Goal: Task Accomplishment & Management: Manage account settings

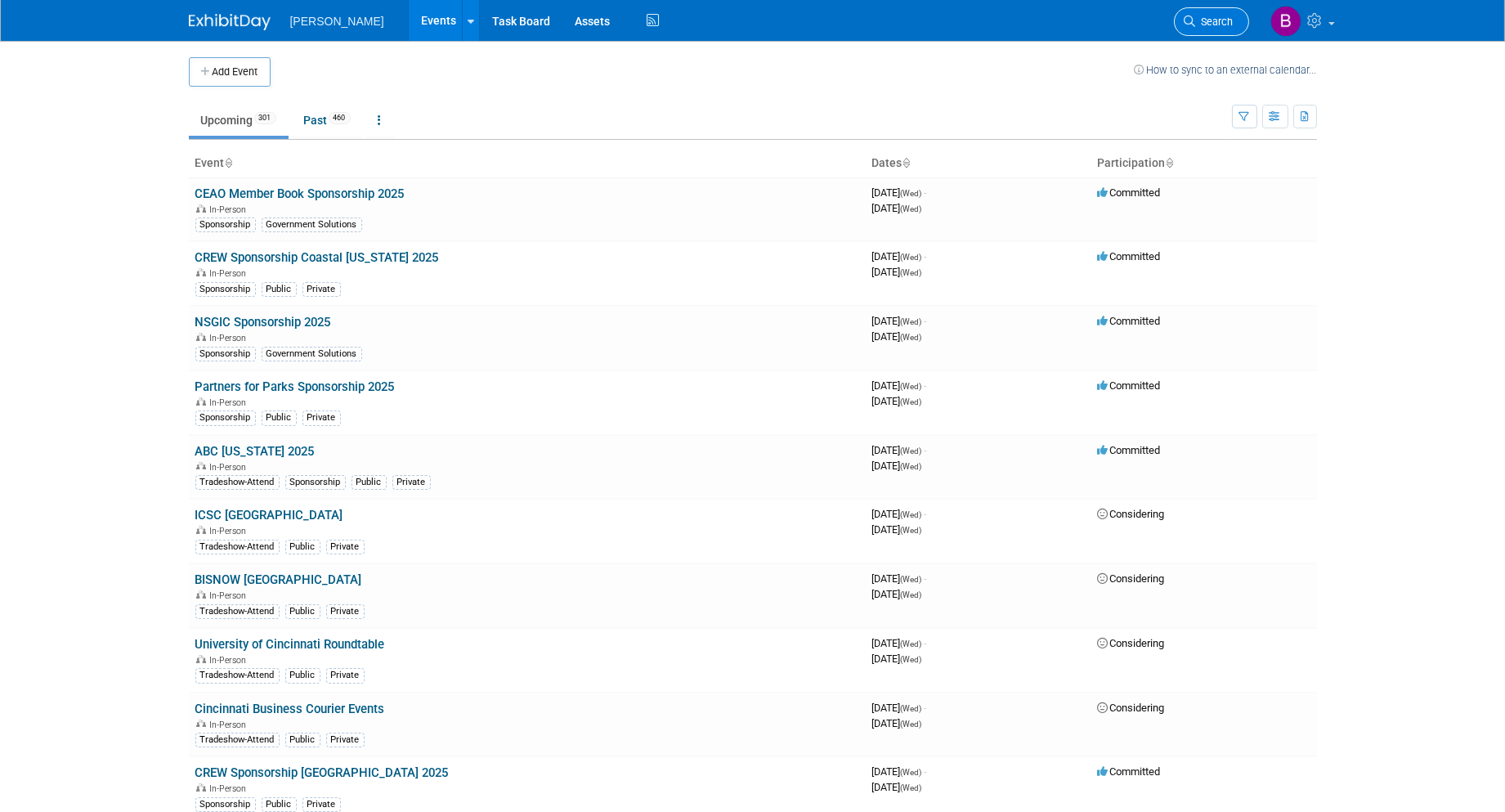
click at [1200, 30] on link "Search" at bounding box center [1212, 21] width 76 height 29
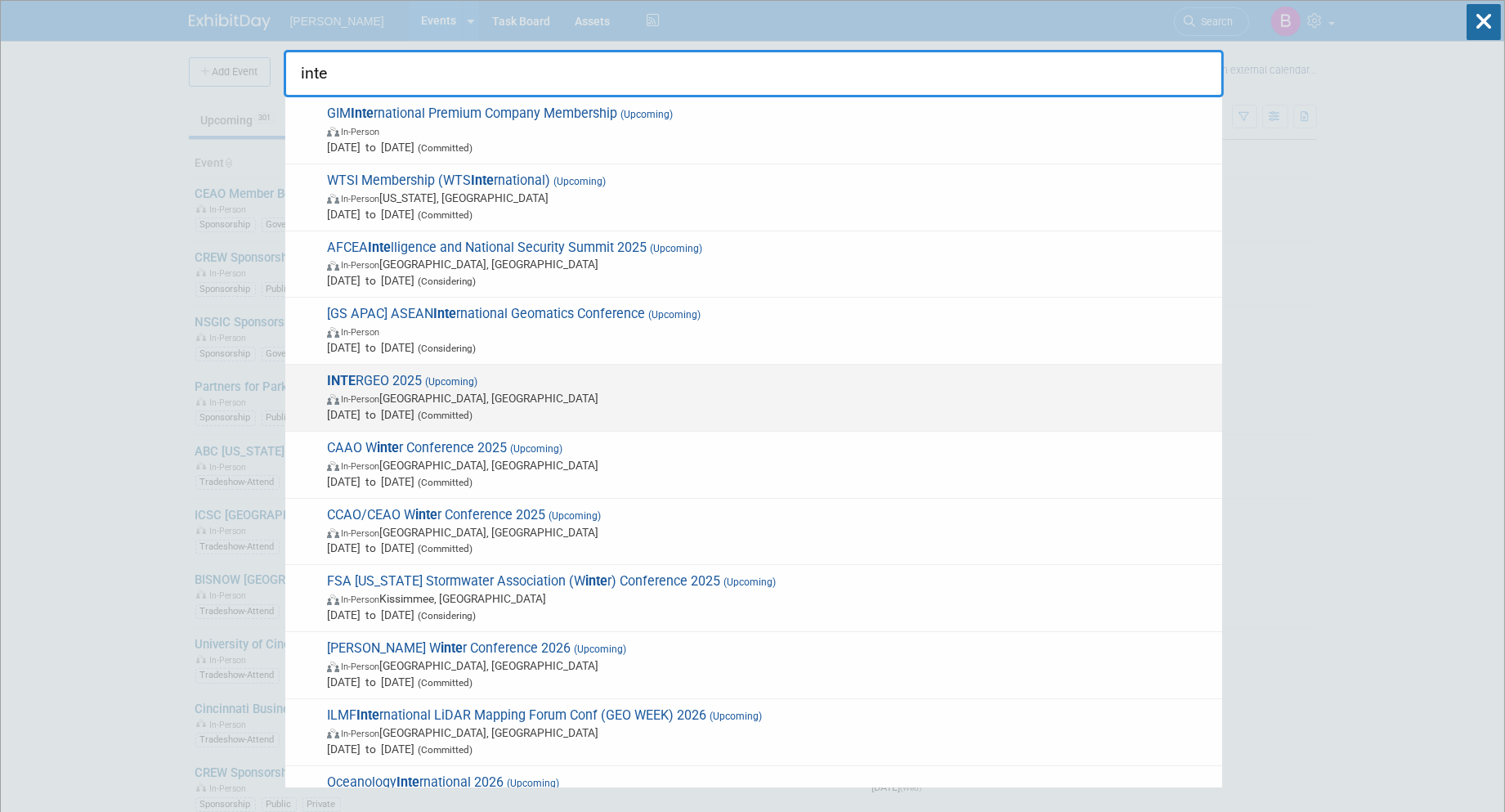
type input "inte"
click at [699, 364] on div "INTE RGEO 2025 (Upcoming) In-Person Frankfurt am Main, Germany Oct 7, 2025 to O…" at bounding box center [753, 398] width 937 height 67
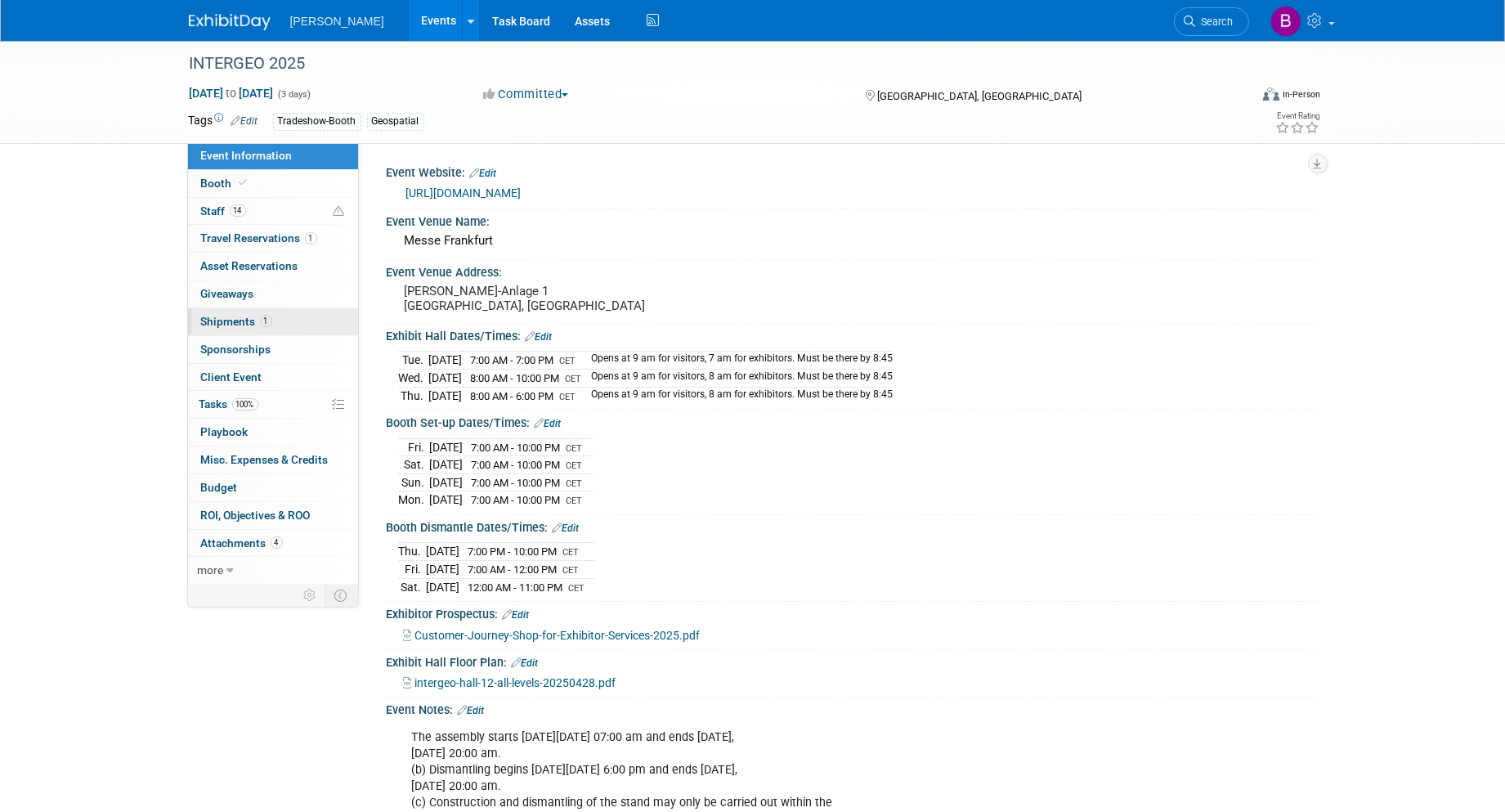
click at [267, 328] on link "1 Shipments 1" at bounding box center [273, 321] width 170 height 27
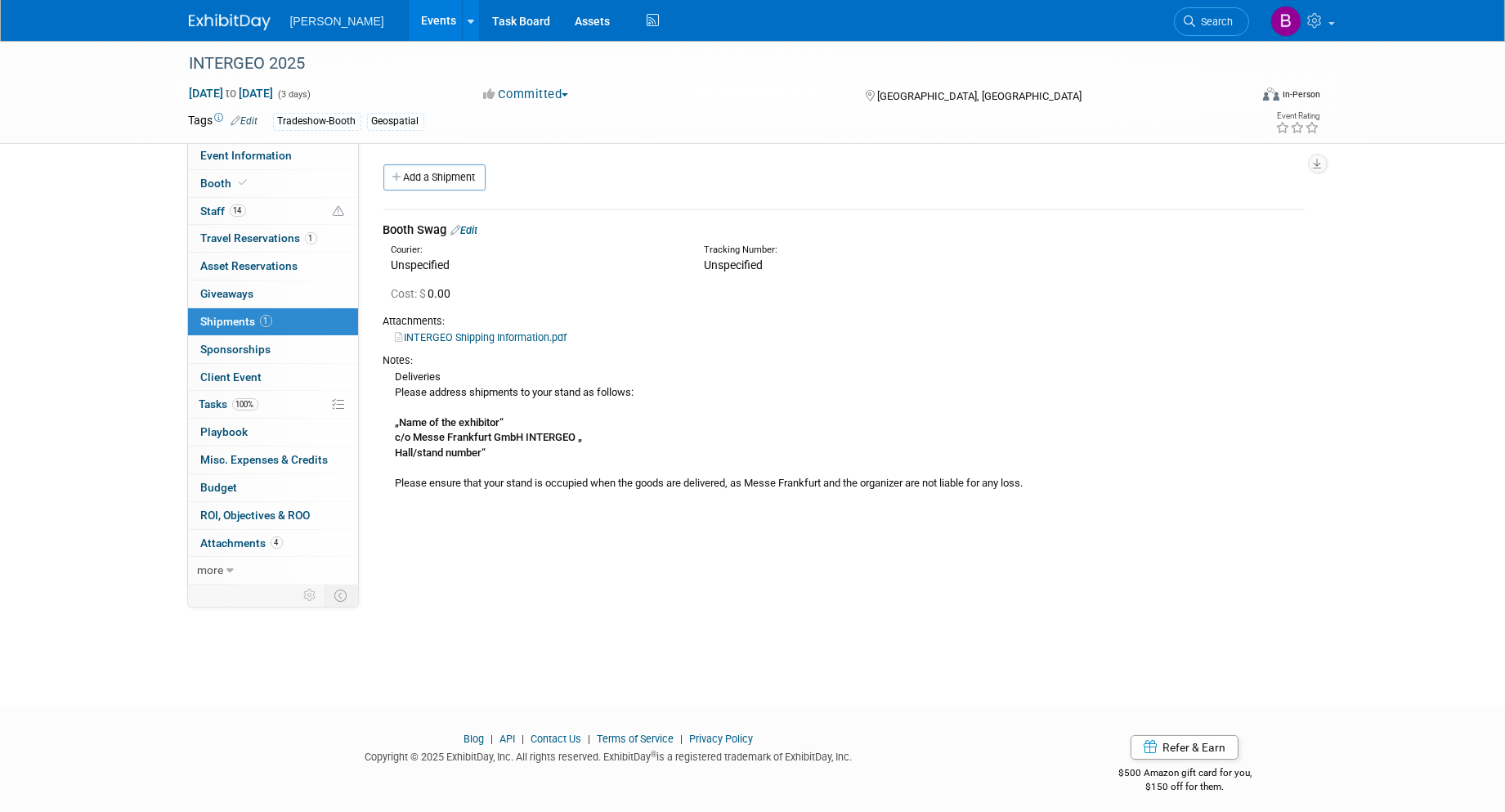
click at [564, 327] on div "Attachments:" at bounding box center [844, 321] width 921 height 15
click at [546, 333] on link "INTERGEO Shipping Information.pdf" at bounding box center [482, 337] width 172 height 12
click at [267, 224] on link "14 Staff 14" at bounding box center [273, 210] width 170 height 27
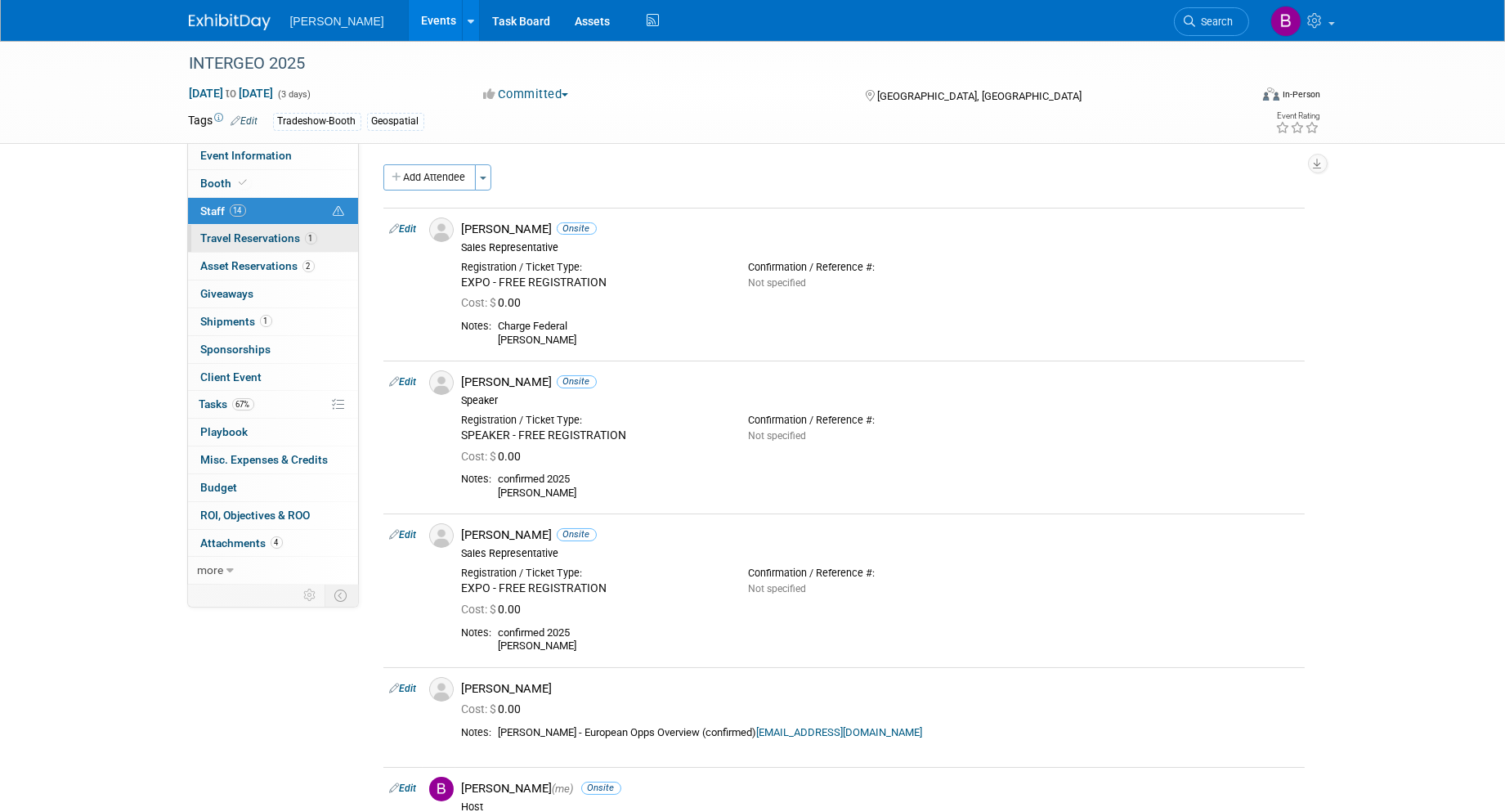
click at [274, 249] on link "1 Travel Reservations 1" at bounding box center [273, 238] width 170 height 27
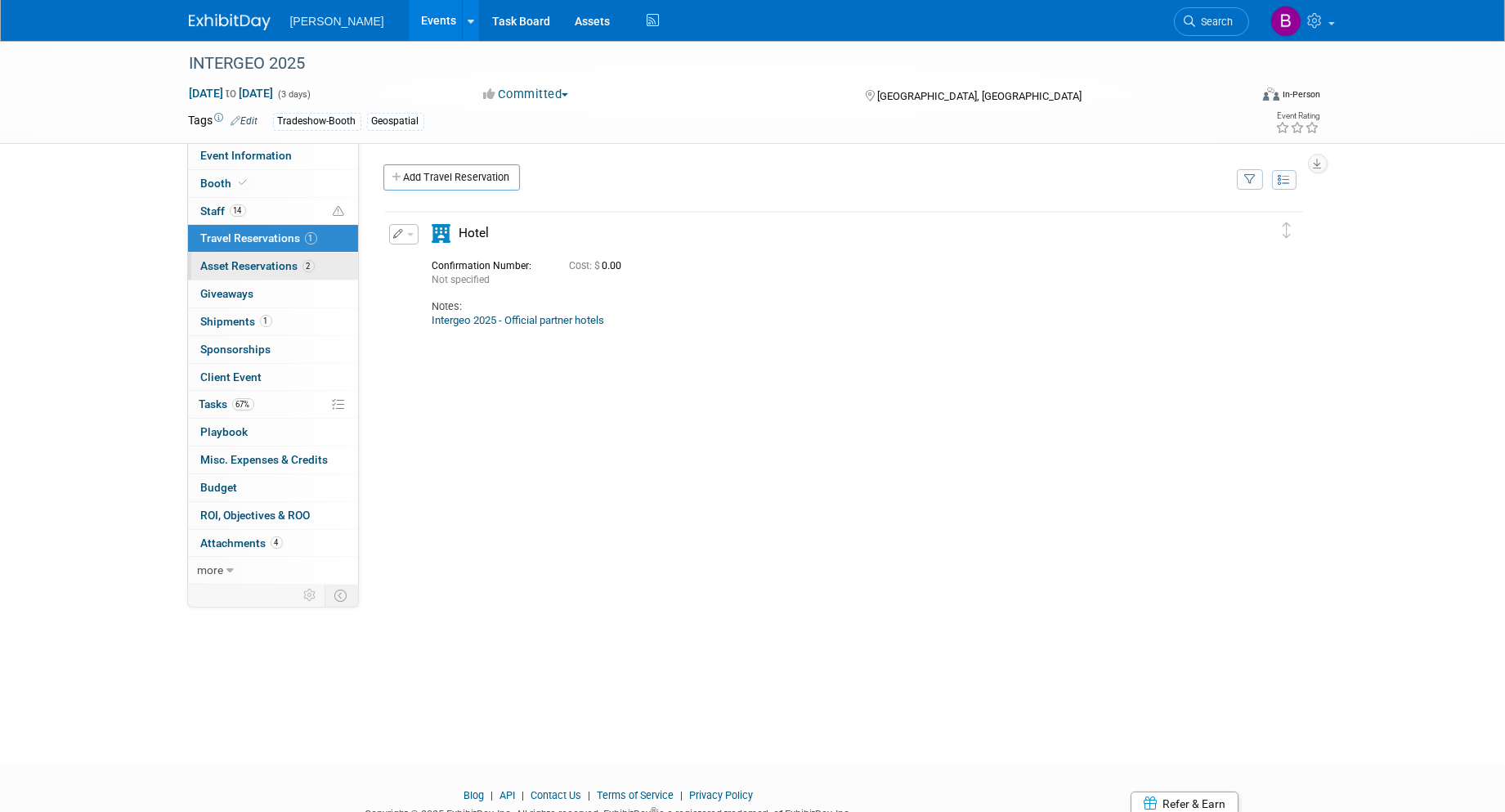
click at [275, 268] on span "Asset Reservations 2" at bounding box center [257, 266] width 113 height 13
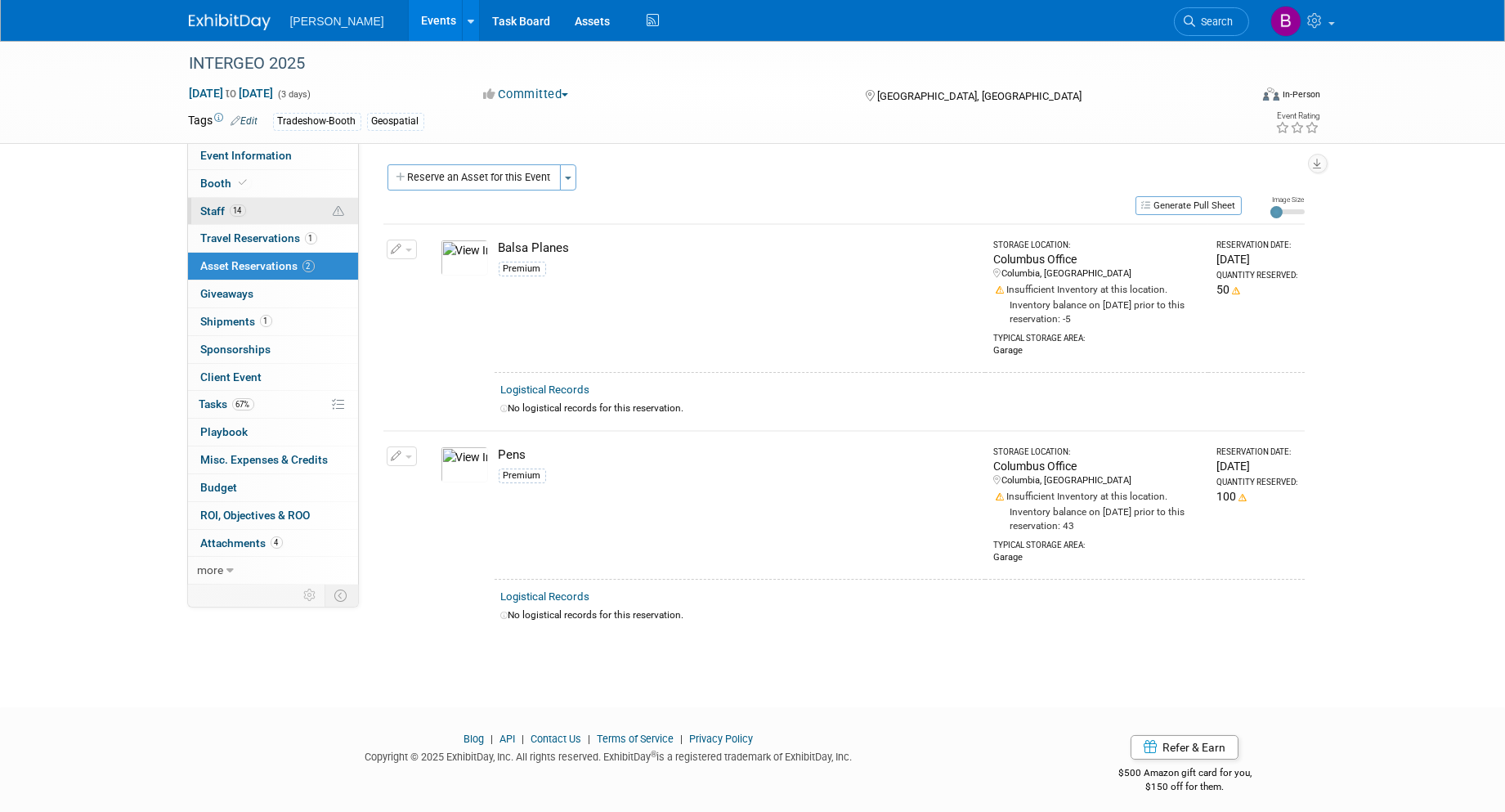
click at [255, 200] on link "14 Staff 14" at bounding box center [273, 210] width 170 height 27
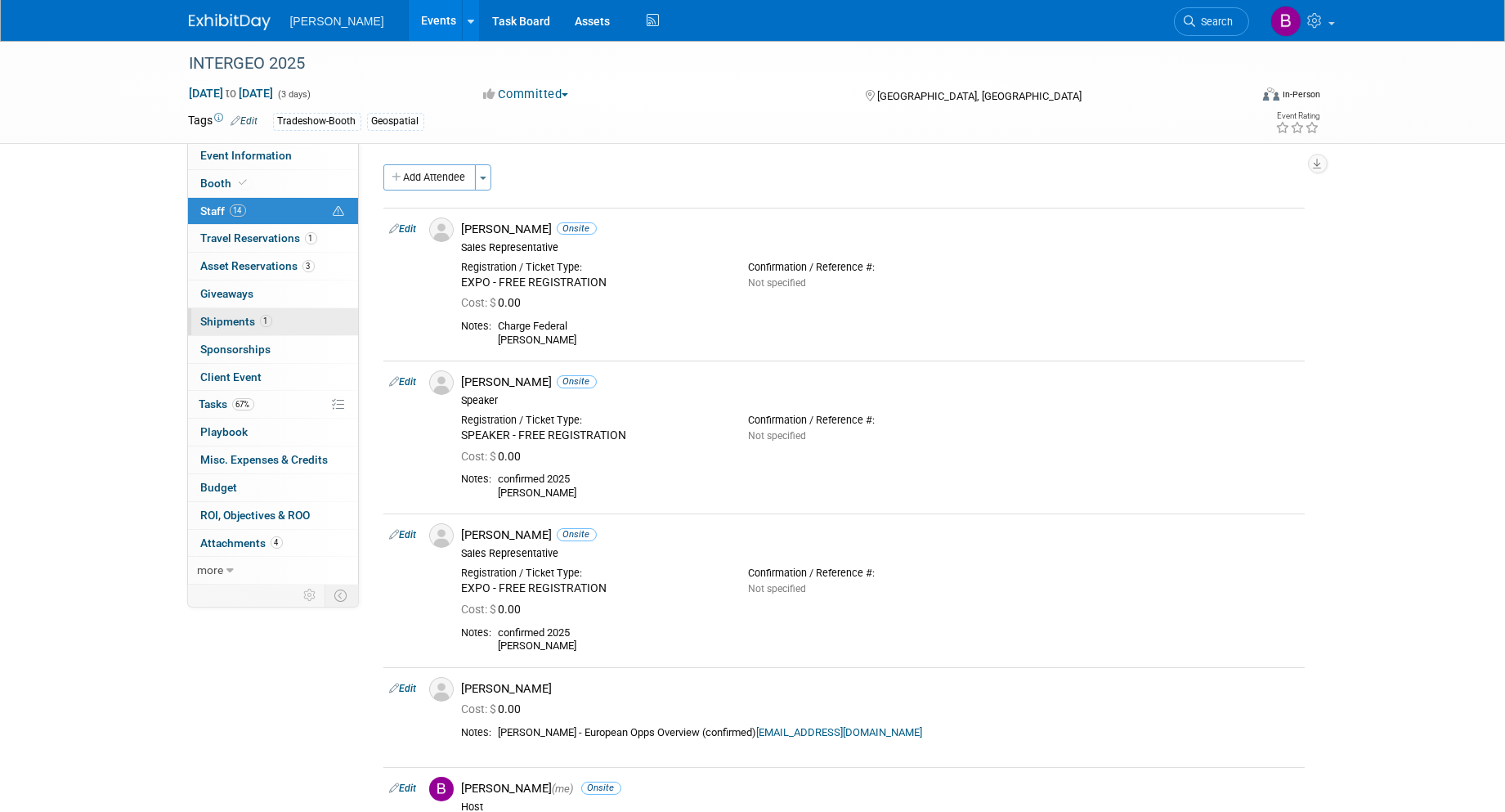
click at [260, 316] on span "1" at bounding box center [266, 320] width 12 height 12
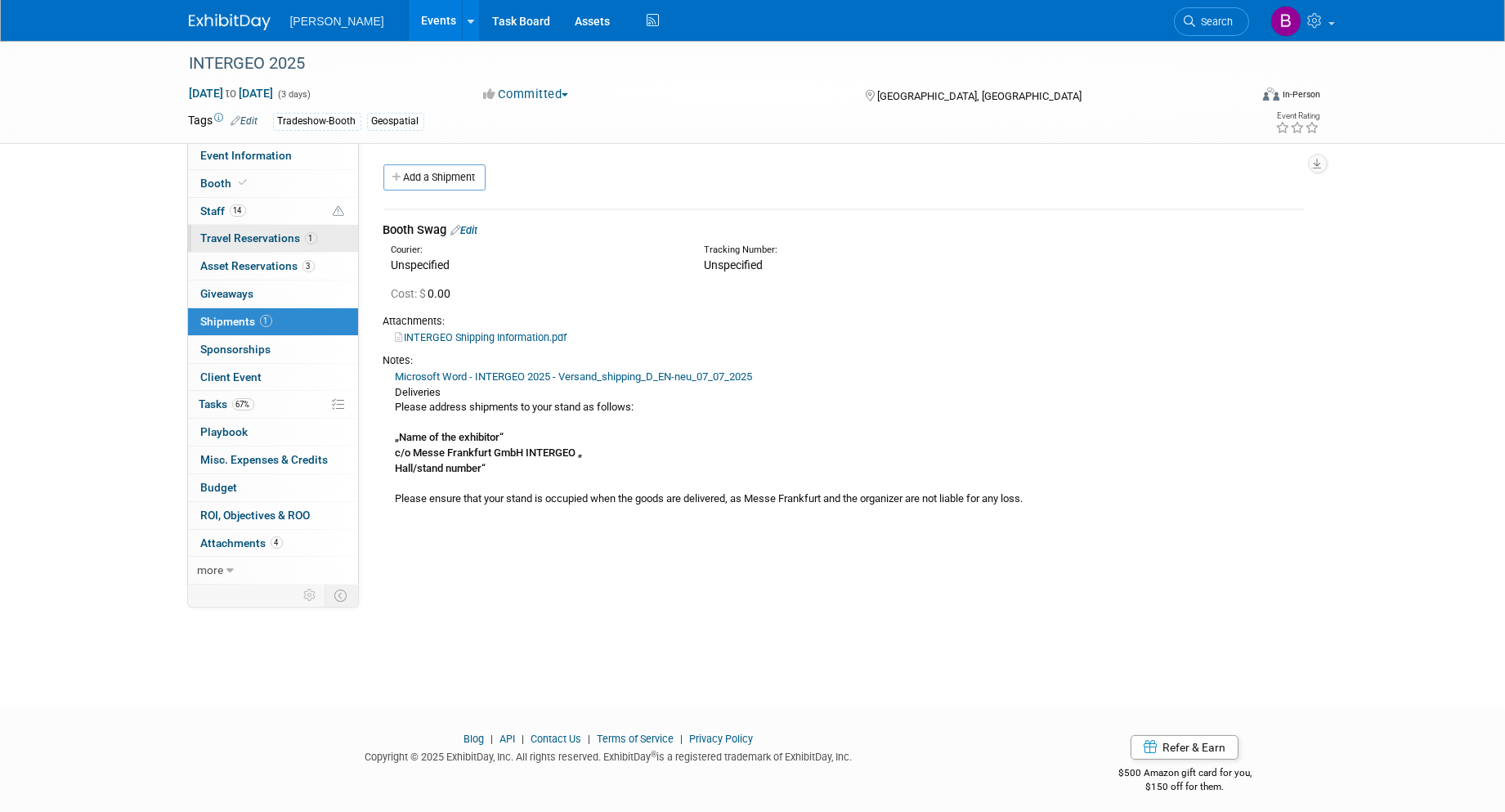
click at [244, 231] on link "1 Travel Reservations 1" at bounding box center [273, 238] width 170 height 27
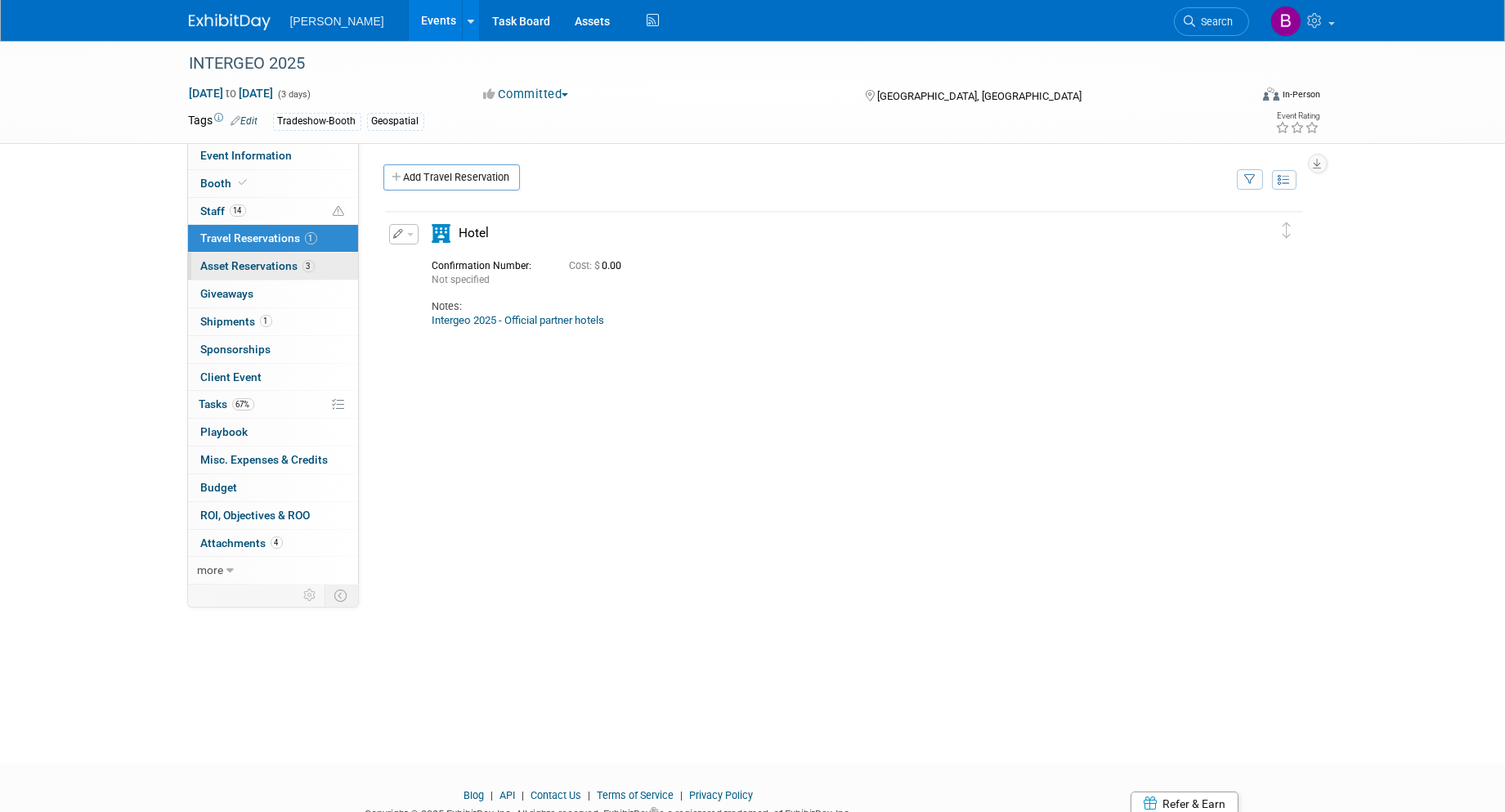
click at [243, 254] on link "3 Asset Reservations 3" at bounding box center [273, 266] width 170 height 27
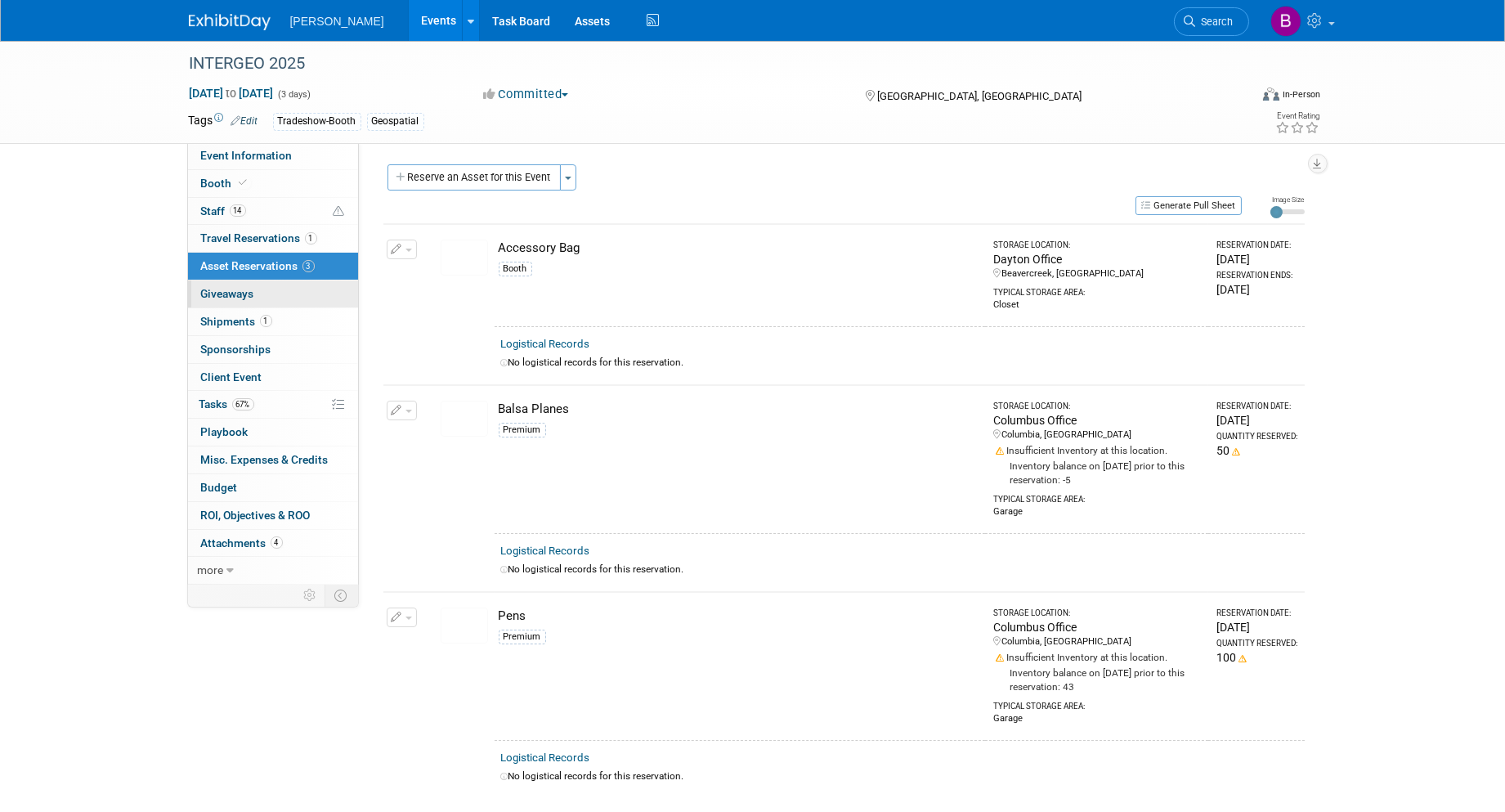
click at [255, 295] on link "0 Giveaways 0" at bounding box center [273, 293] width 170 height 27
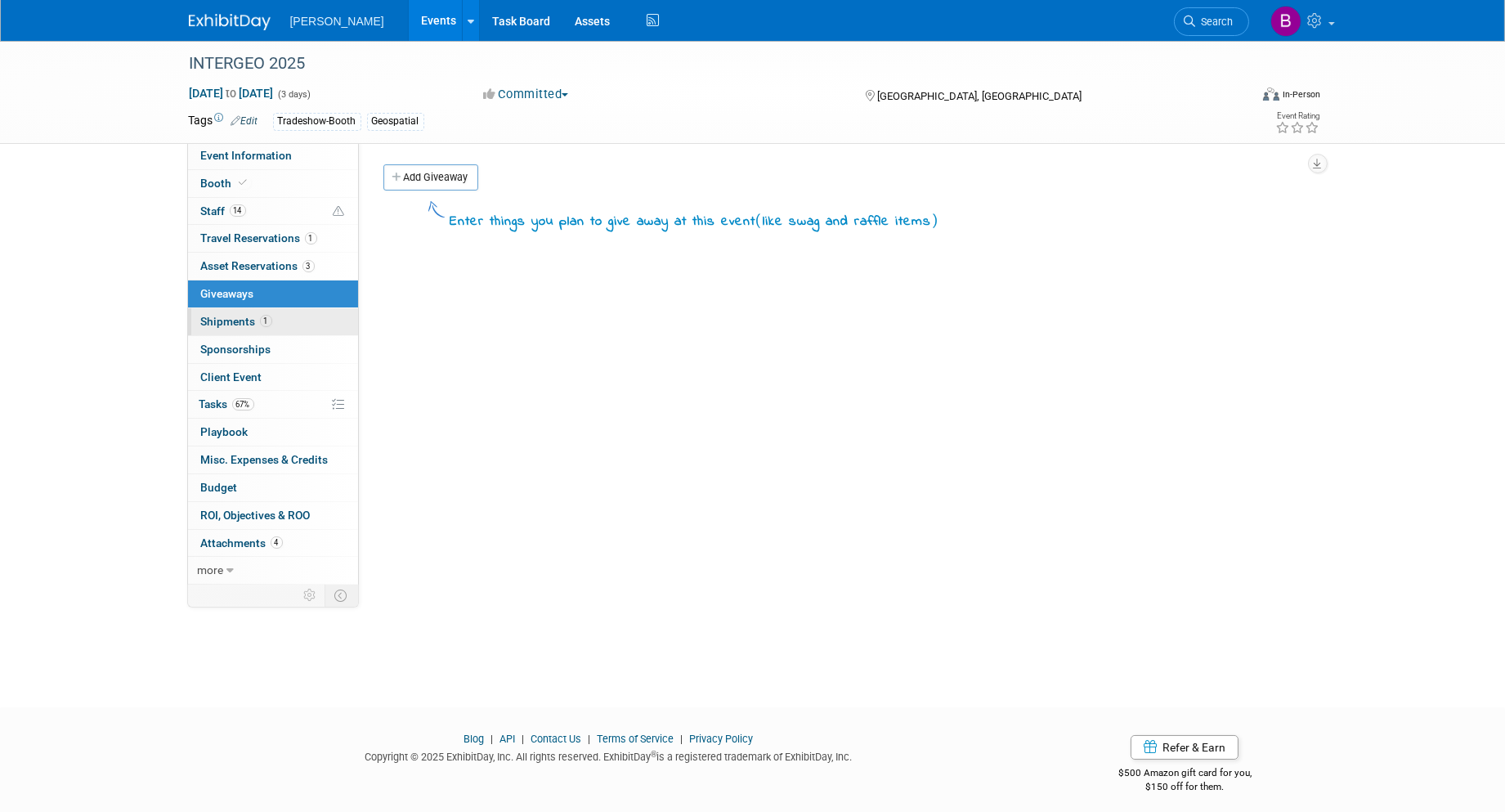
click at [260, 327] on span "1" at bounding box center [266, 320] width 12 height 12
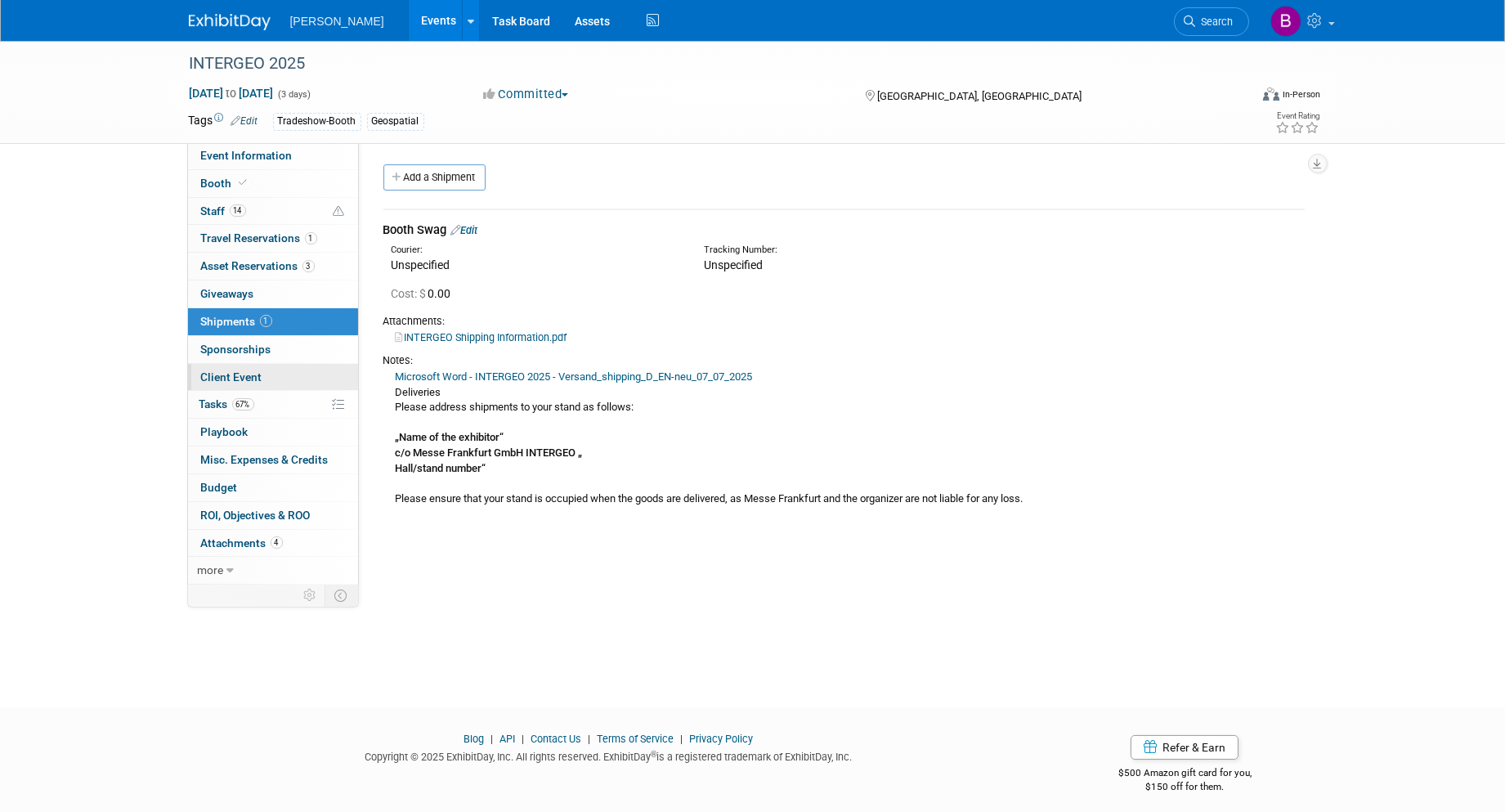
click at [256, 381] on span "Client Event" at bounding box center [232, 376] width 61 height 13
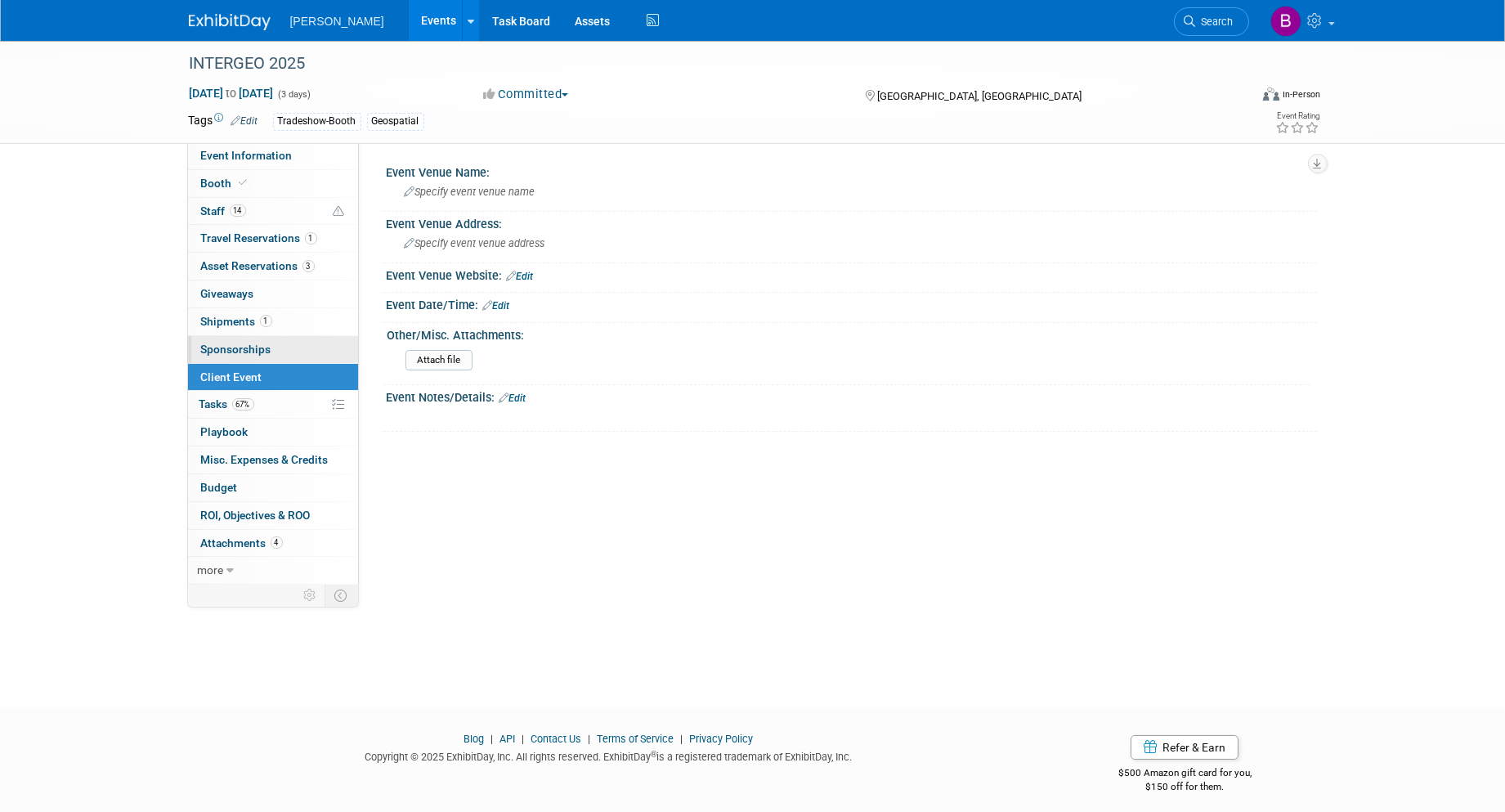
click at [239, 357] on link "0 Sponsorships 0" at bounding box center [273, 349] width 170 height 27
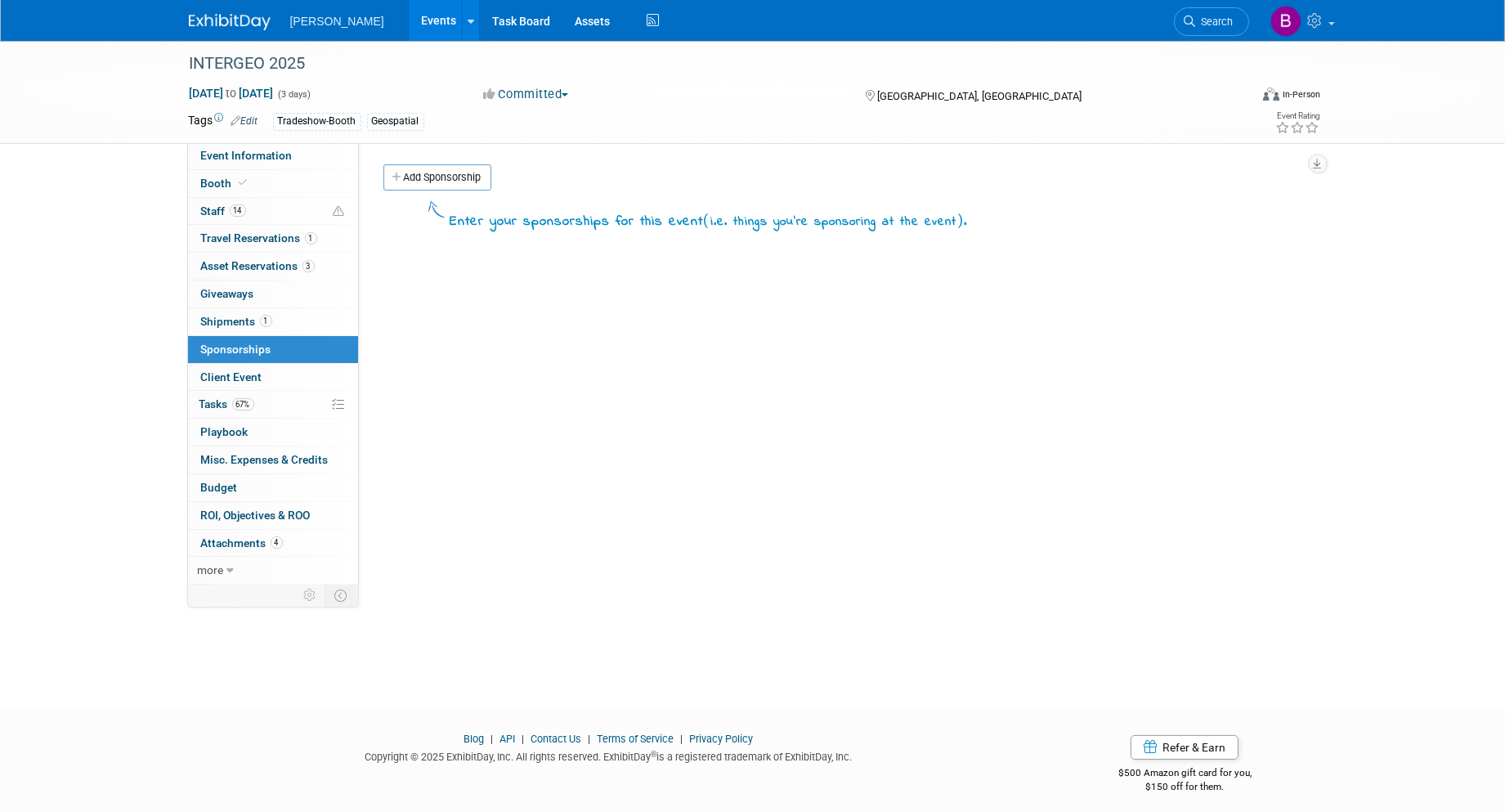
click at [250, 324] on span "Shipments 1" at bounding box center [236, 321] width 71 height 13
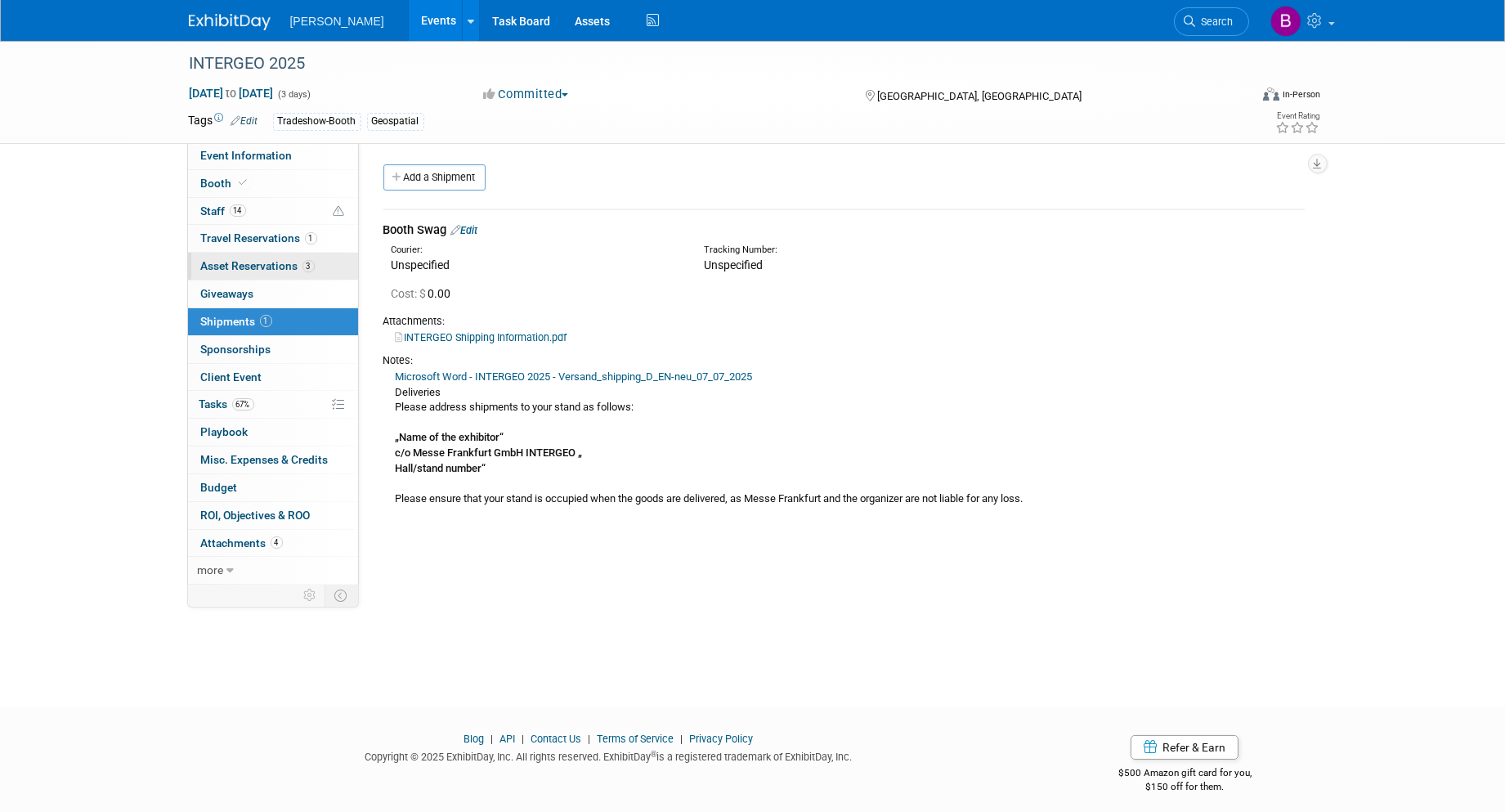
click at [249, 273] on link "3 Asset Reservations 3" at bounding box center [273, 266] width 170 height 27
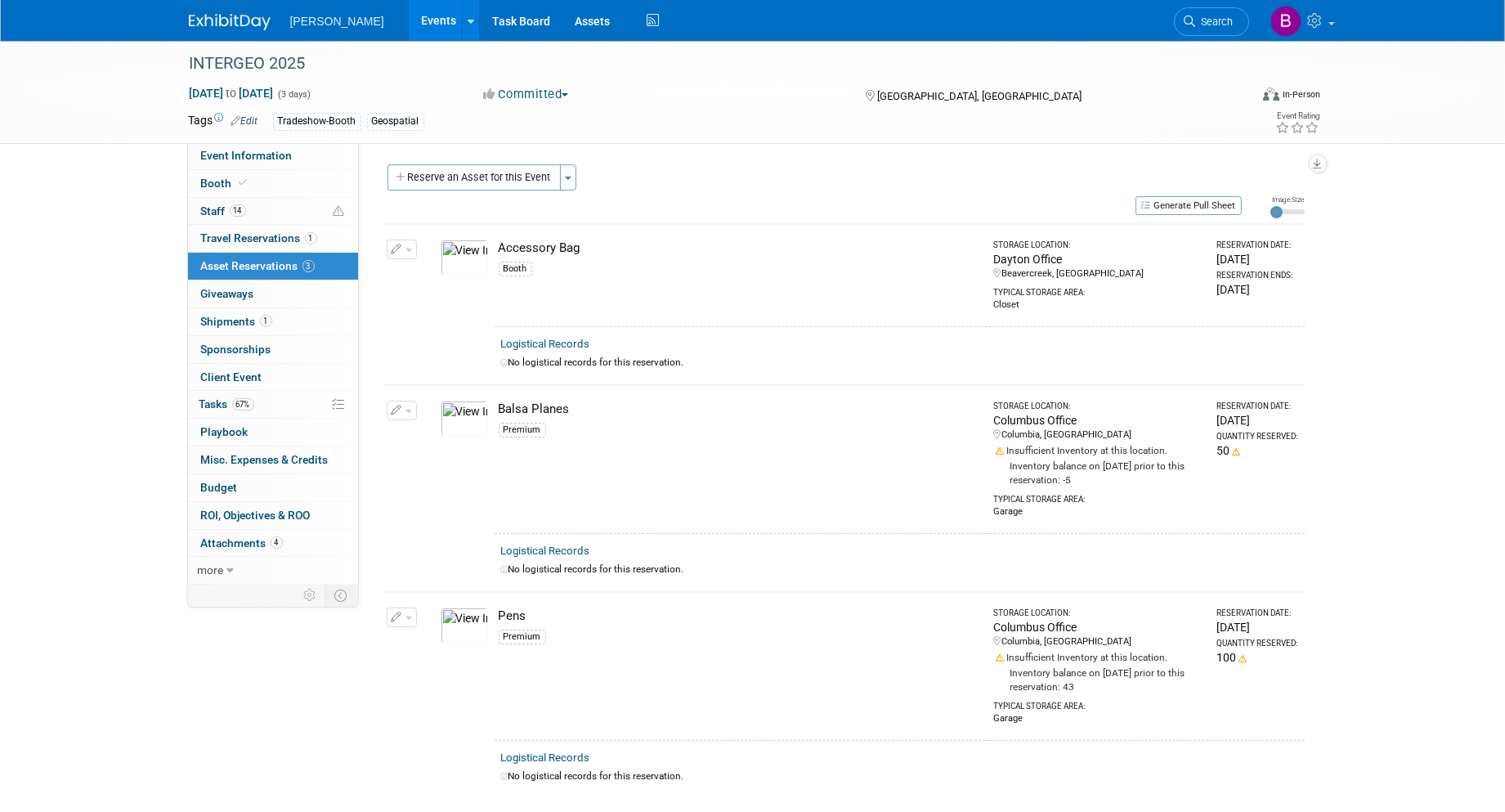
click at [403, 620] on button "button" at bounding box center [401, 616] width 30 height 19
click at [422, 636] on button "Change Reservation" at bounding box center [465, 644] width 138 height 22
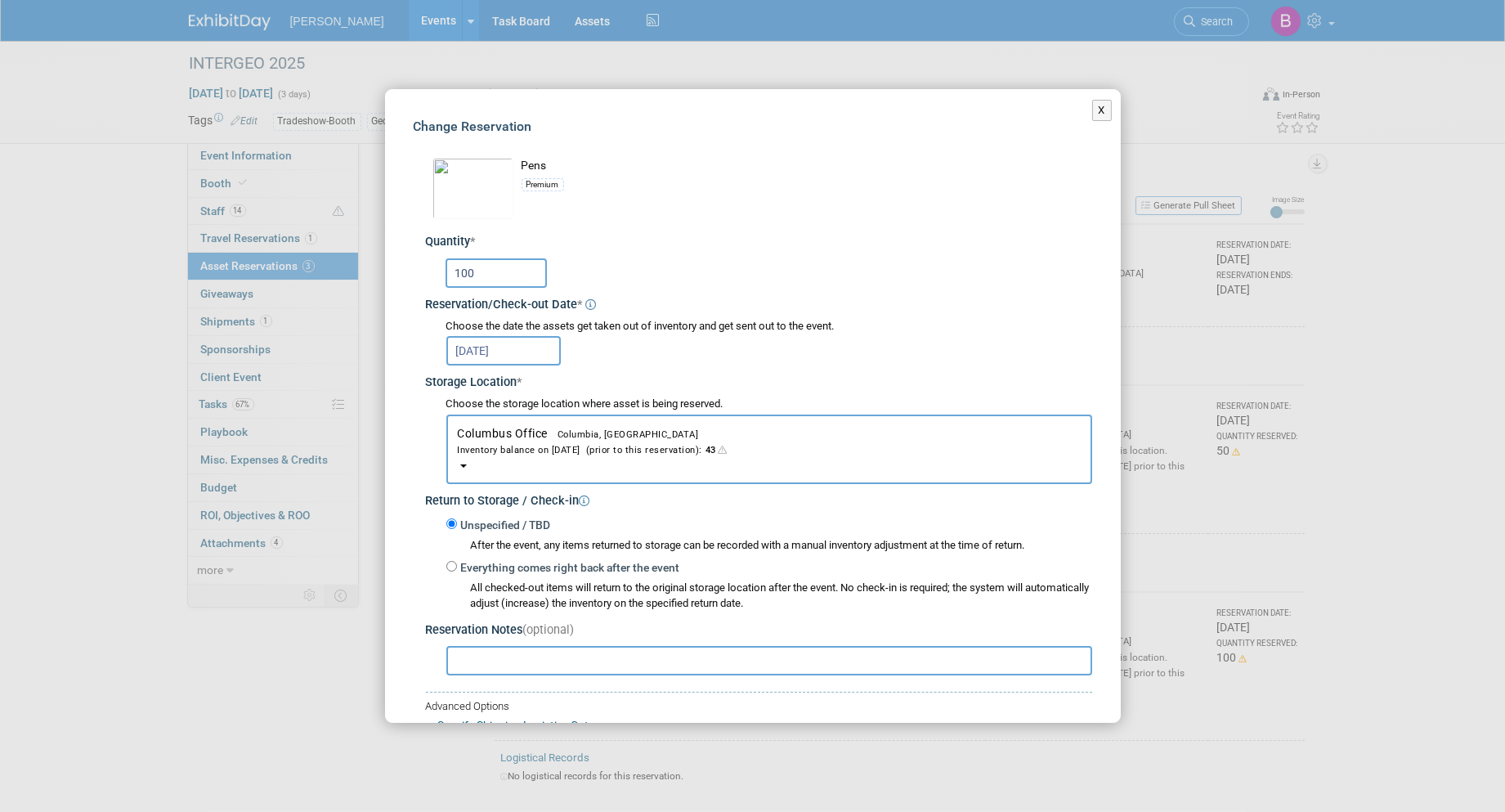
click at [543, 430] on span "Columbus Office Columbia, [GEOGRAPHIC_DATA] Inventory balance on [DATE] (prior …" at bounding box center [769, 441] width 623 height 30
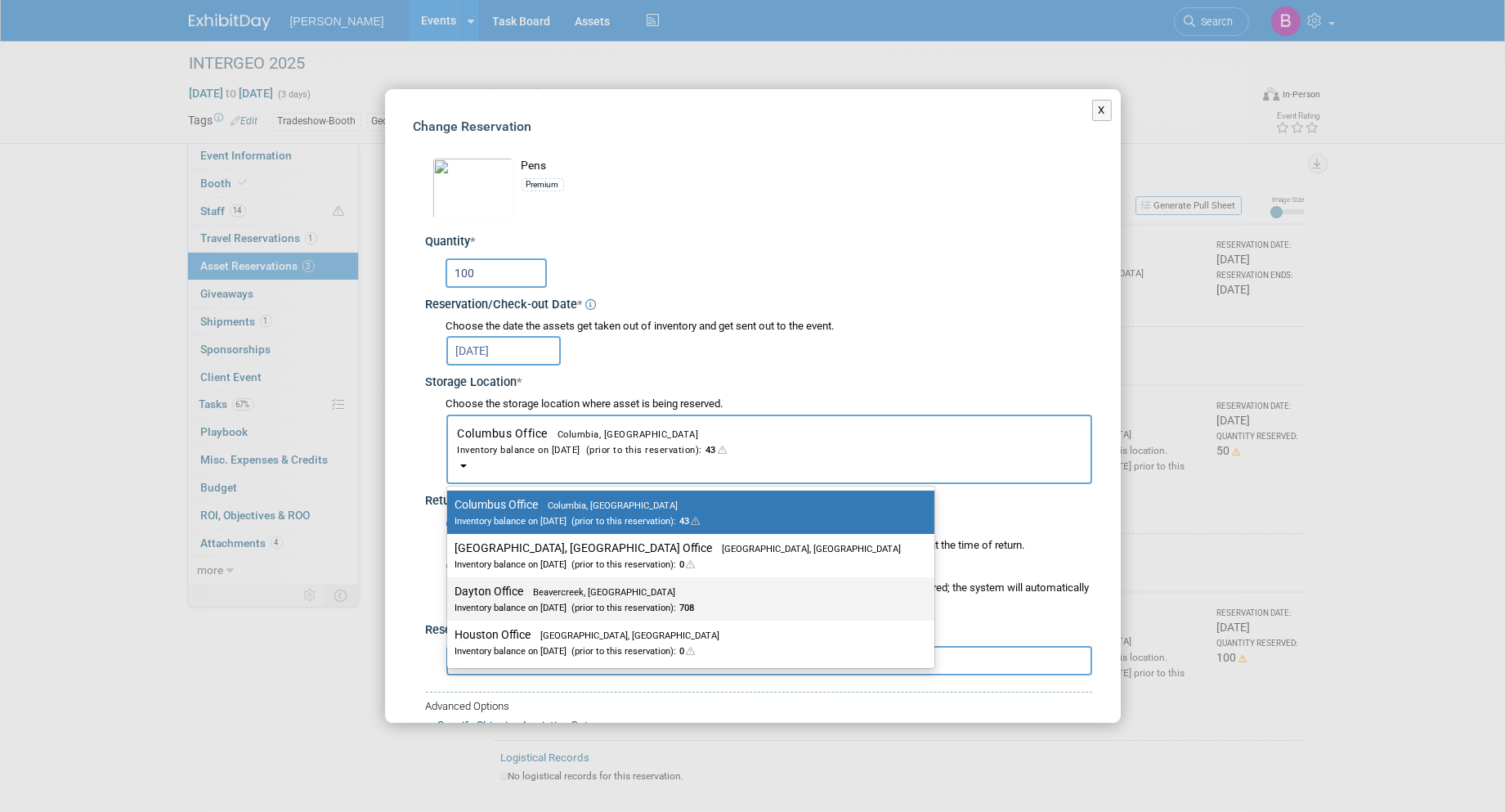
click at [546, 599] on div "Inventory balance on [DATE] (prior to this reservation): 708" at bounding box center [678, 606] width 447 height 16
click at [449, 597] on input "Dayton Office Beavercreek, [GEOGRAPHIC_DATA] Inventory balance on [DATE] (prior…" at bounding box center [445, 591] width 11 height 11
select select "11223930"
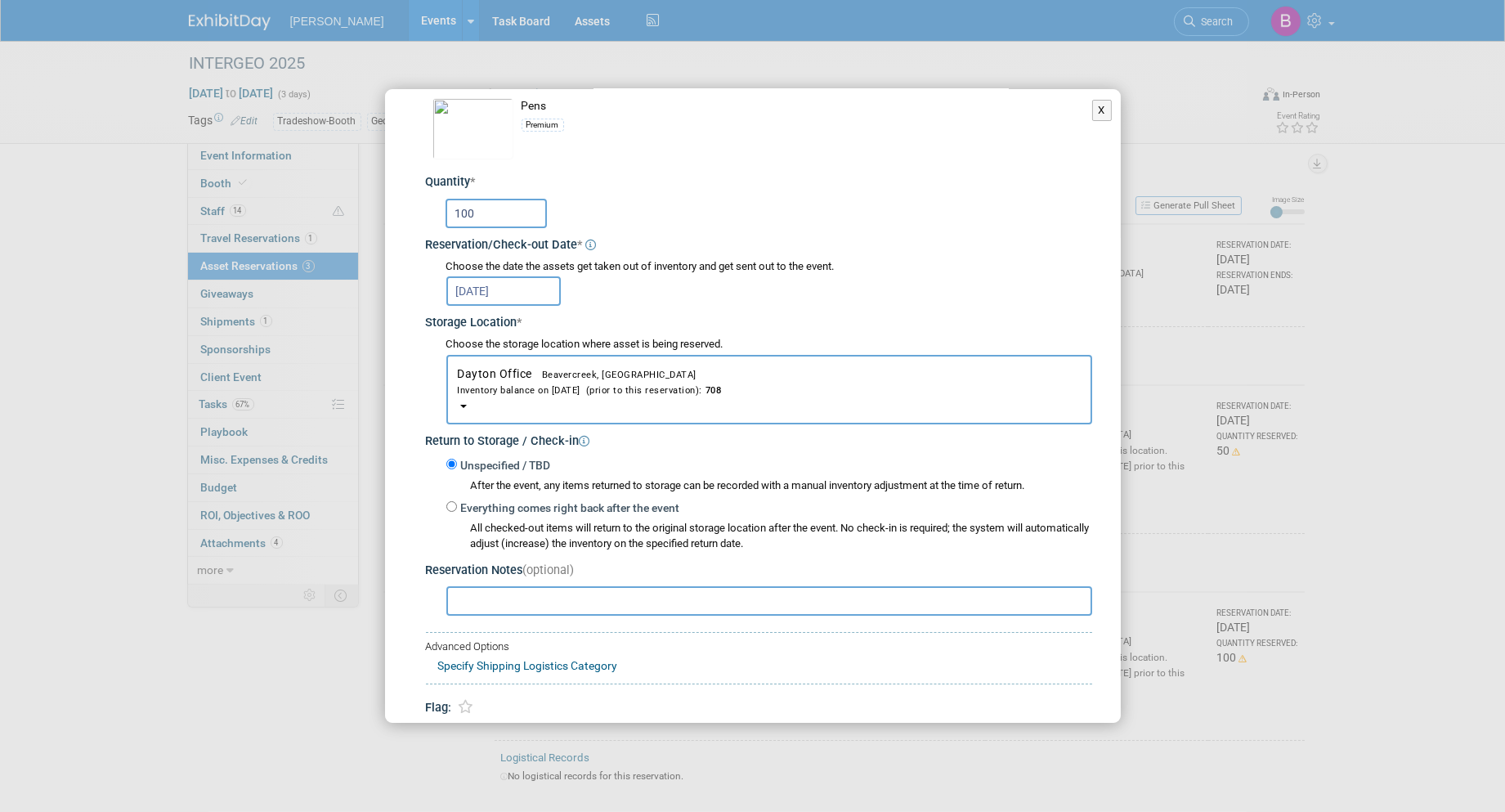
scroll to position [121, 0]
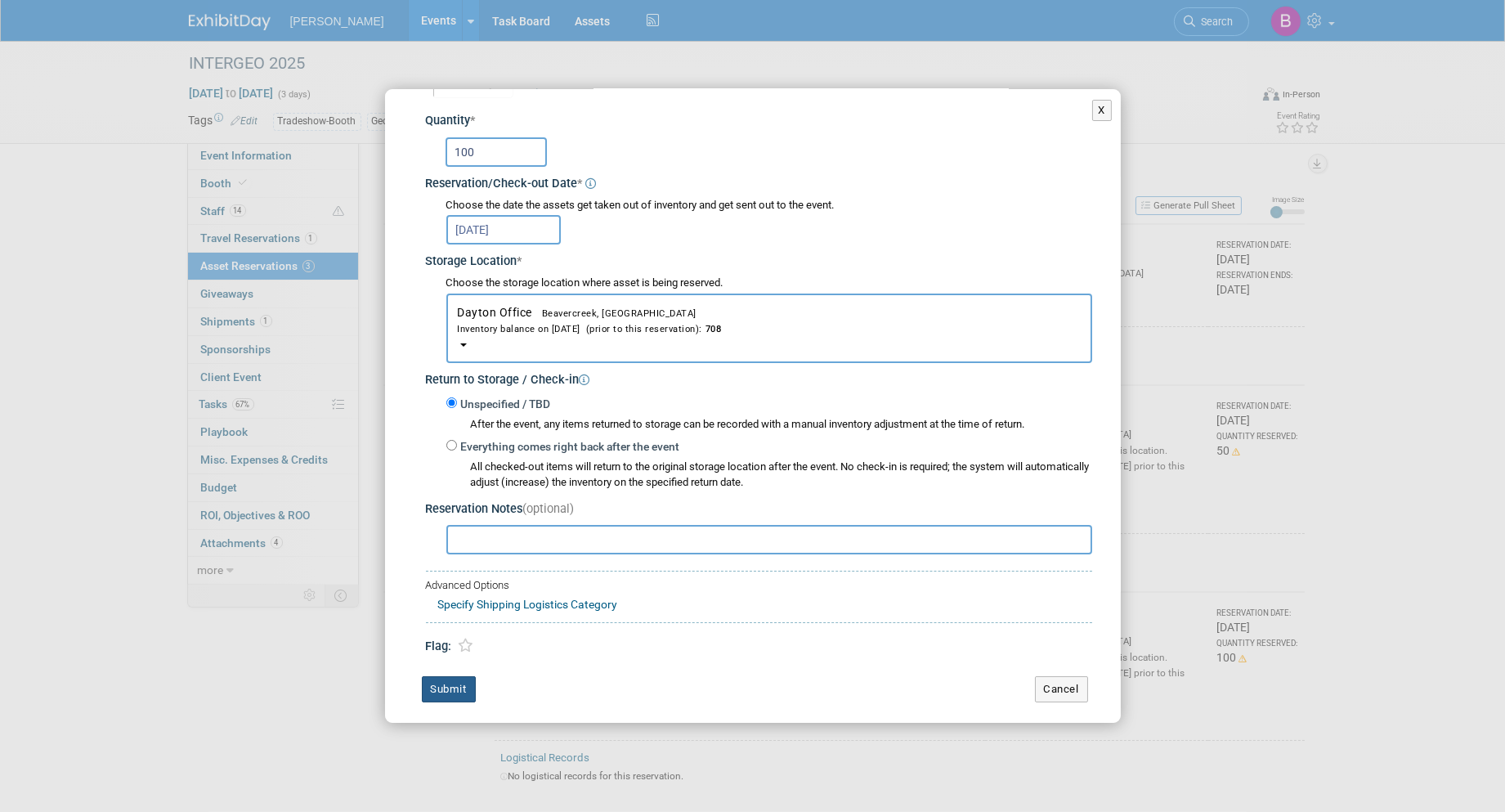
click at [463, 679] on button "Submit" at bounding box center [448, 689] width 54 height 26
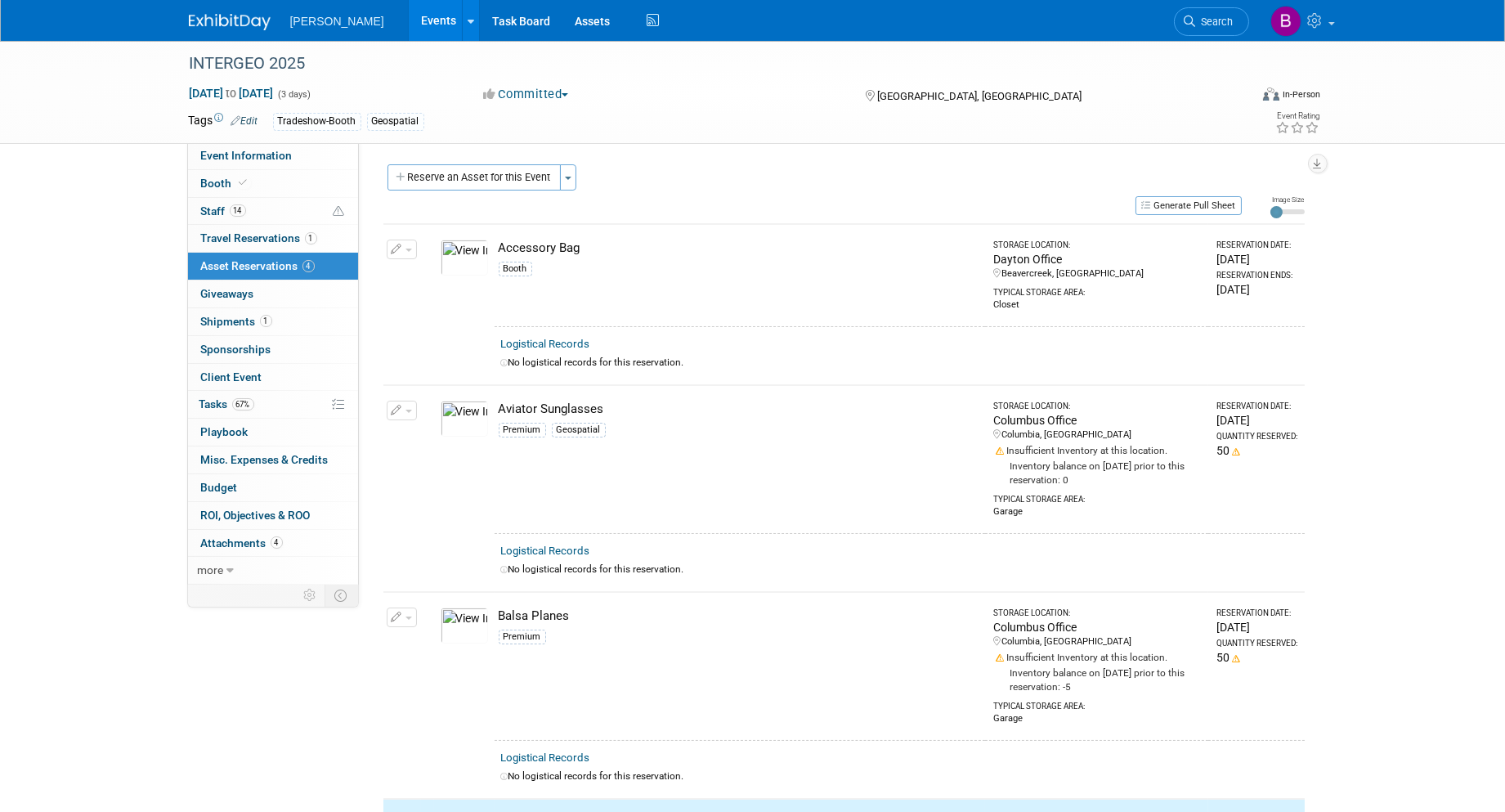
click at [384, 417] on td "Change Reservation Manage Logistical Records" at bounding box center [402, 459] width 38 height 148
click at [391, 409] on icon "button" at bounding box center [397, 411] width 11 height 11
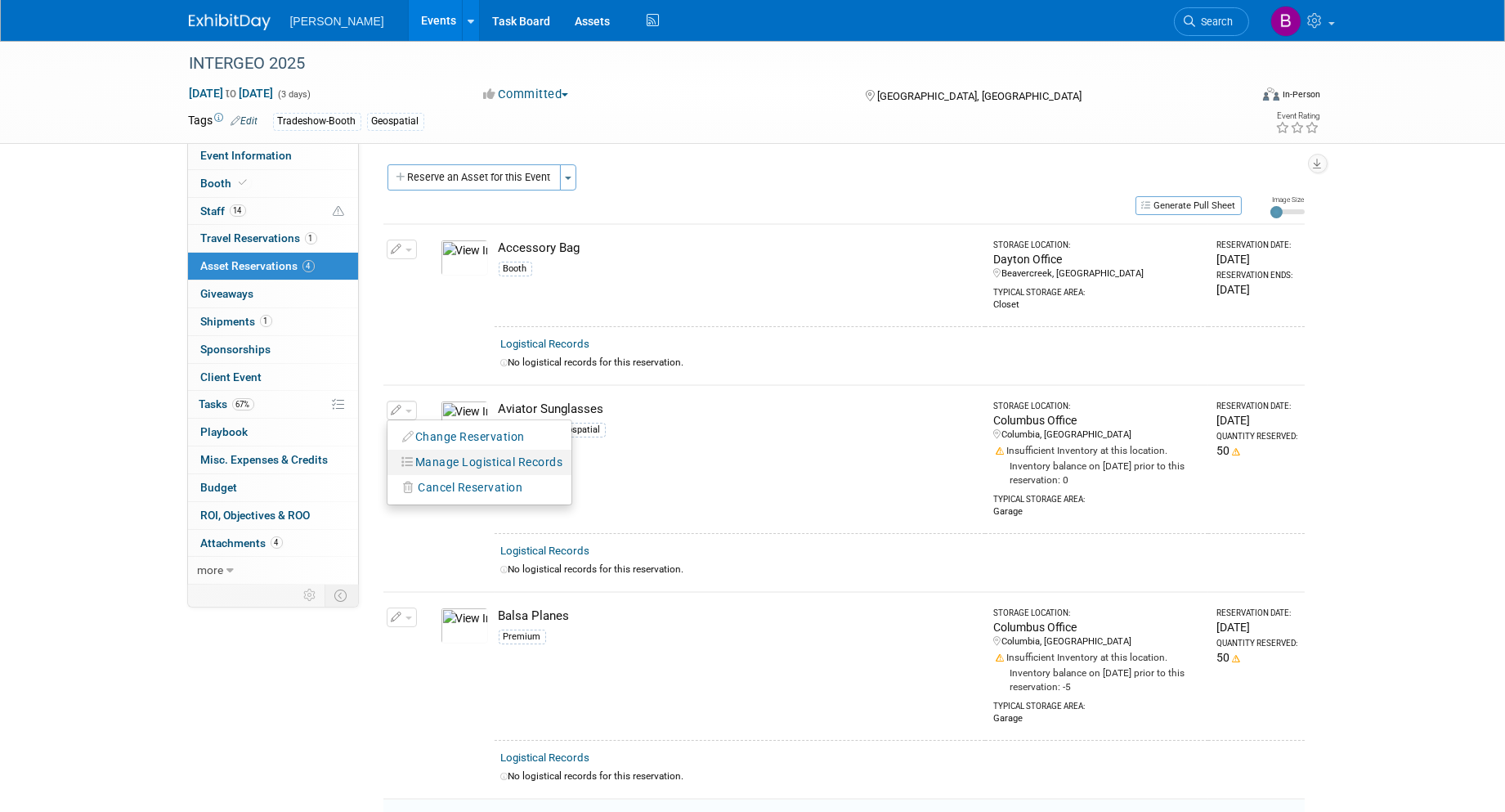
click at [407, 463] on icon "button" at bounding box center [409, 461] width 14 height 11
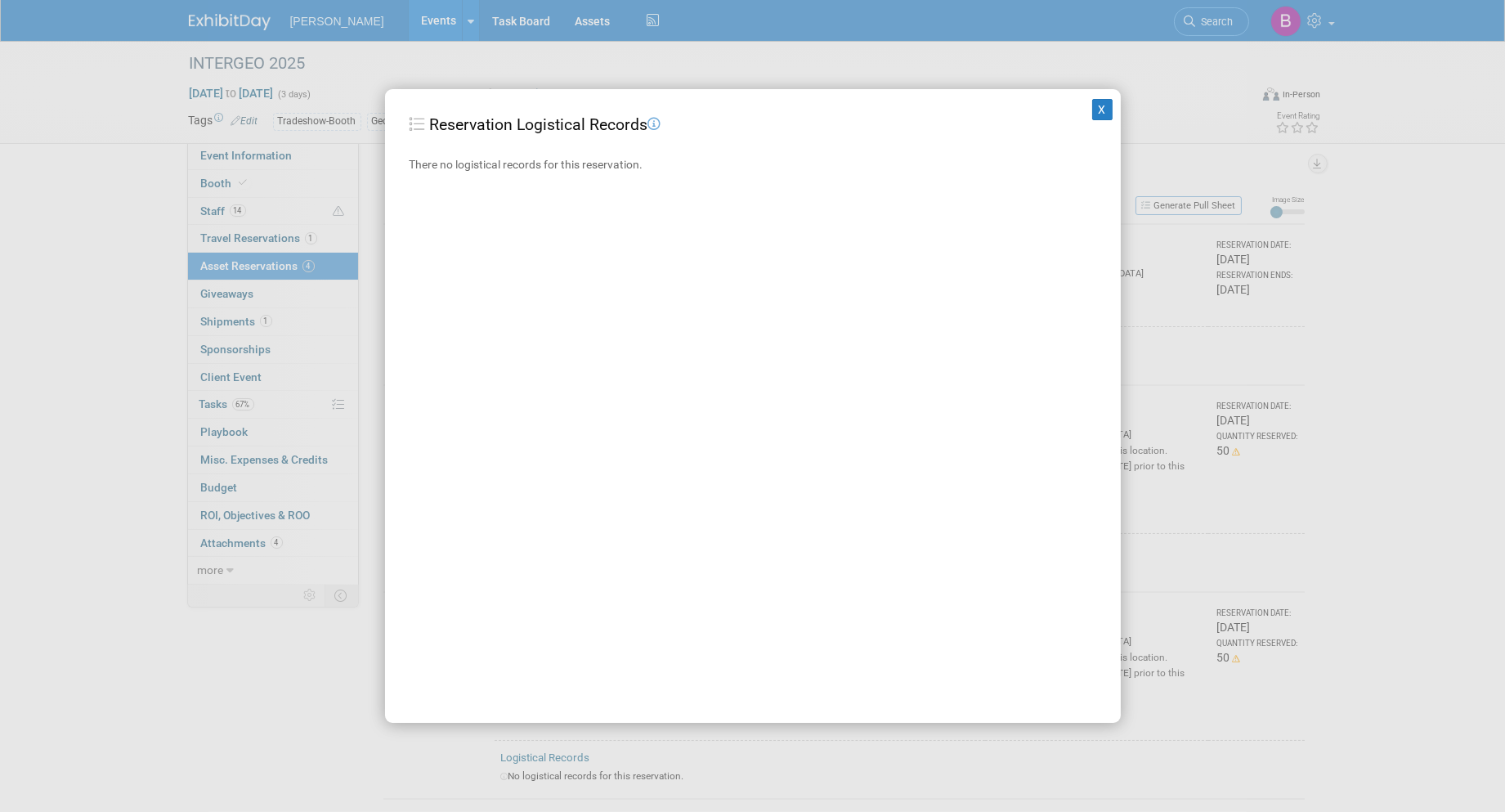
click at [1230, 276] on div "X Reservation Logistical Records There no logistical records for this reservati…" at bounding box center [752, 406] width 1505 height 812
click at [1077, 104] on div "X Reservation Logistical Records There no logistical records for this reservati…" at bounding box center [752, 406] width 735 height 634
click at [1093, 117] on button "X" at bounding box center [1103, 109] width 21 height 21
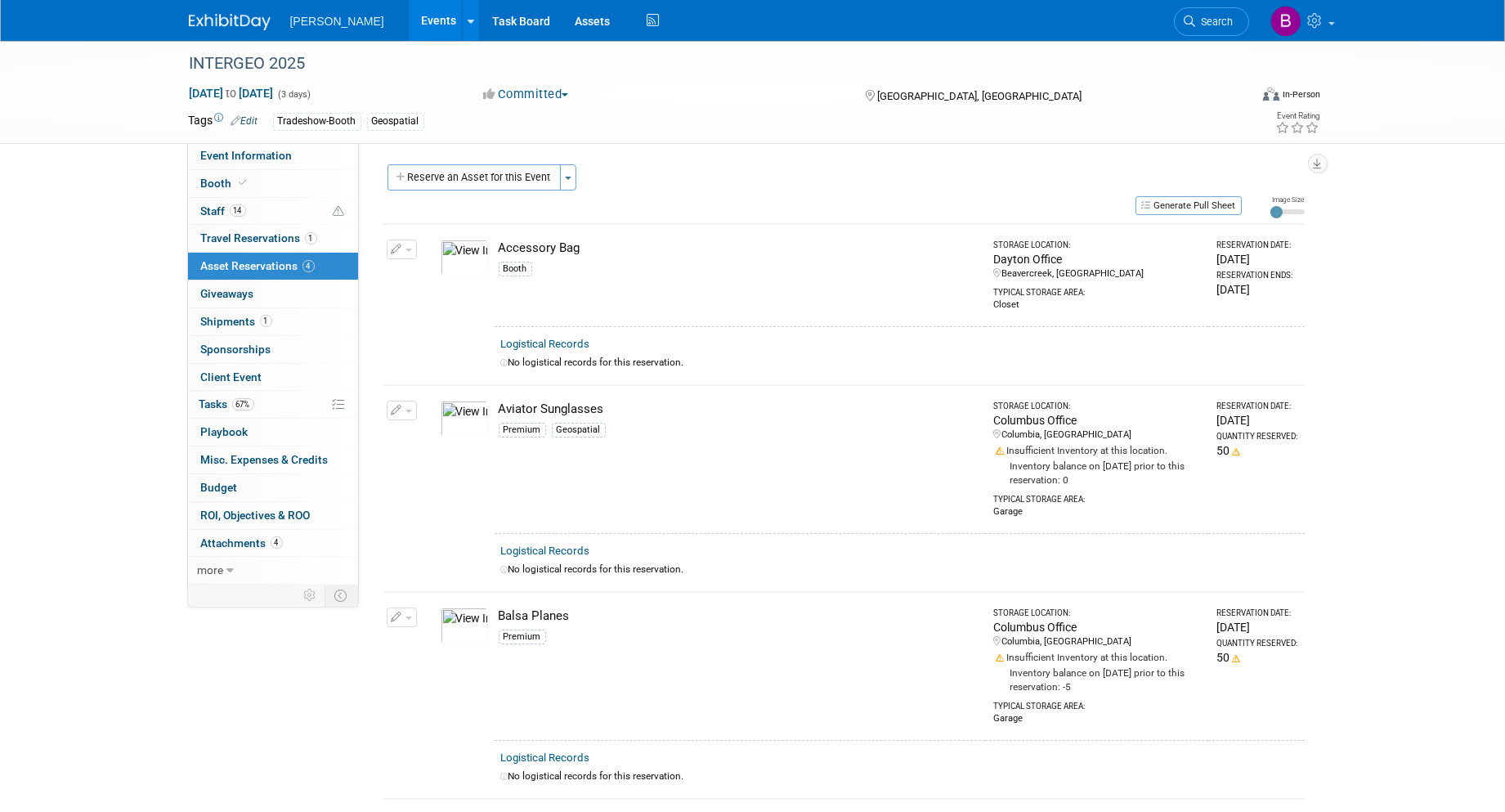
click at [396, 405] on icon "button" at bounding box center [397, 411] width 11 height 11
click at [422, 434] on button "Change Reservation" at bounding box center [465, 437] width 138 height 22
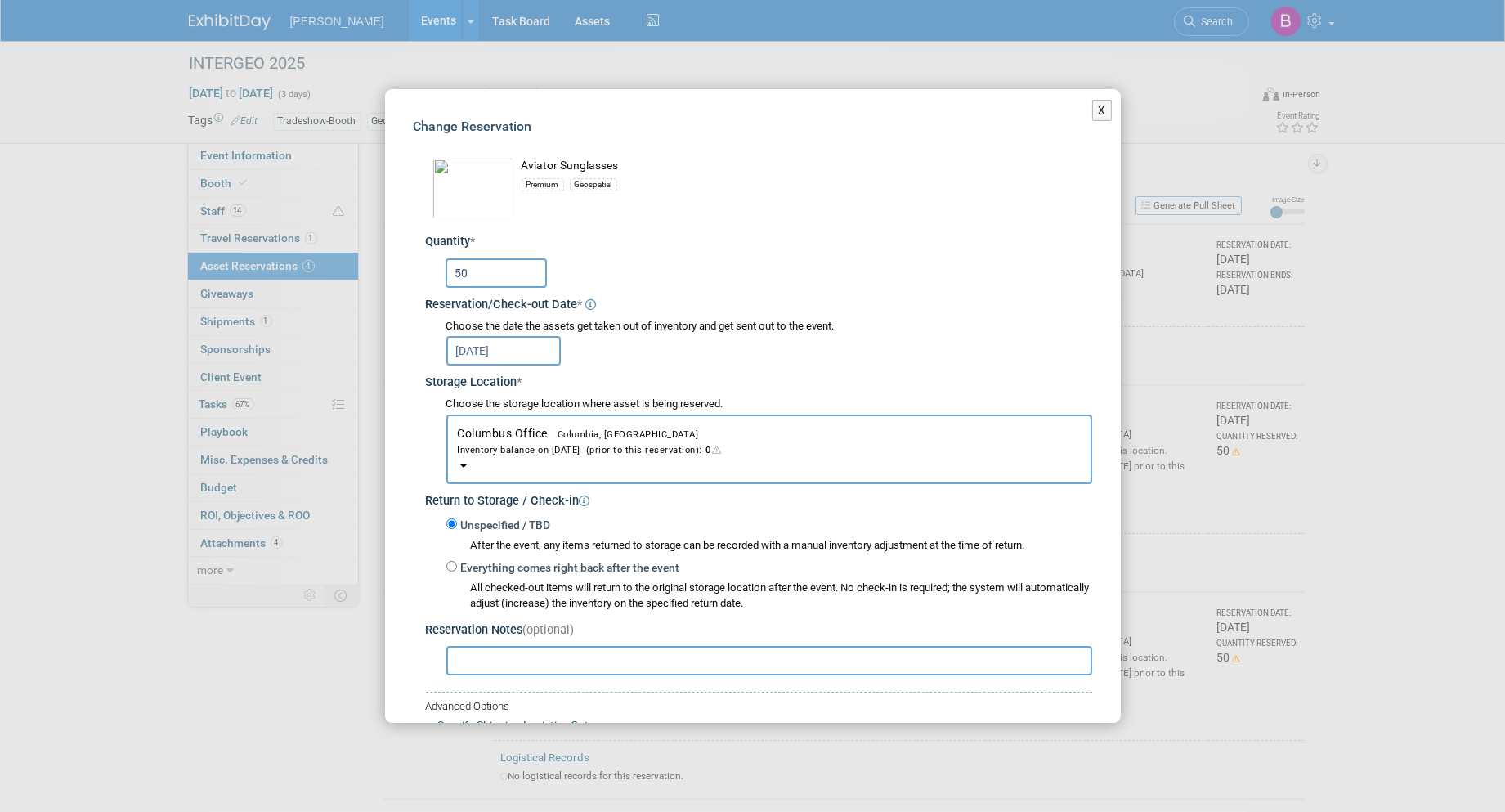
click at [525, 441] on div "Inventory balance on [DATE] (prior to this reservation): 0" at bounding box center [769, 448] width 623 height 16
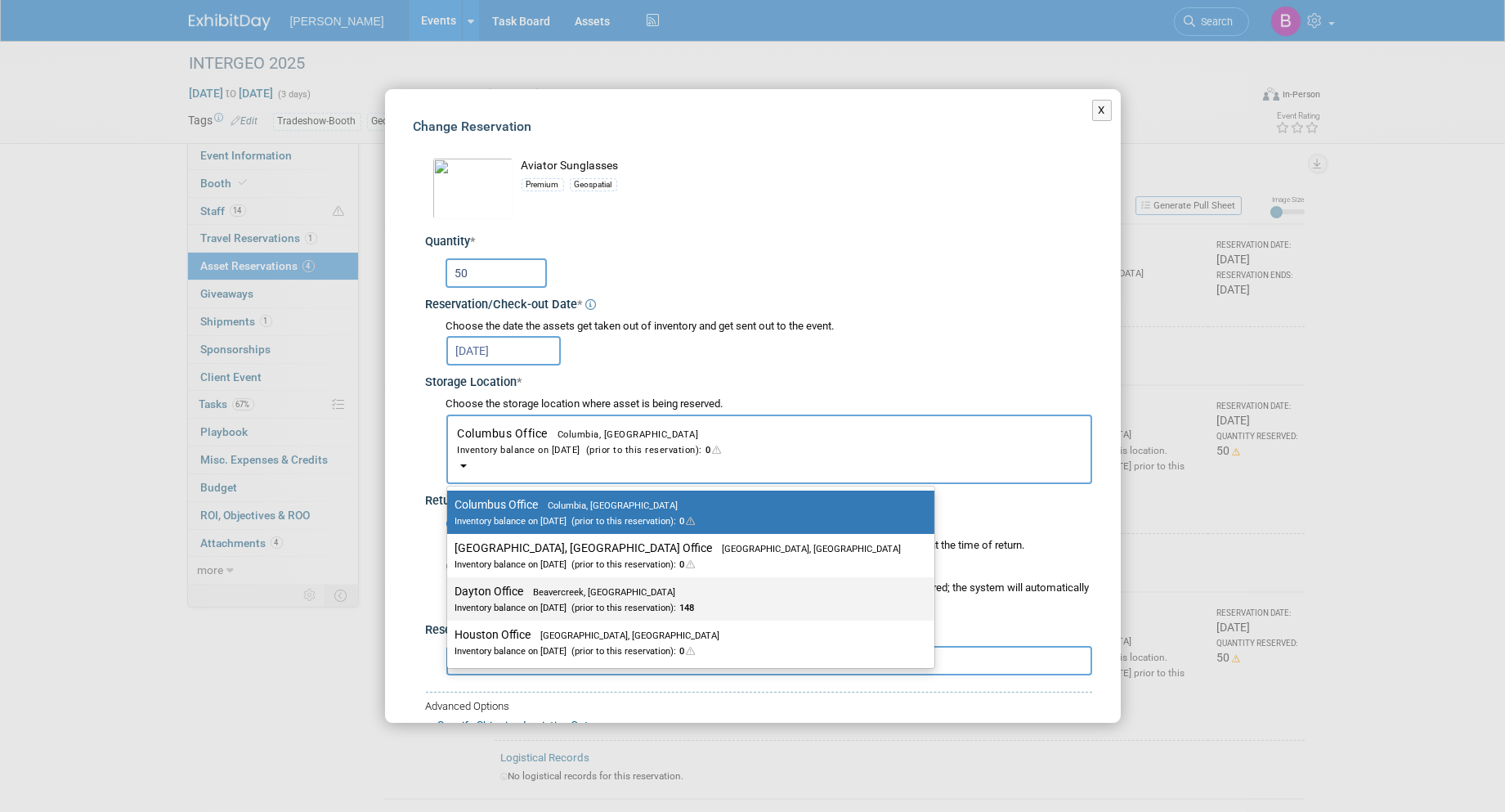
click at [517, 587] on label "Dayton Office Beavercreek, [GEOGRAPHIC_DATA] Inventory balance on [DATE] (prior…" at bounding box center [686, 599] width 462 height 37
click at [449, 587] on input "Dayton Office Beavercreek, [GEOGRAPHIC_DATA] Inventory balance on [DATE] (prior…" at bounding box center [445, 591] width 11 height 11
select select "11223930"
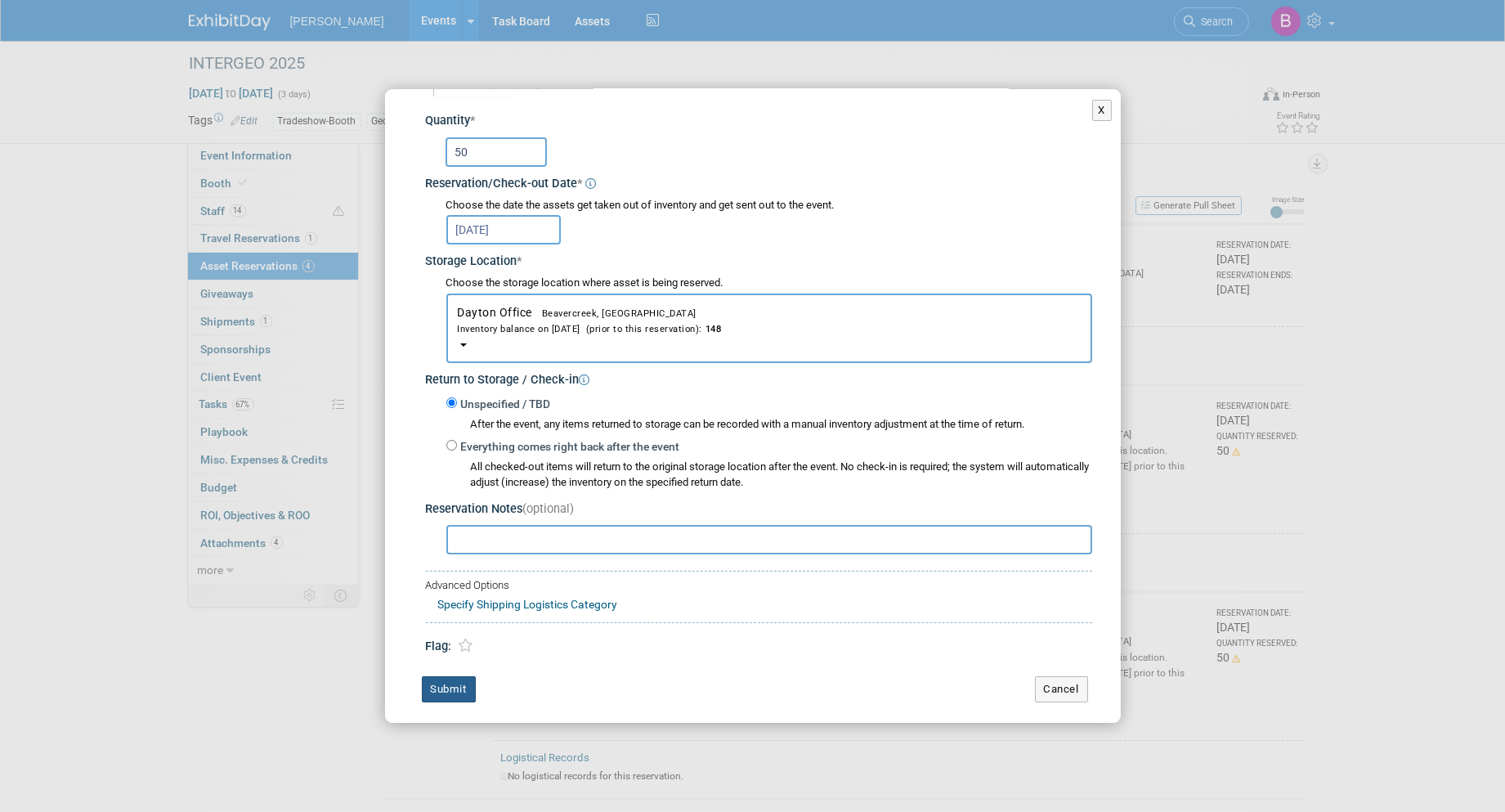
click at [466, 678] on button "Submit" at bounding box center [448, 689] width 54 height 26
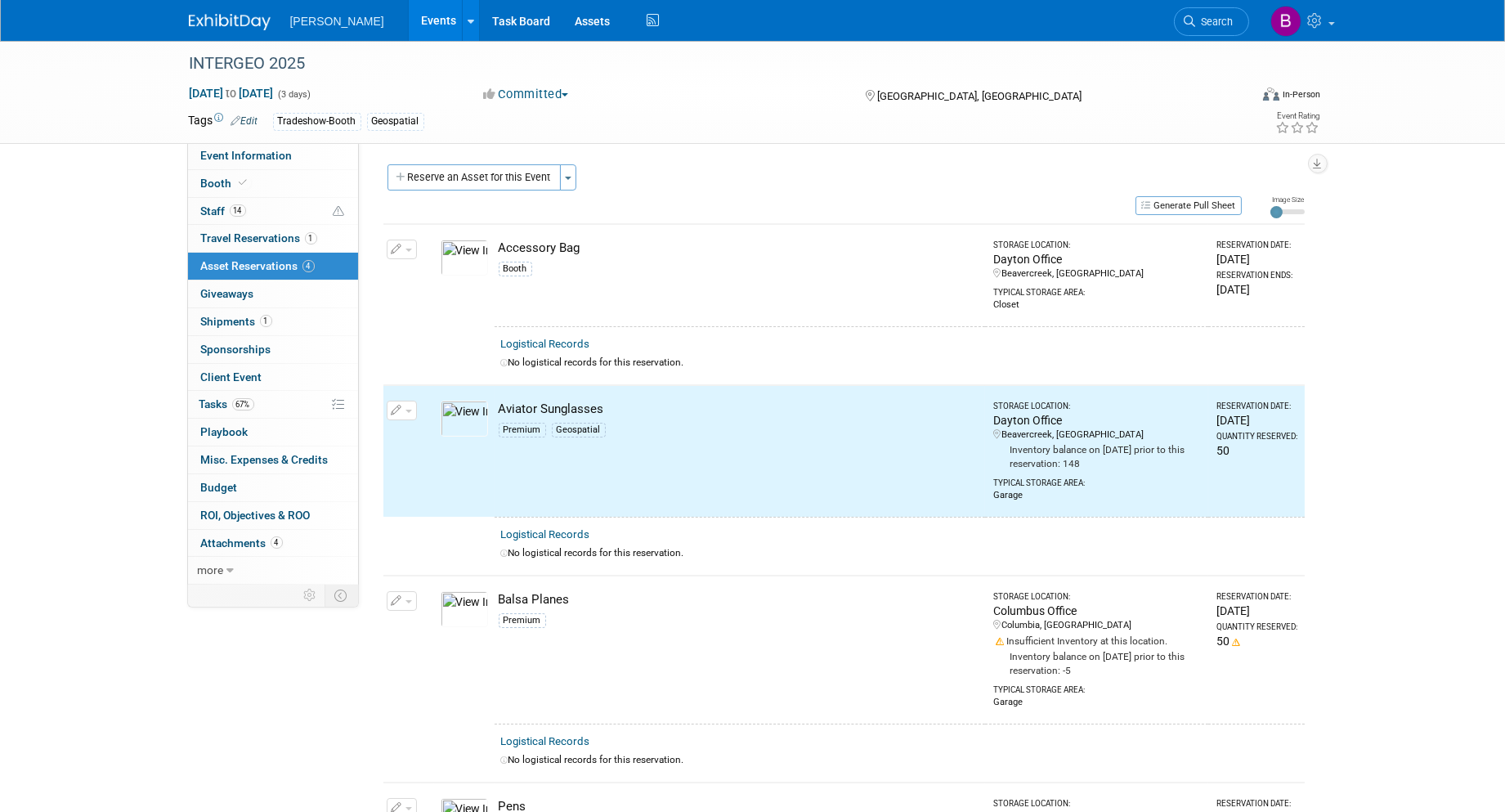
click at [399, 603] on button "button" at bounding box center [401, 601] width 30 height 19
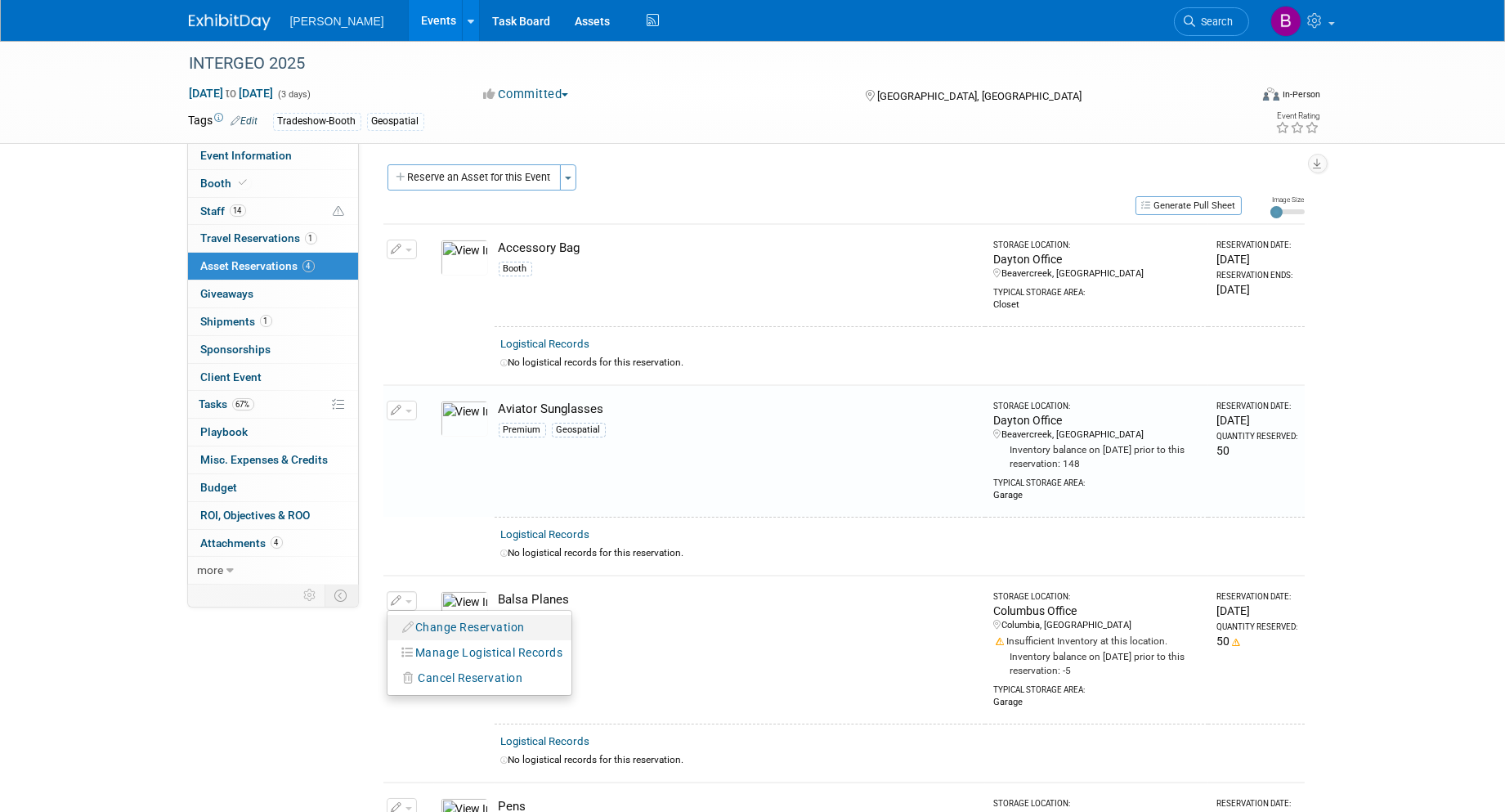
click at [417, 627] on button "Change Reservation" at bounding box center [465, 627] width 138 height 22
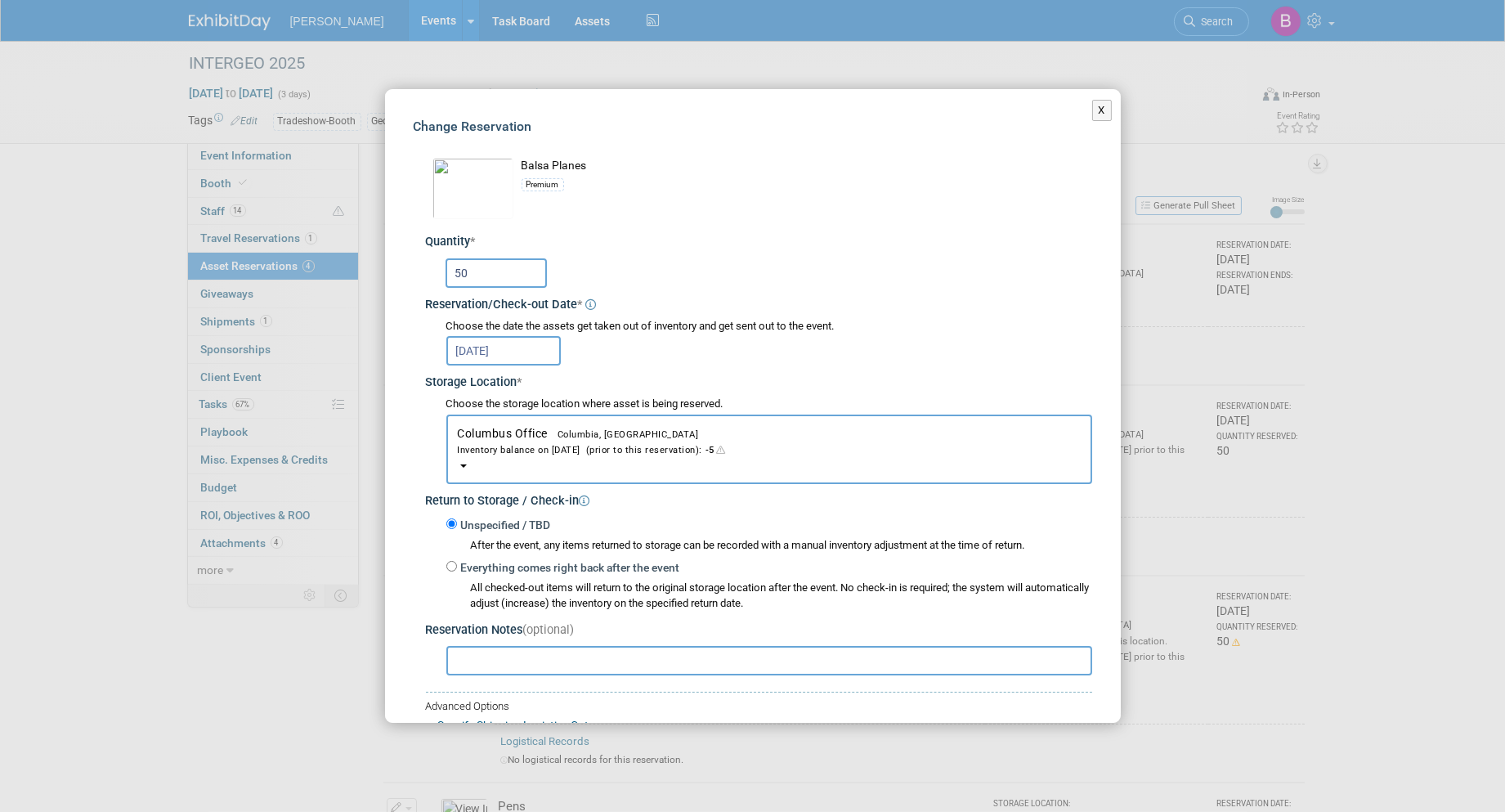
click at [508, 436] on button "Columbus Office Columbia, [GEOGRAPHIC_DATA] Inventory balance on [DATE] (prior …" at bounding box center [770, 448] width 646 height 69
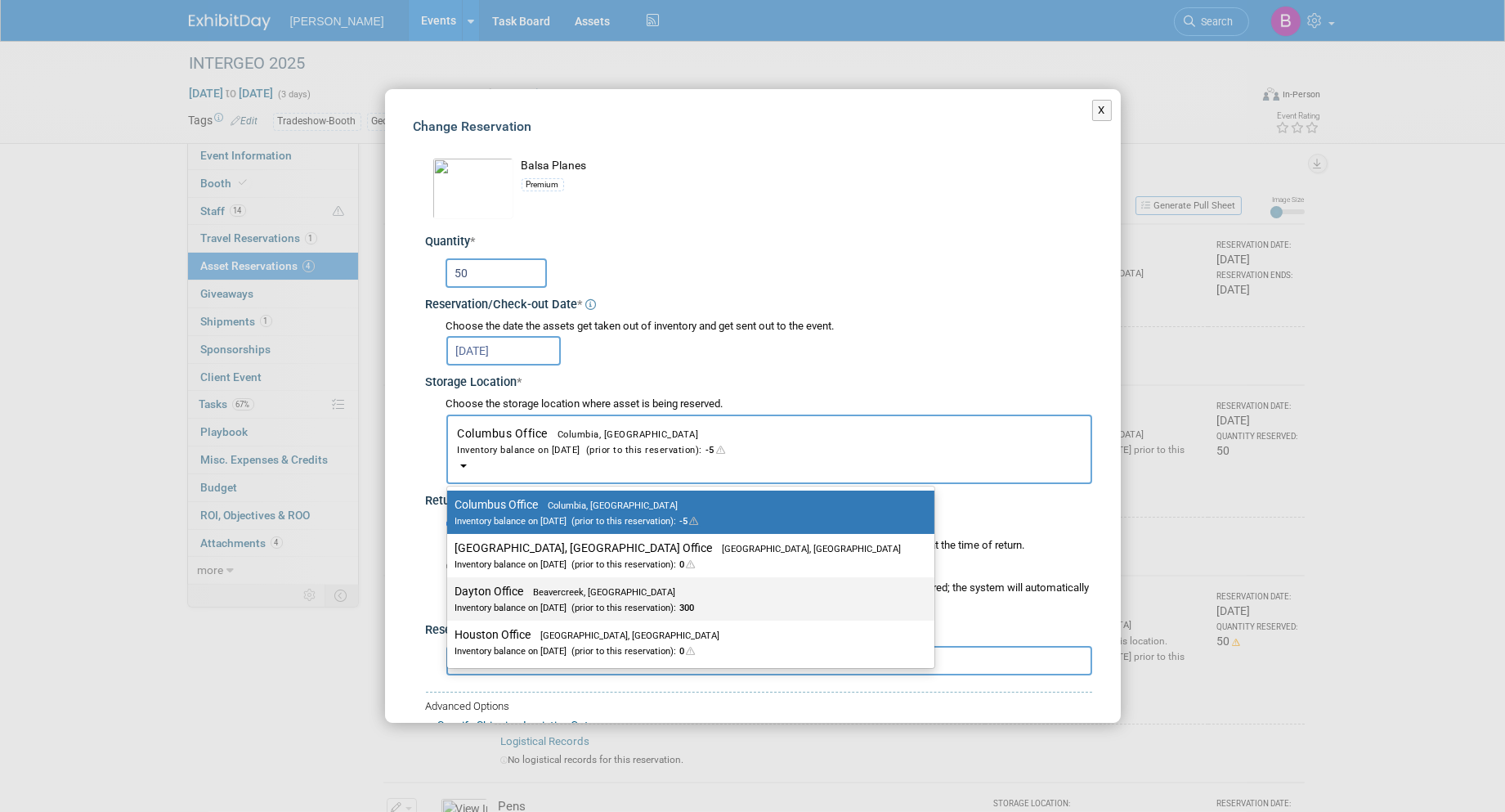
click at [493, 599] on div "Inventory balance on [DATE] (prior to this reservation): 300" at bounding box center [678, 606] width 447 height 16
click at [449, 597] on input "Dayton Office Beavercreek, [GEOGRAPHIC_DATA] Inventory balance on [DATE] (prior…" at bounding box center [445, 591] width 11 height 11
select select "11223930"
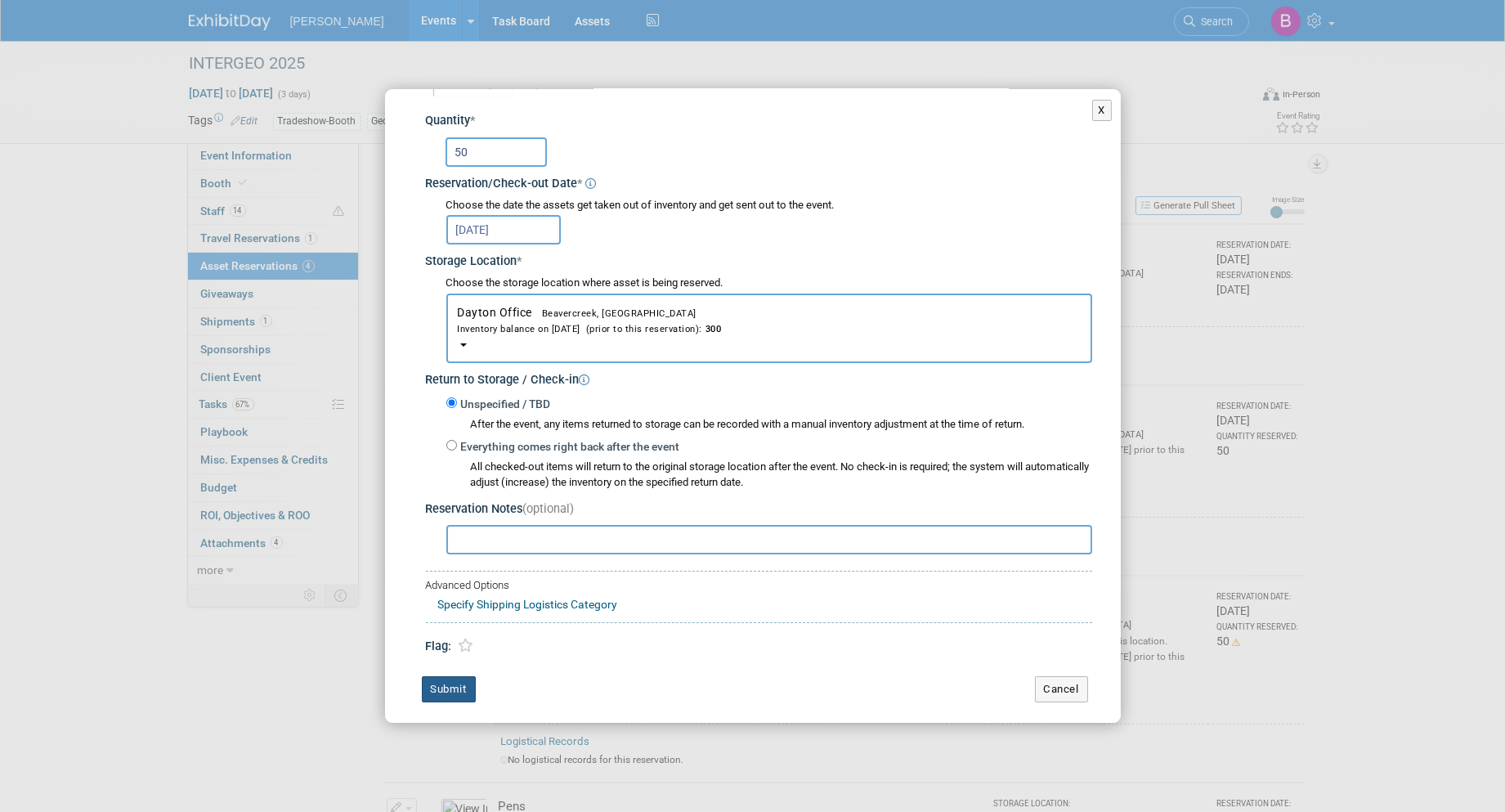
click at [464, 683] on button "Submit" at bounding box center [448, 689] width 54 height 26
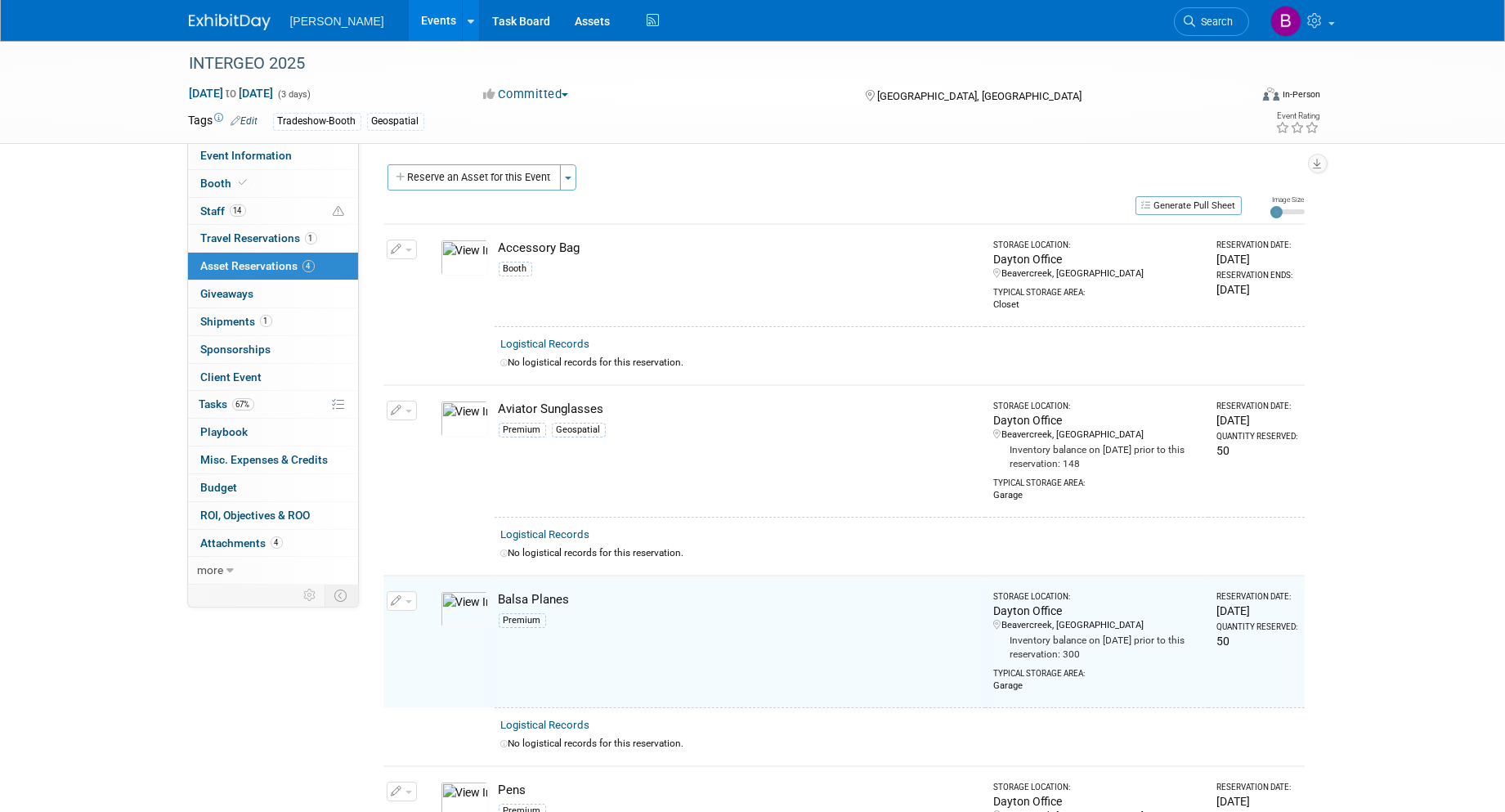
click at [320, 679] on div "Event Information Event Info Booth Booth 14 Staff 14 Staff 1 Travel Reservation…" at bounding box center [752, 497] width 1153 height 914
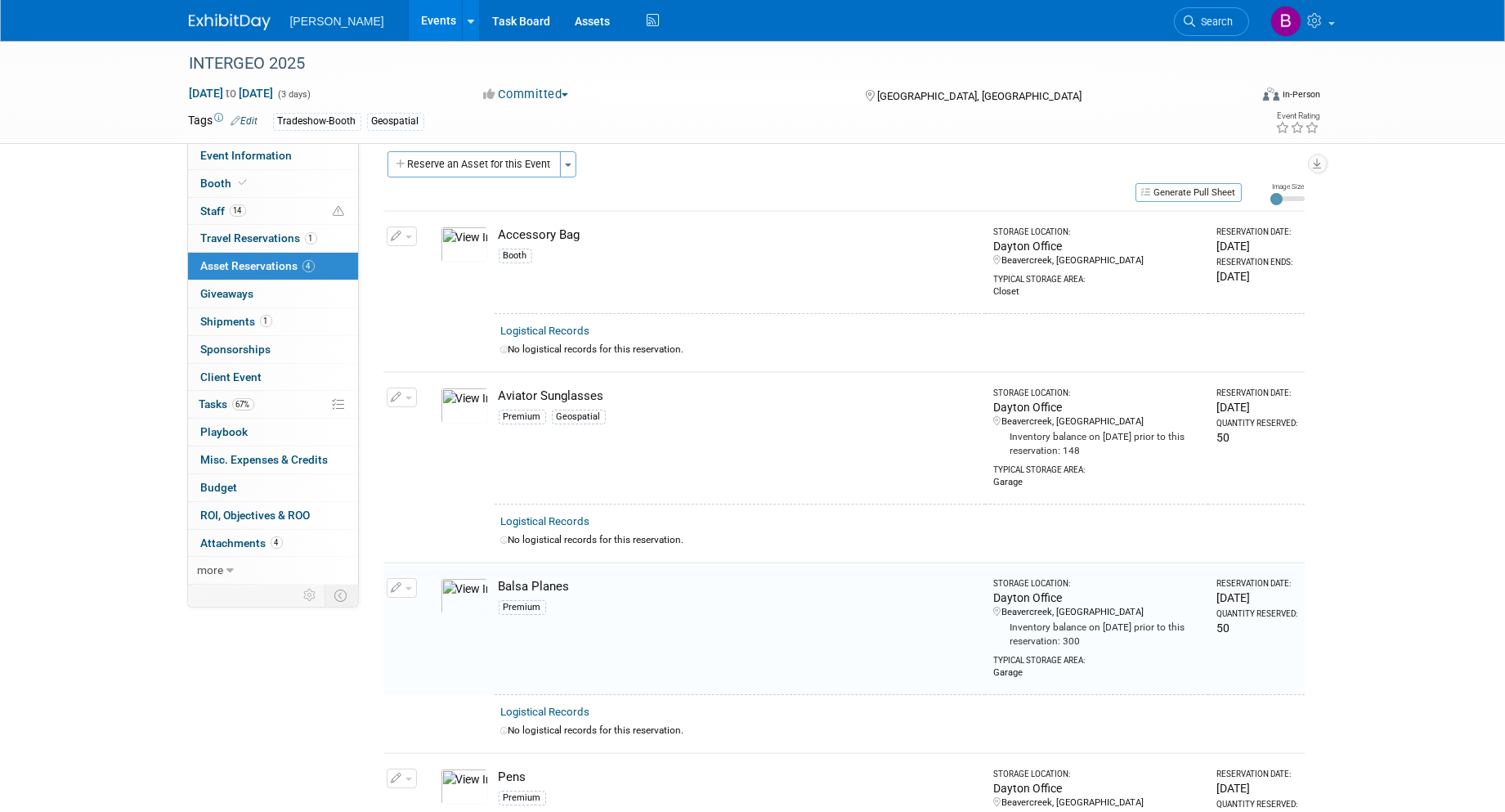
scroll to position [0, 0]
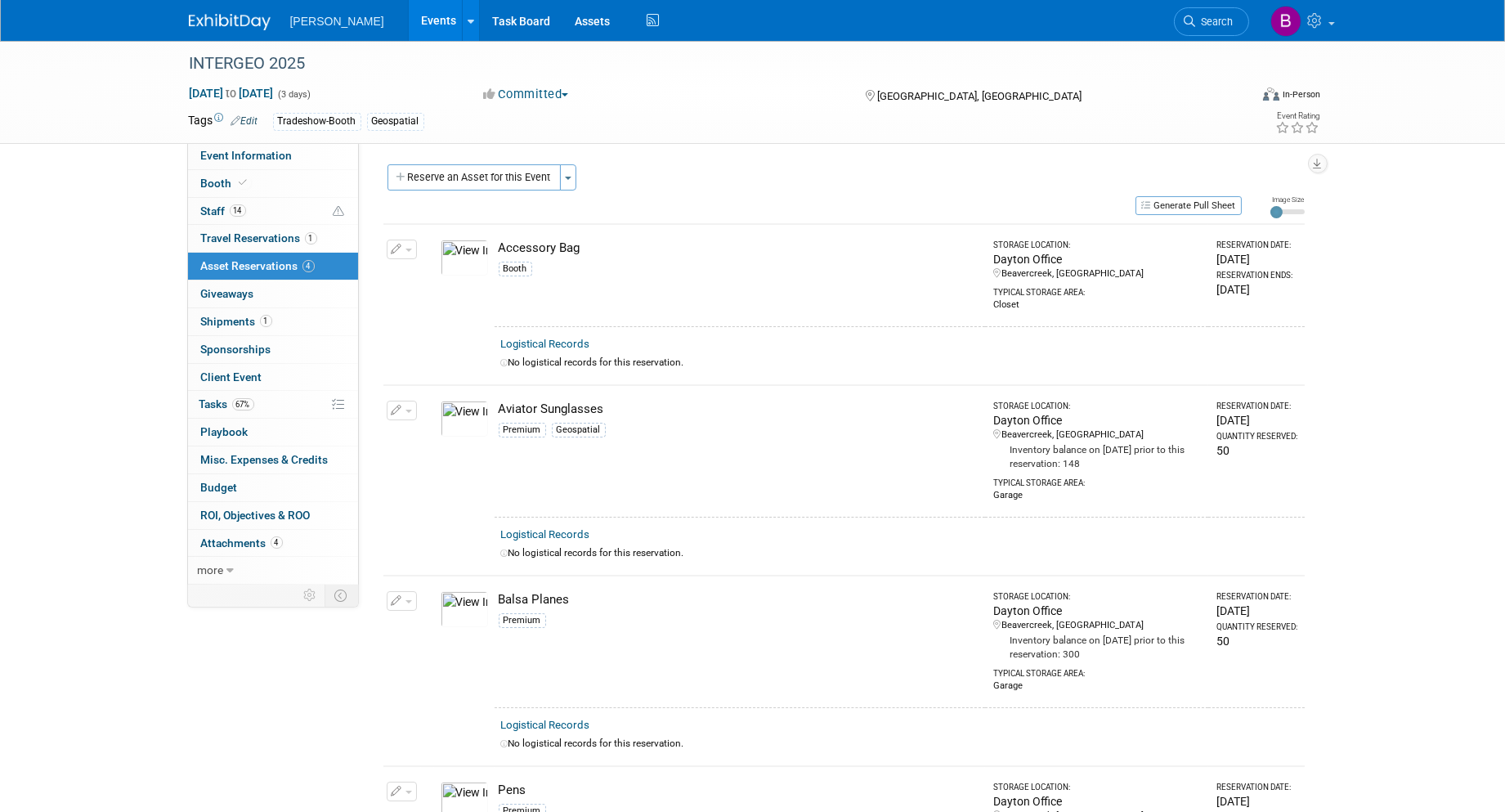
click at [448, 247] on img at bounding box center [464, 257] width 47 height 36
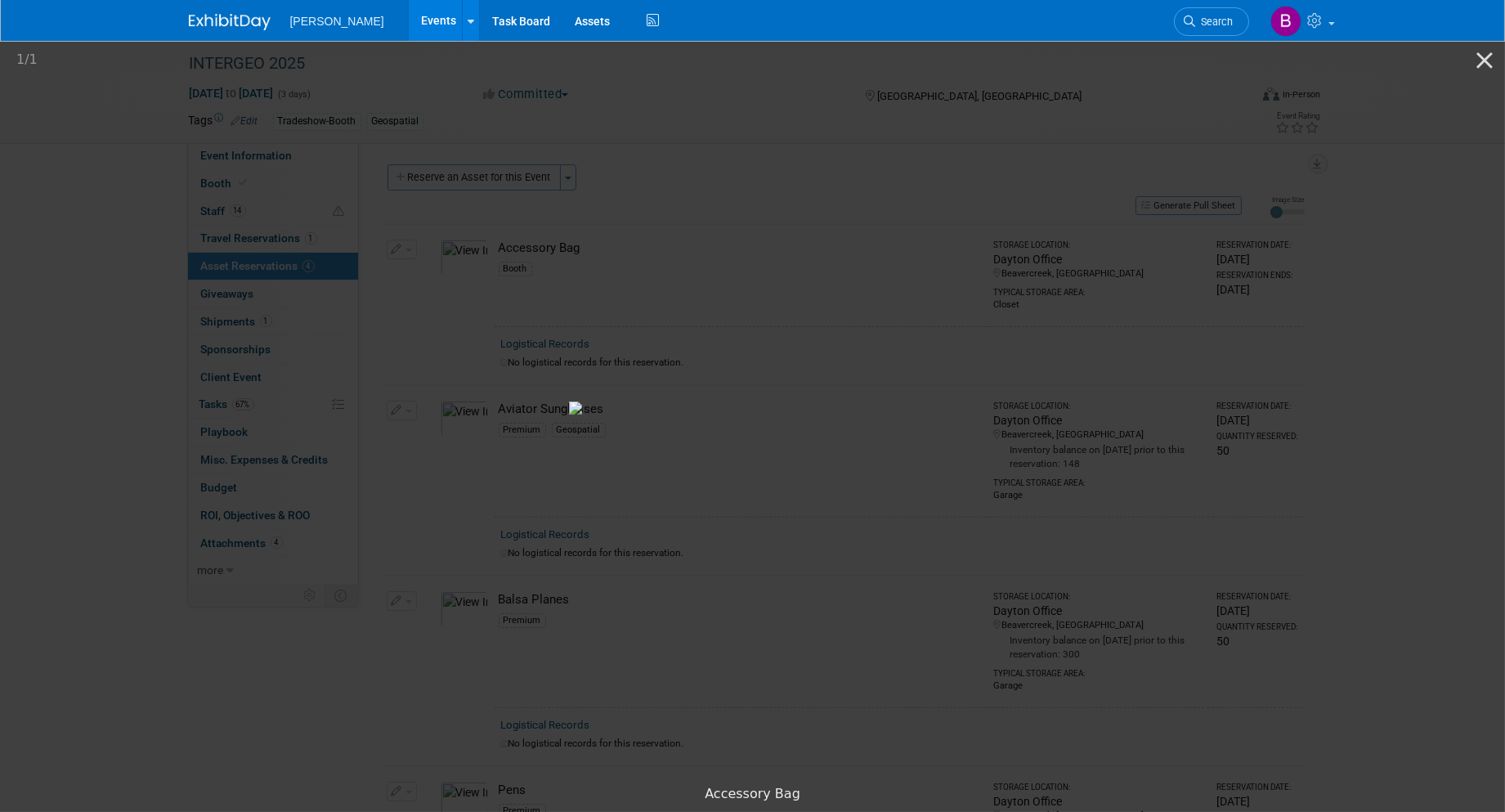
click at [139, 500] on picture at bounding box center [752, 408] width 1505 height 738
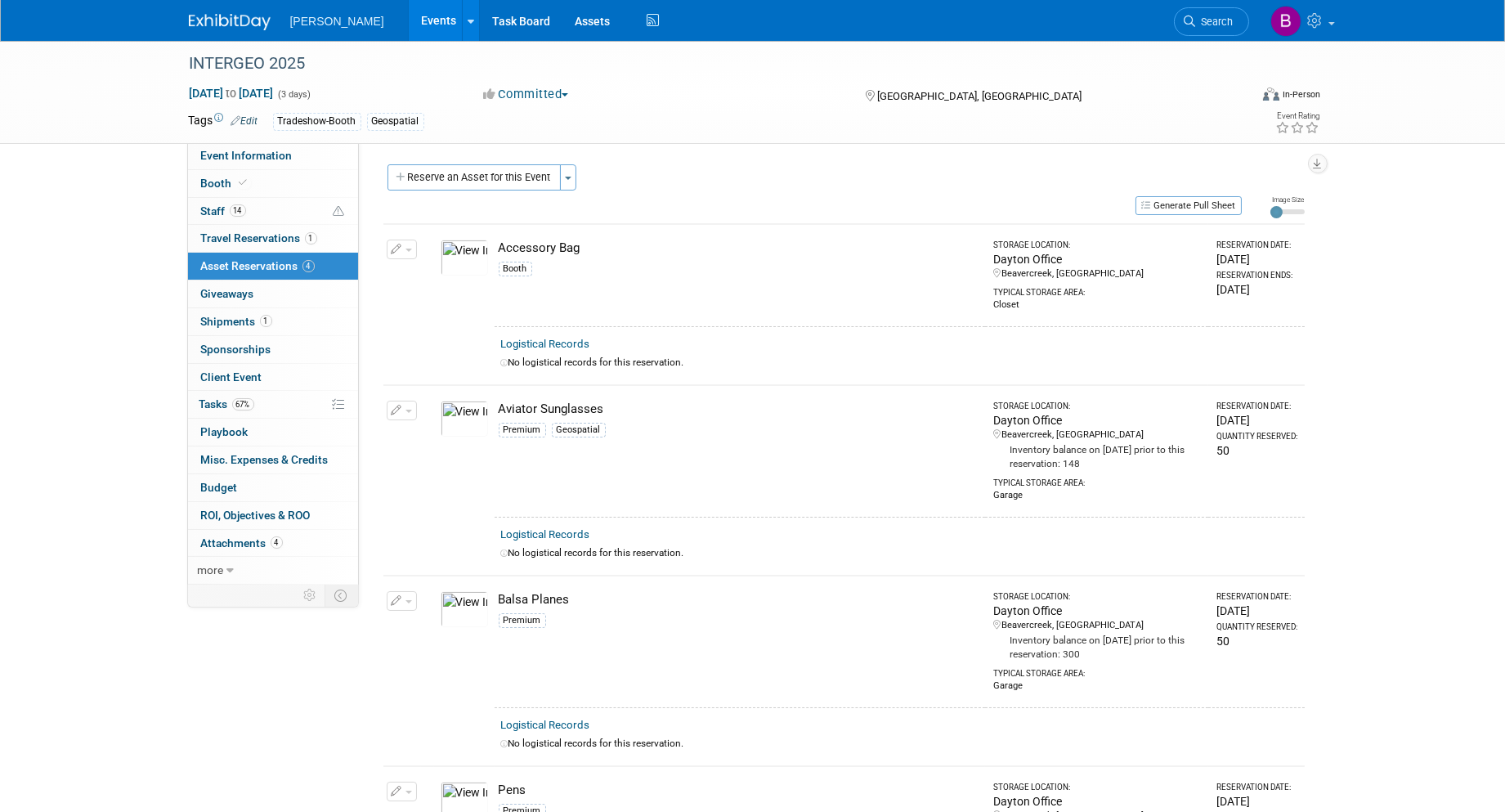
click at [291, 263] on span "Asset Reservations 4" at bounding box center [257, 266] width 113 height 13
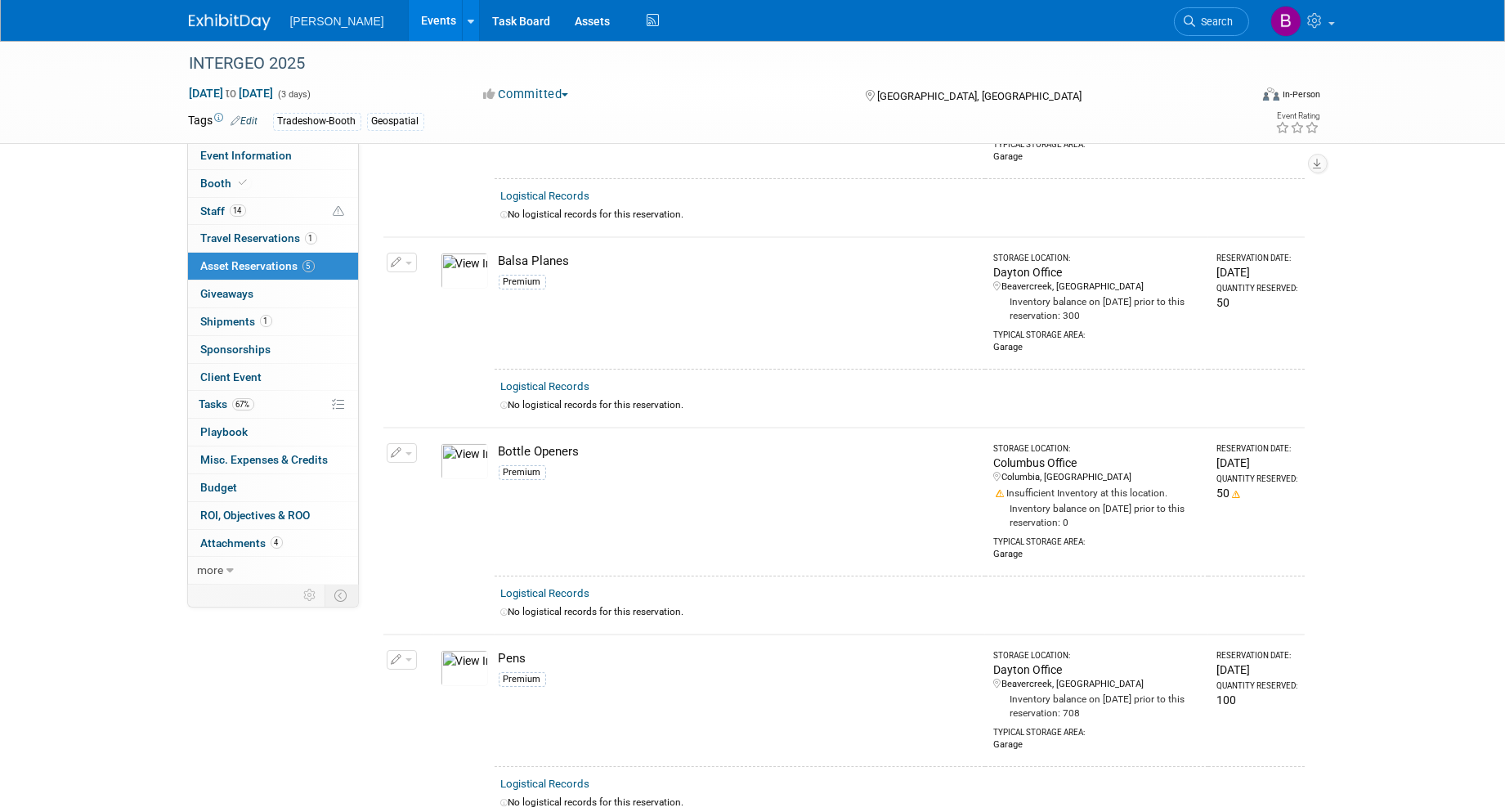
scroll to position [363, 0]
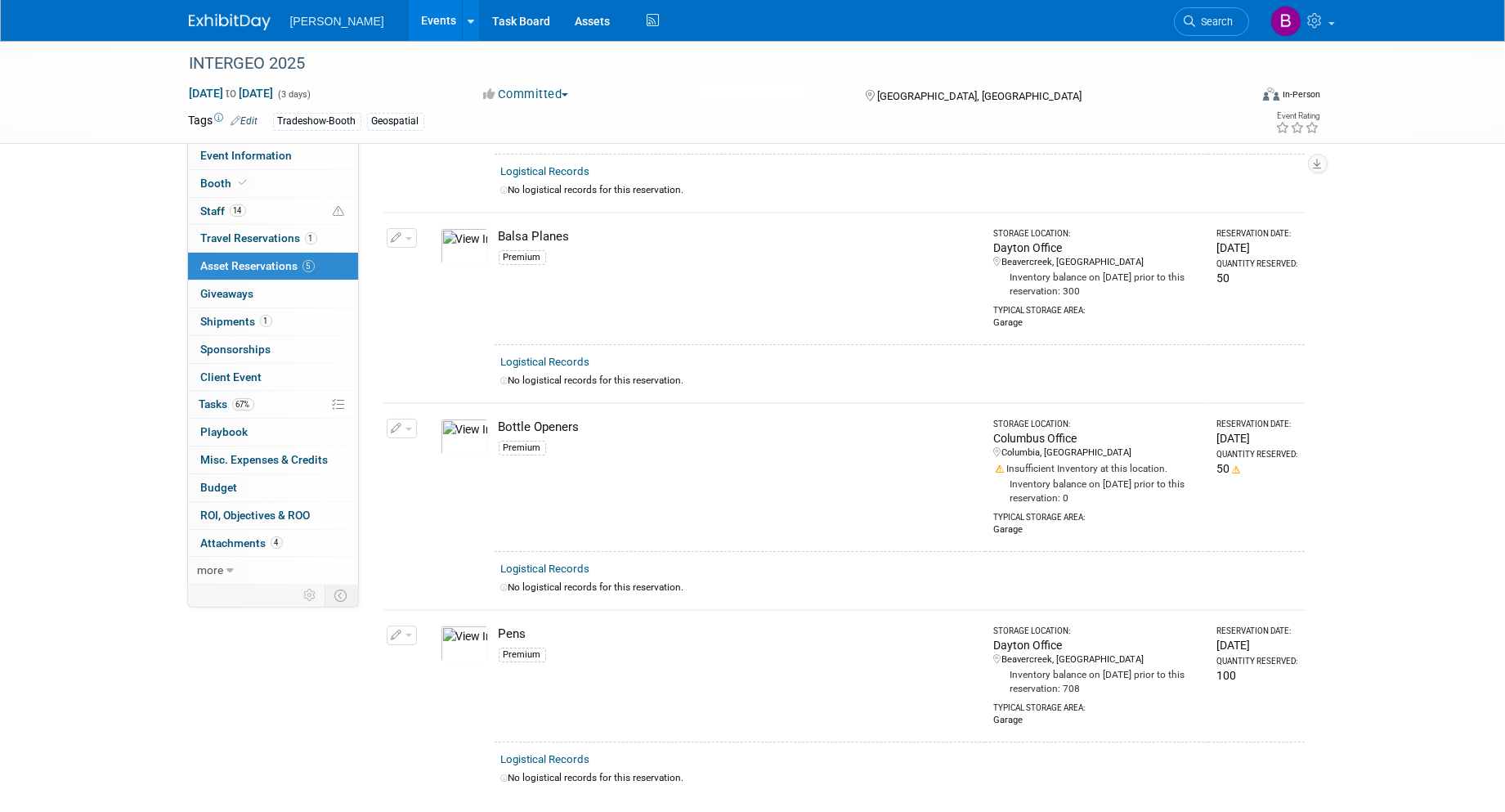
click at [406, 419] on button "button" at bounding box center [401, 428] width 30 height 19
click at [435, 460] on button "Change Reservation" at bounding box center [465, 455] width 138 height 22
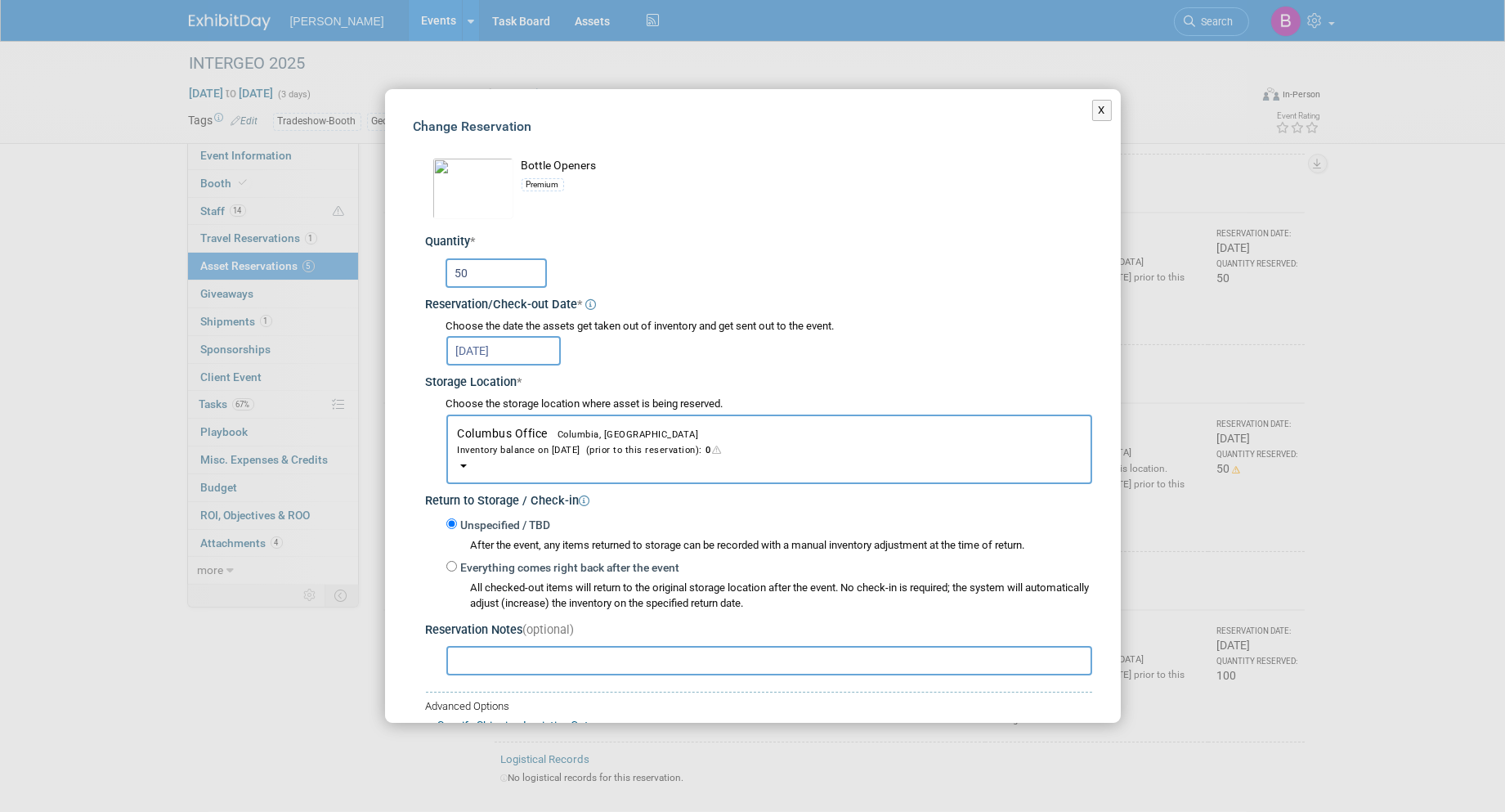
click at [542, 448] on div "Inventory balance on [DATE] (prior to this reservation): 0" at bounding box center [769, 448] width 623 height 16
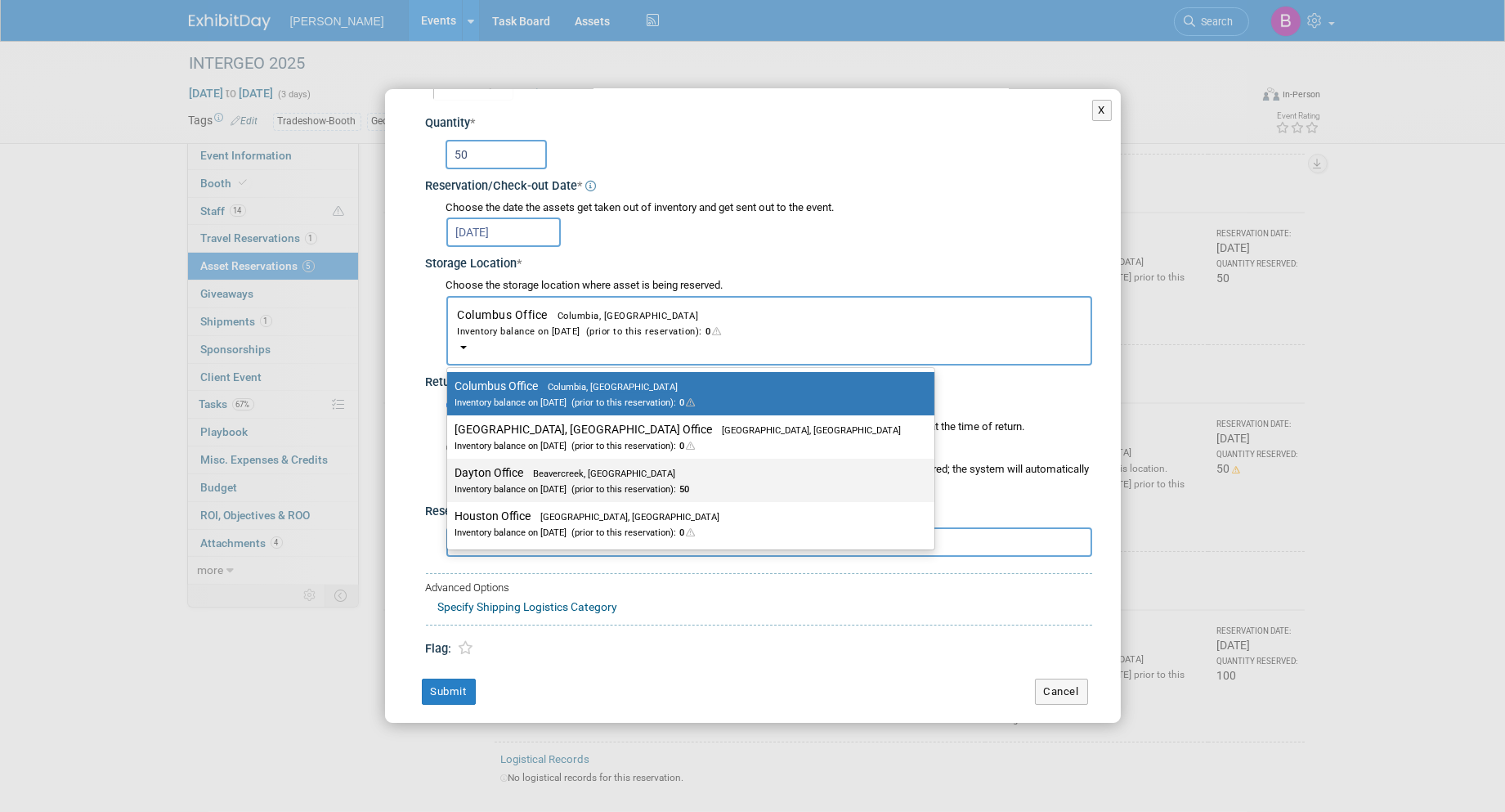
scroll to position [121, 0]
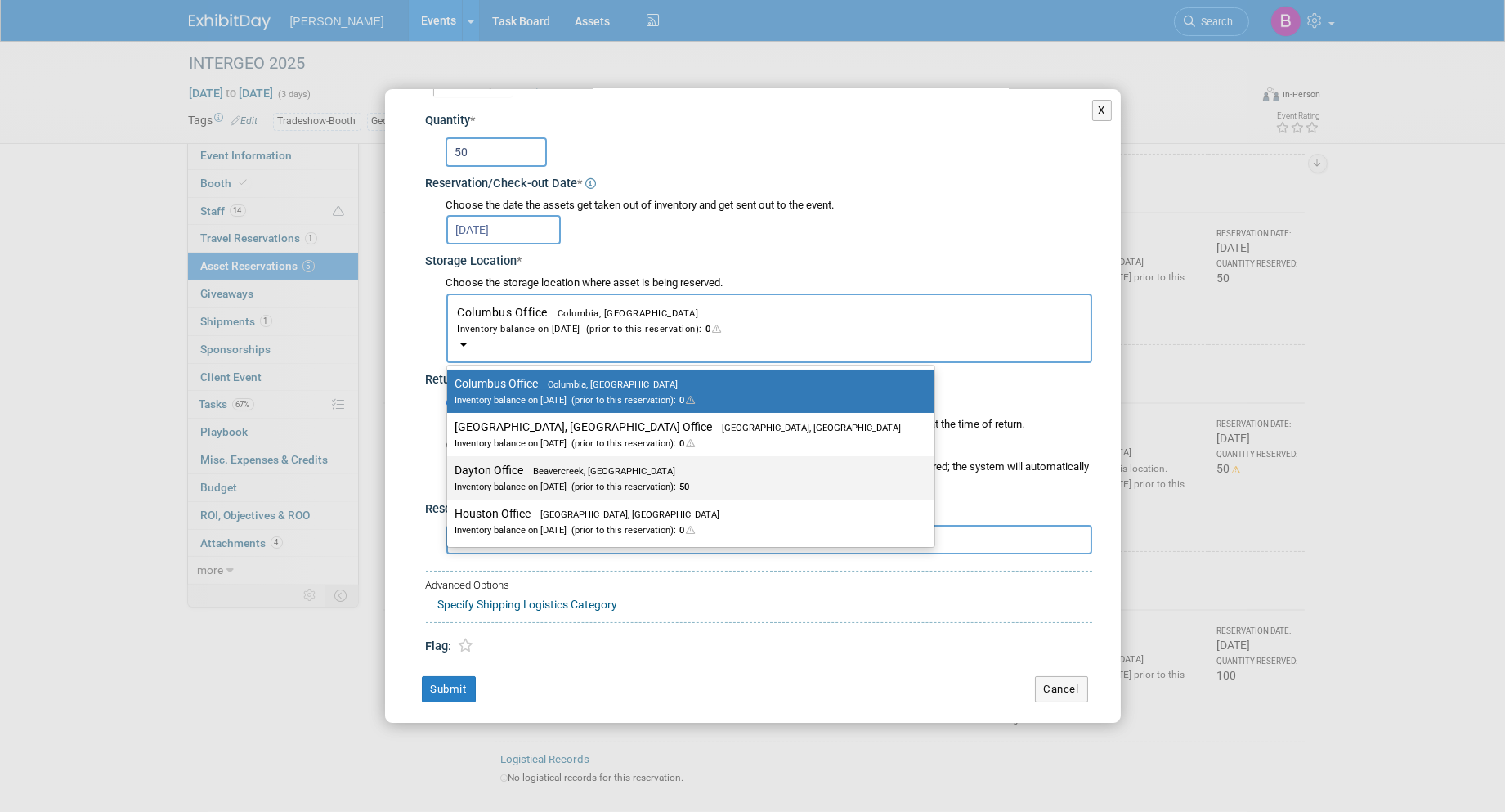
click at [489, 478] on div "Inventory balance on [DATE] (prior to this reservation): 50" at bounding box center [678, 485] width 447 height 16
click at [449, 476] on input "Dayton Office Beavercreek, [GEOGRAPHIC_DATA] Inventory balance on [DATE] (prior…" at bounding box center [445, 471] width 11 height 11
select select "11223930"
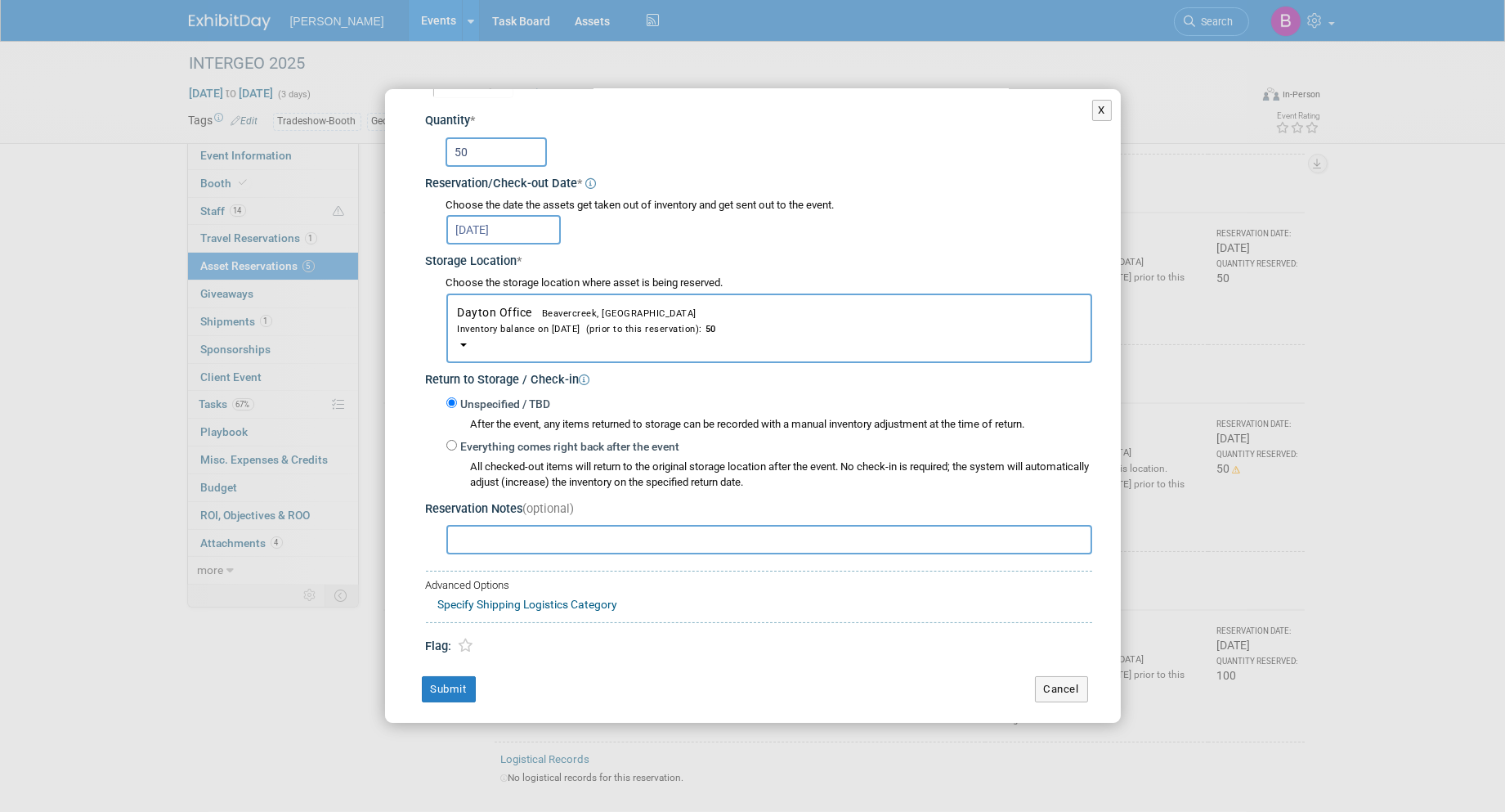
click at [445, 665] on div "Change Reservation Bottle Openers Premium * * 50 * *" at bounding box center [752, 349] width 735 height 762
click at [456, 705] on div "Change Reservation Bottle Openers Premium * * 50 * *" at bounding box center [752, 349] width 735 height 762
click at [454, 693] on button "Submit" at bounding box center [448, 689] width 54 height 26
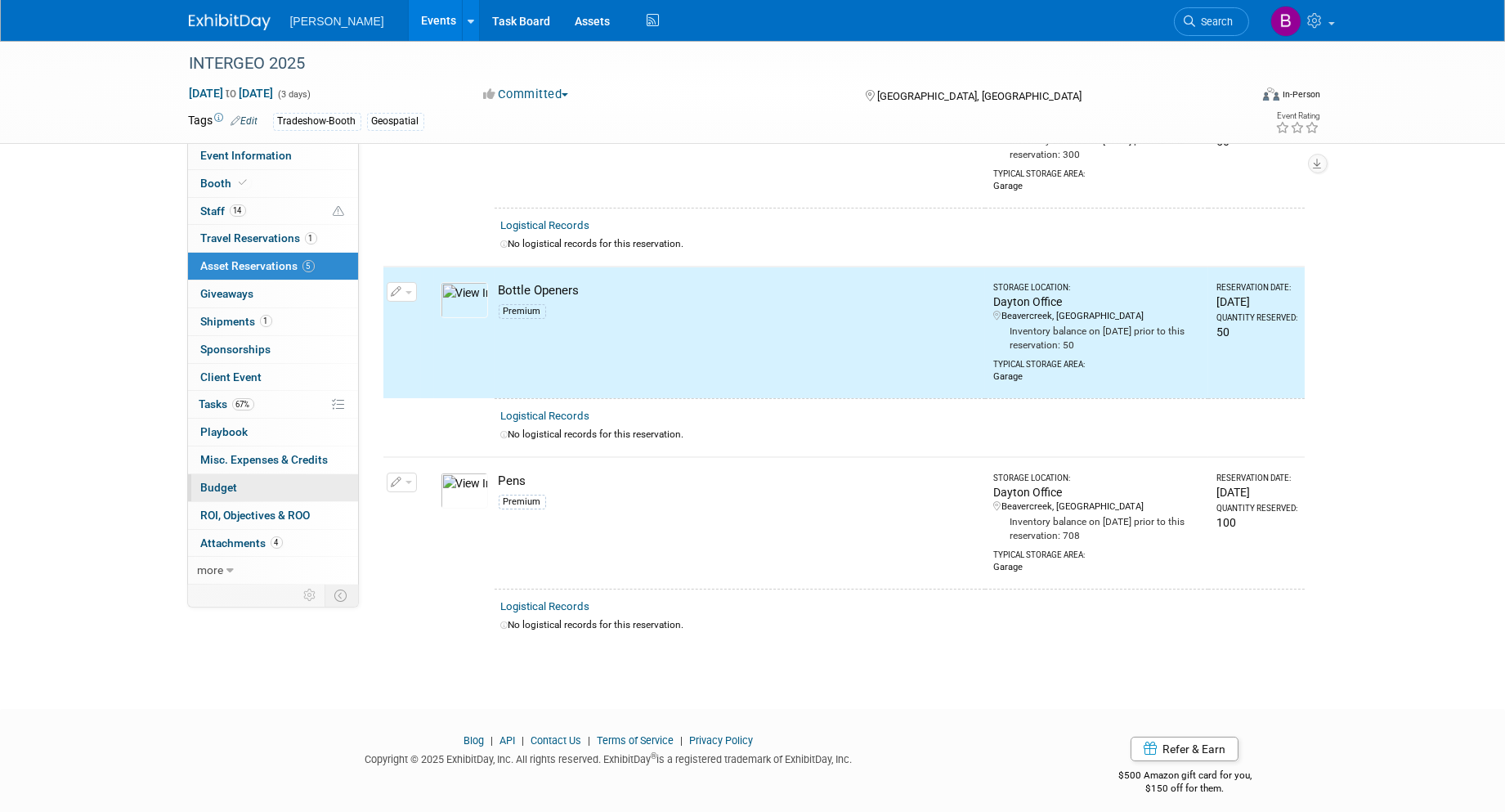
scroll to position [503, 0]
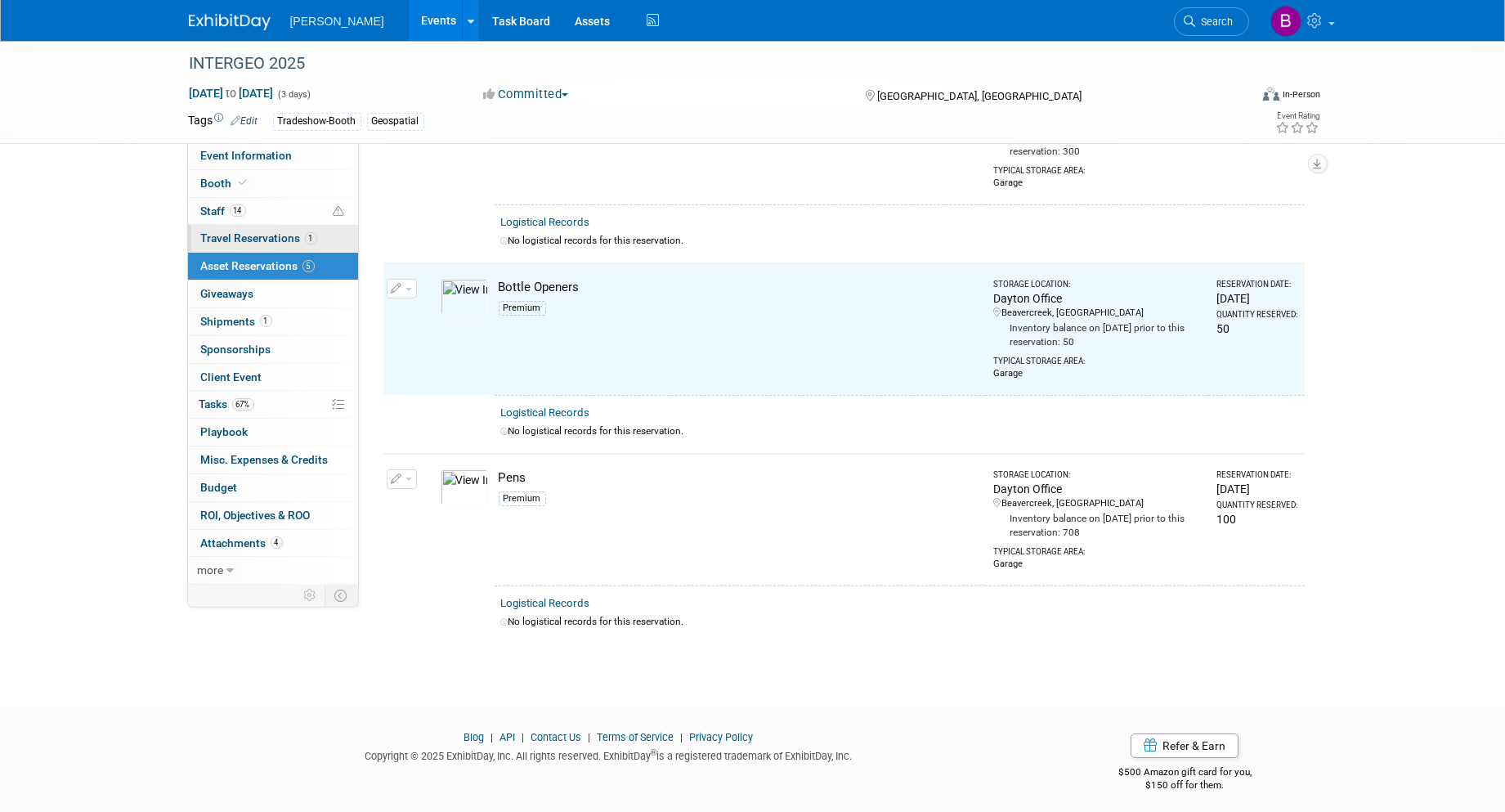
click at [255, 249] on link "1 Travel Reservations 1" at bounding box center [273, 238] width 170 height 27
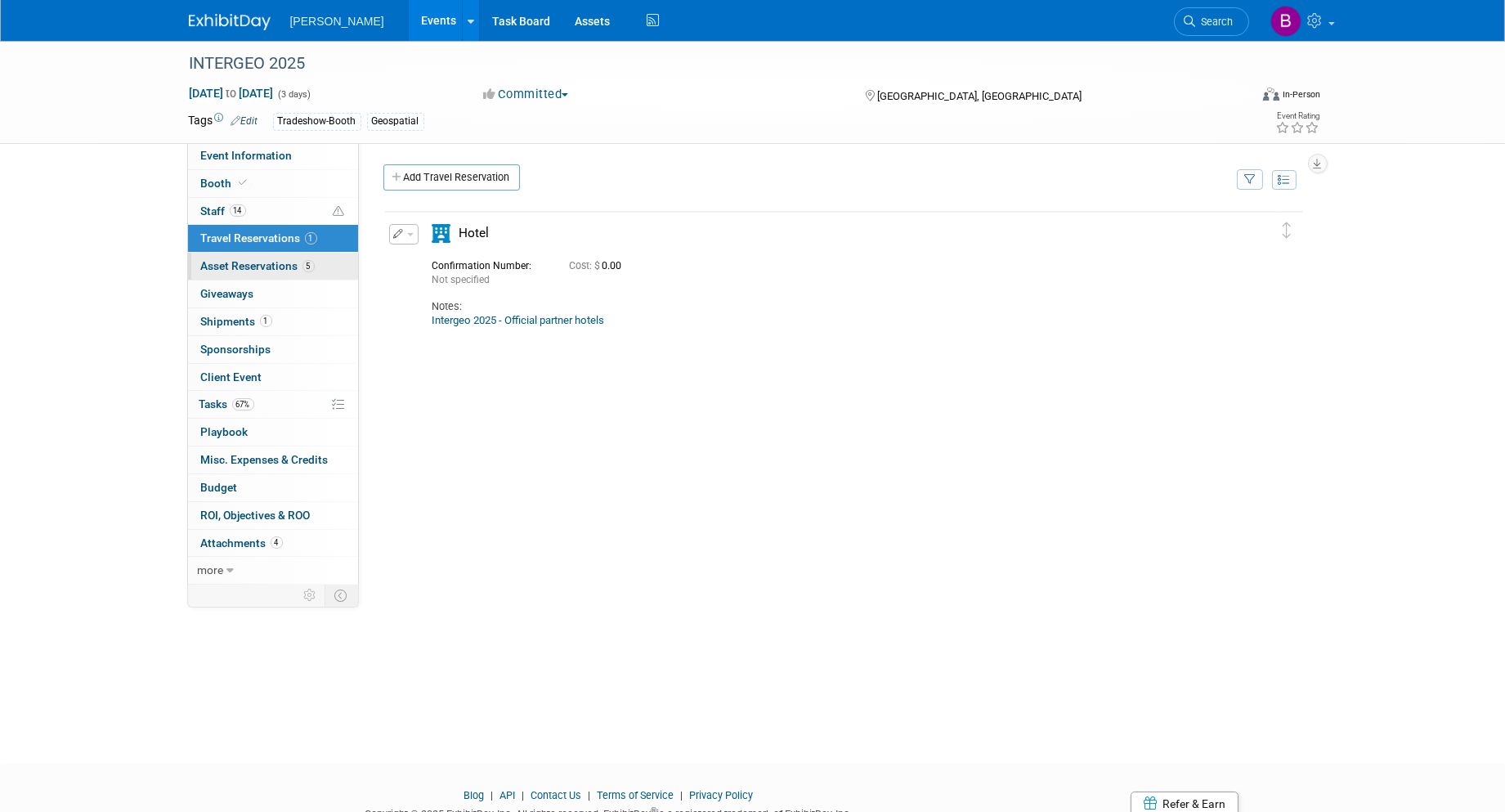
click at [251, 271] on span "Asset Reservations 5" at bounding box center [257, 266] width 113 height 13
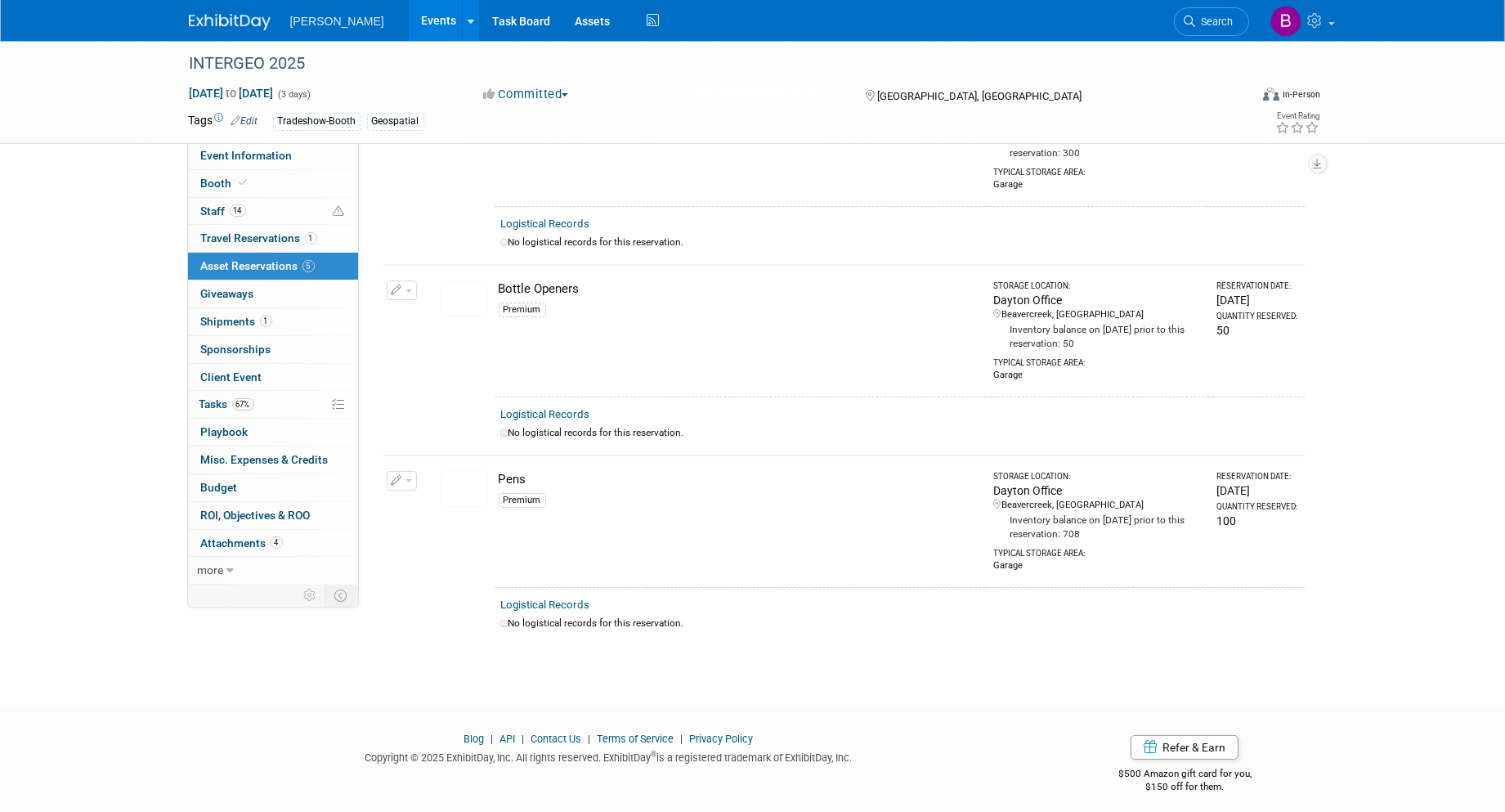
scroll to position [503, 0]
click at [273, 237] on span "Travel Reservations 1" at bounding box center [259, 238] width 116 height 13
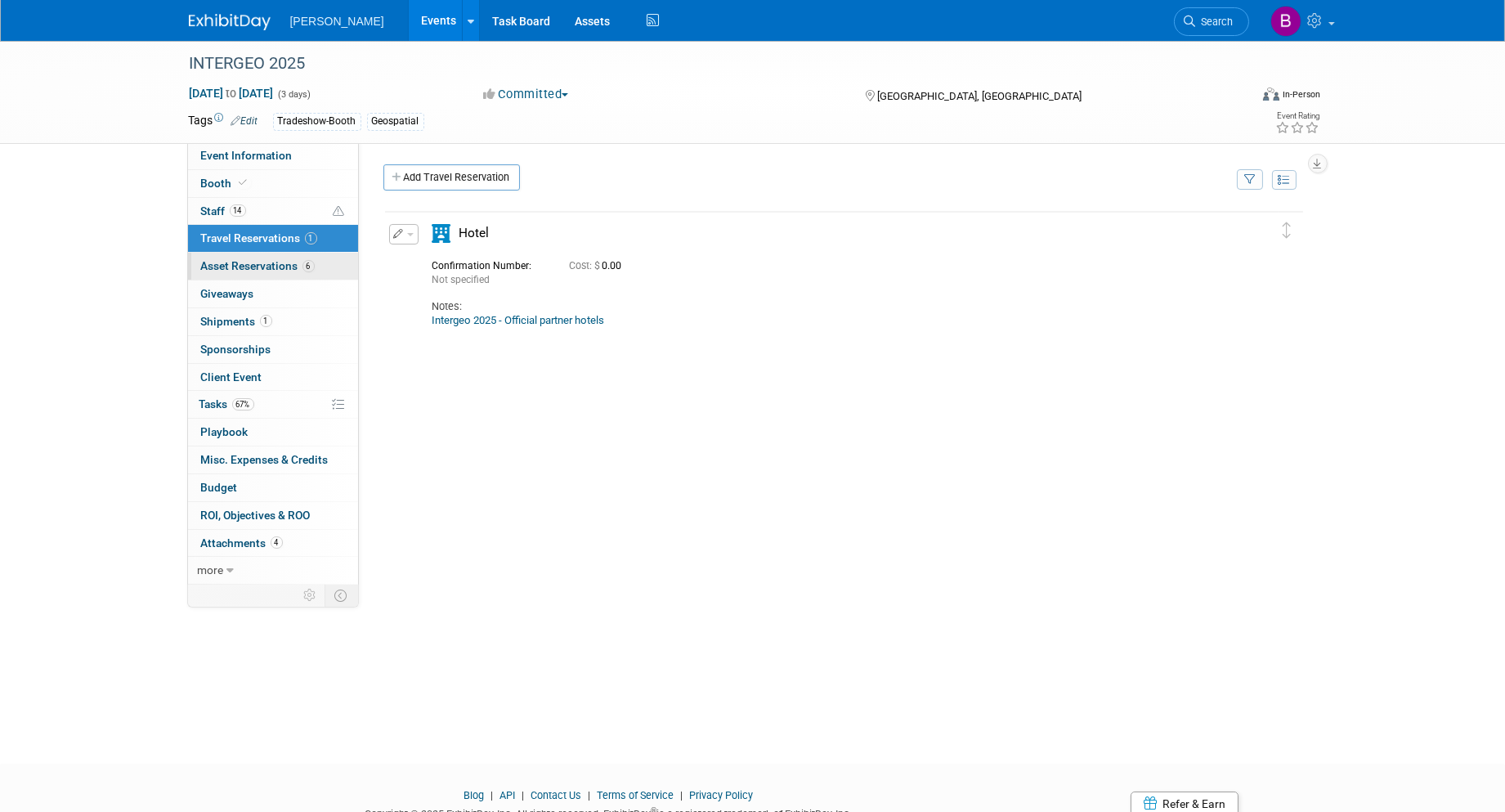
click at [239, 265] on span "Asset Reservations 6" at bounding box center [257, 266] width 113 height 13
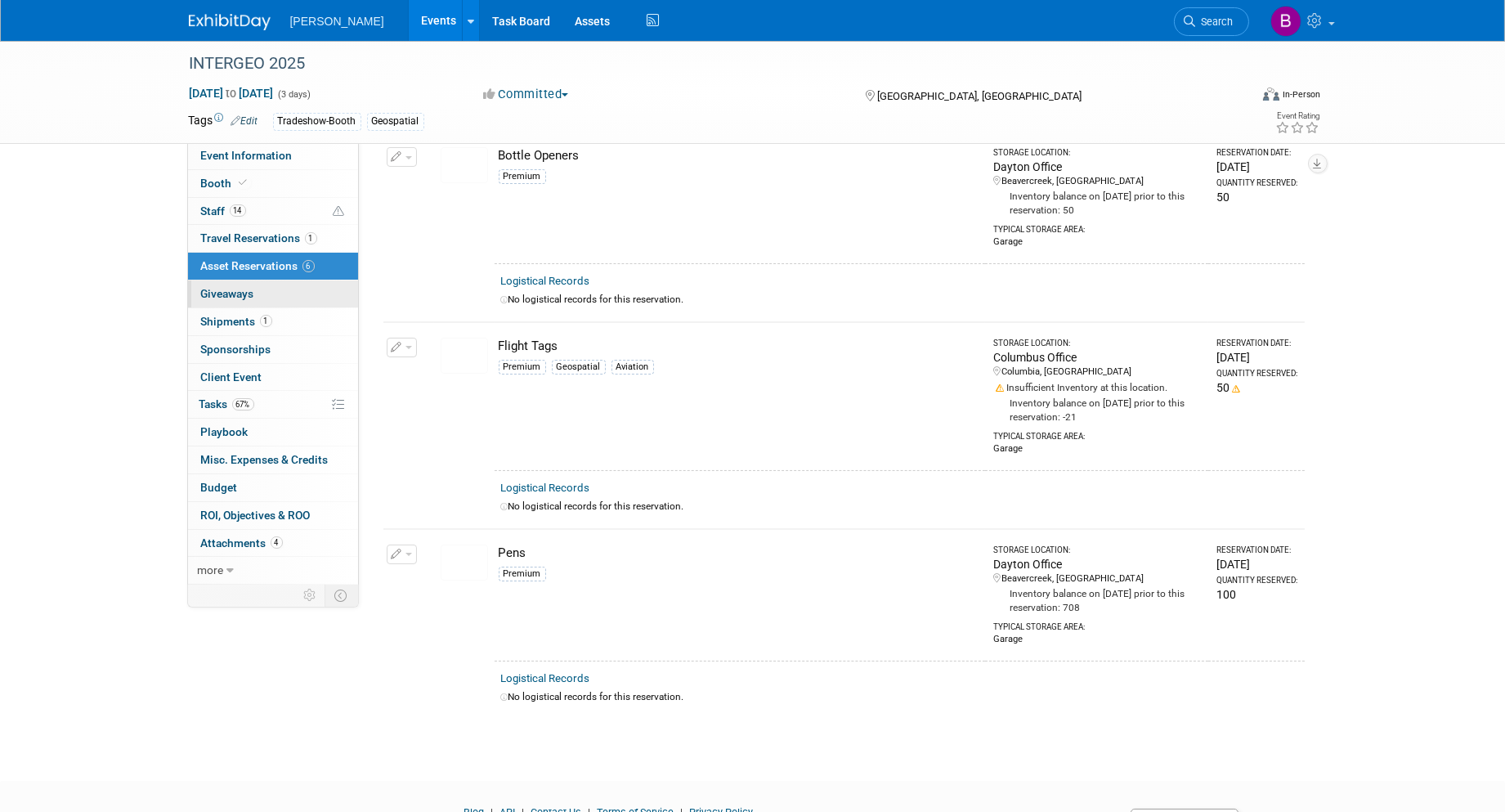
scroll to position [635, 0]
click at [412, 339] on button "button" at bounding box center [401, 346] width 30 height 19
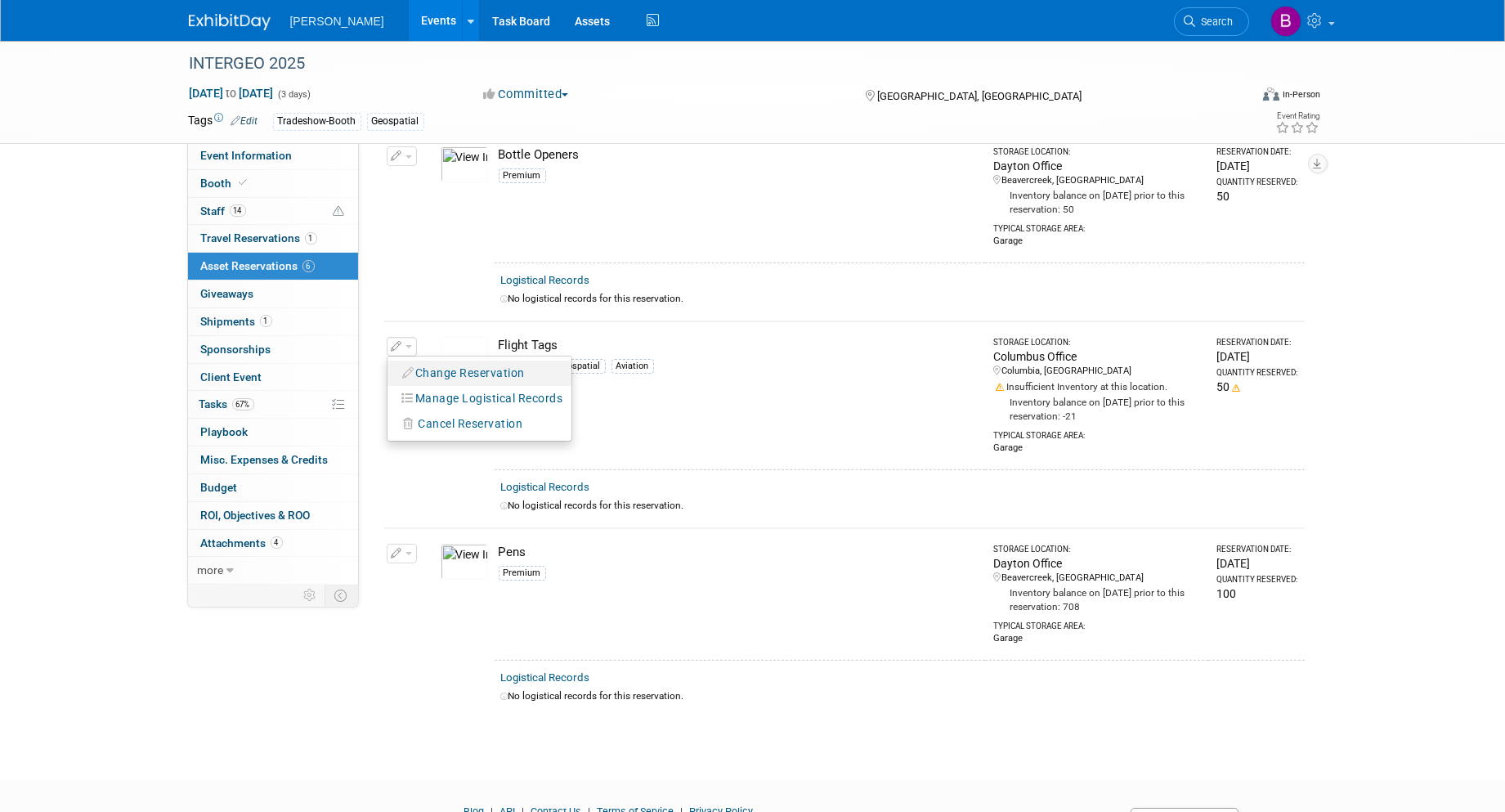
click at [420, 365] on button "Change Reservation" at bounding box center [465, 373] width 138 height 22
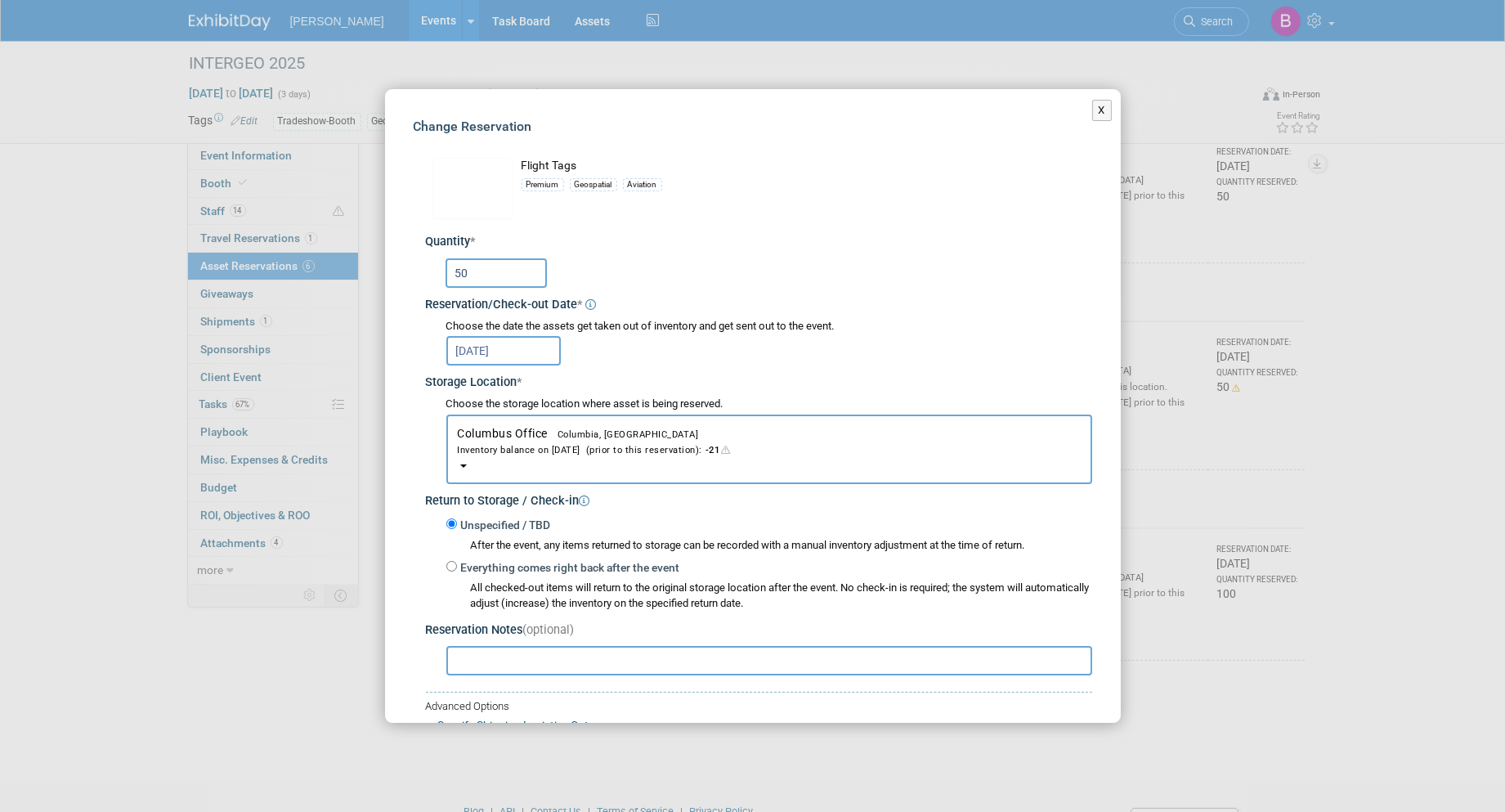
click at [503, 432] on span "Columbus Office Columbia, [GEOGRAPHIC_DATA] Inventory balance on [DATE] (prior …" at bounding box center [769, 441] width 623 height 30
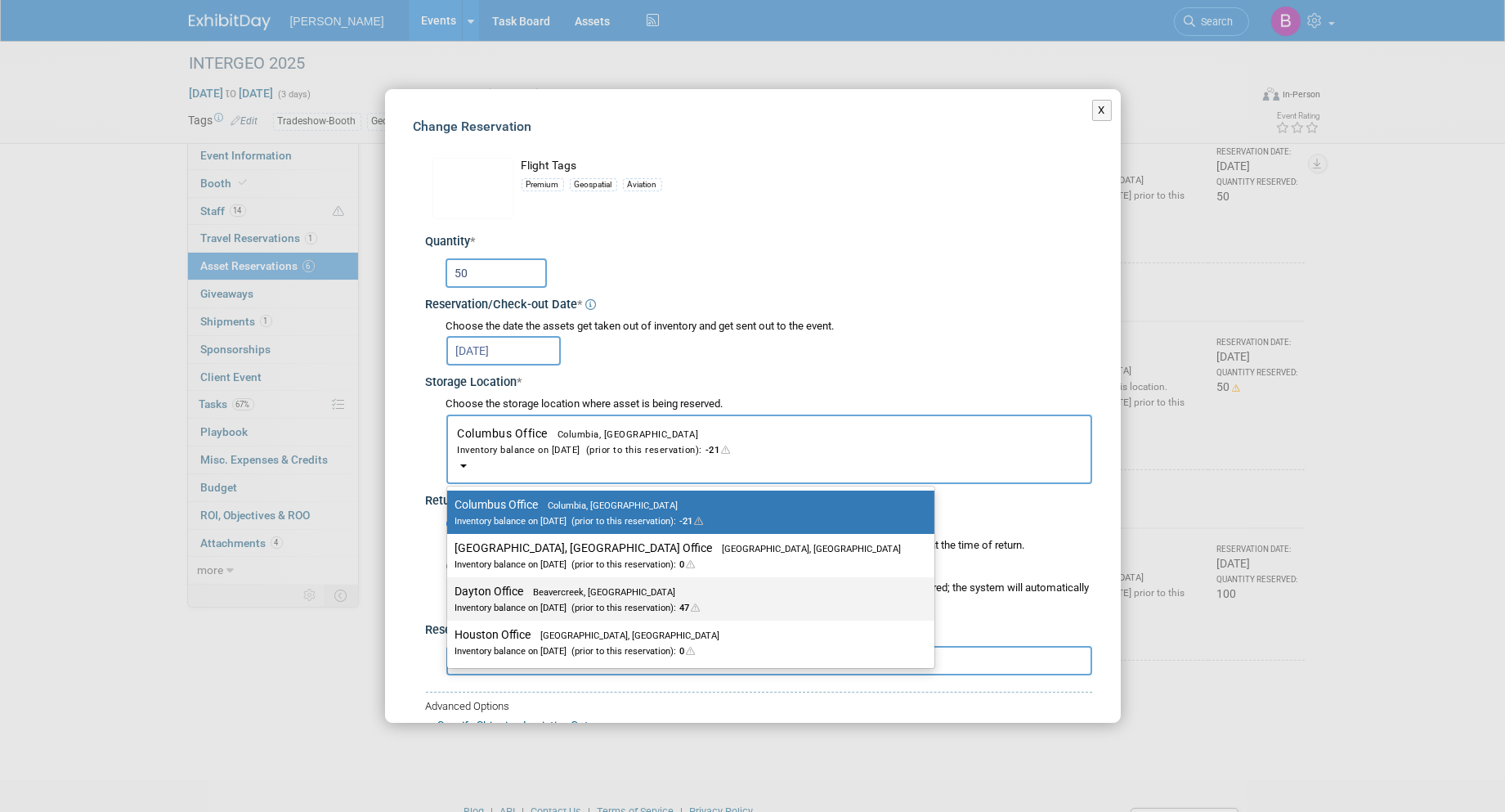
click at [491, 603] on div "Inventory balance on [DATE] (prior to this reservation): 47" at bounding box center [678, 606] width 447 height 16
click at [449, 597] on input "Dayton Office Beavercreek, [GEOGRAPHIC_DATA] Inventory balance on [DATE] (prior…" at bounding box center [445, 591] width 11 height 11
select select "11223930"
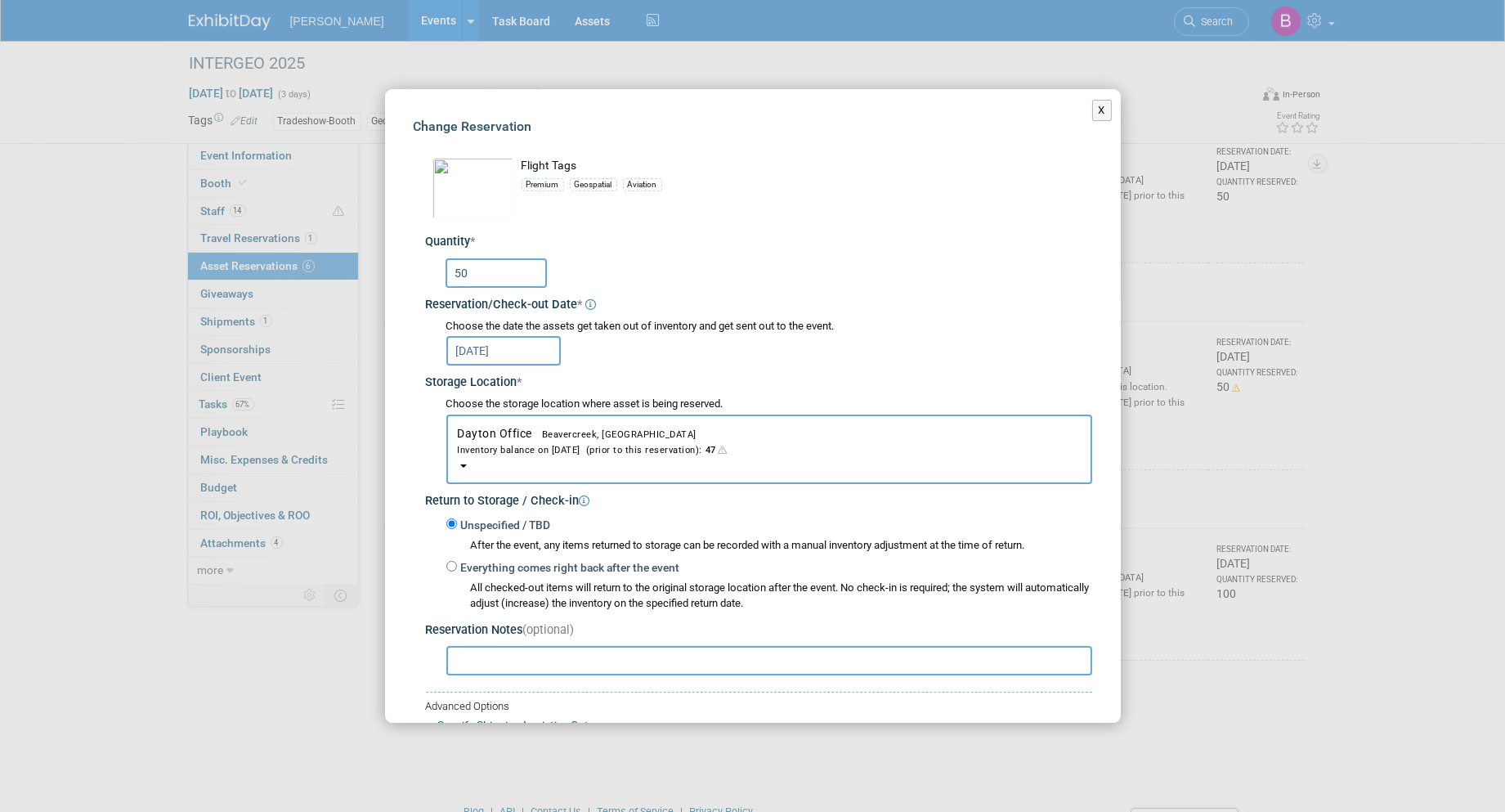
scroll to position [121, 0]
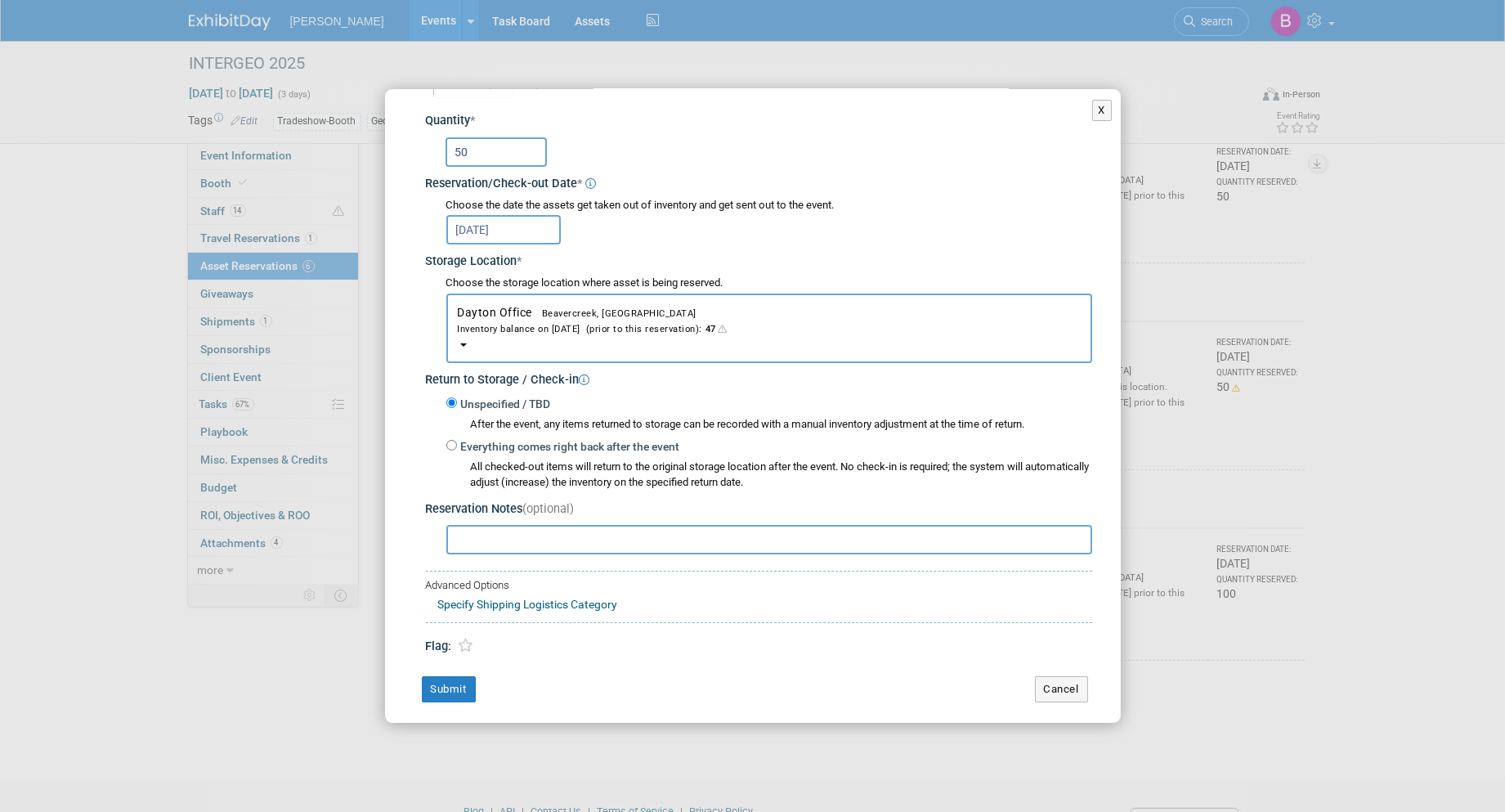
click at [436, 663] on div "Change Reservation Flight Tags Premium * * 50" at bounding box center [752, 349] width 735 height 762
click at [443, 676] on button "Submit" at bounding box center [448, 689] width 54 height 26
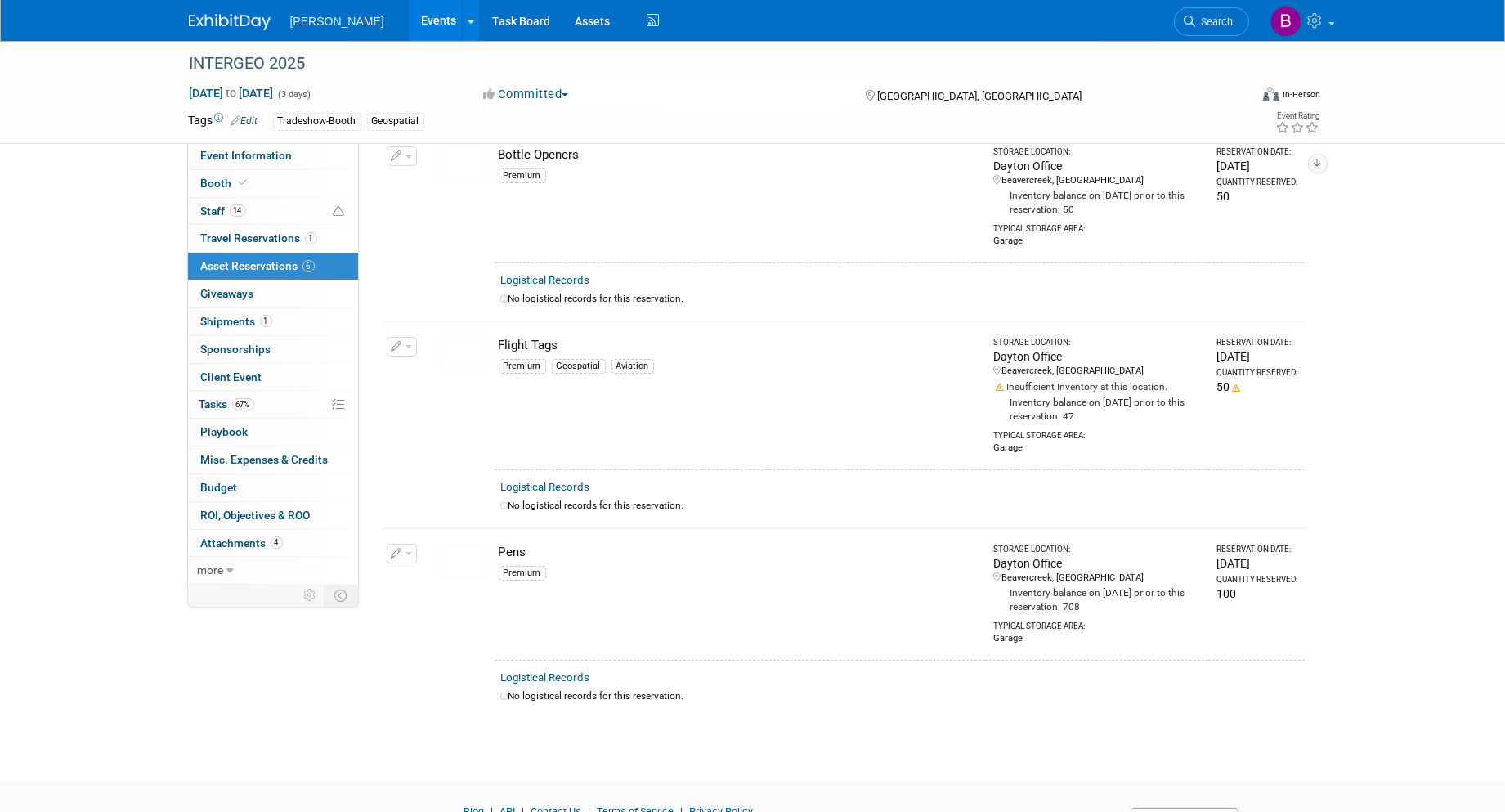
click at [412, 344] on button "button" at bounding box center [401, 346] width 30 height 19
click at [418, 363] on button "Change Reservation" at bounding box center [465, 373] width 138 height 22
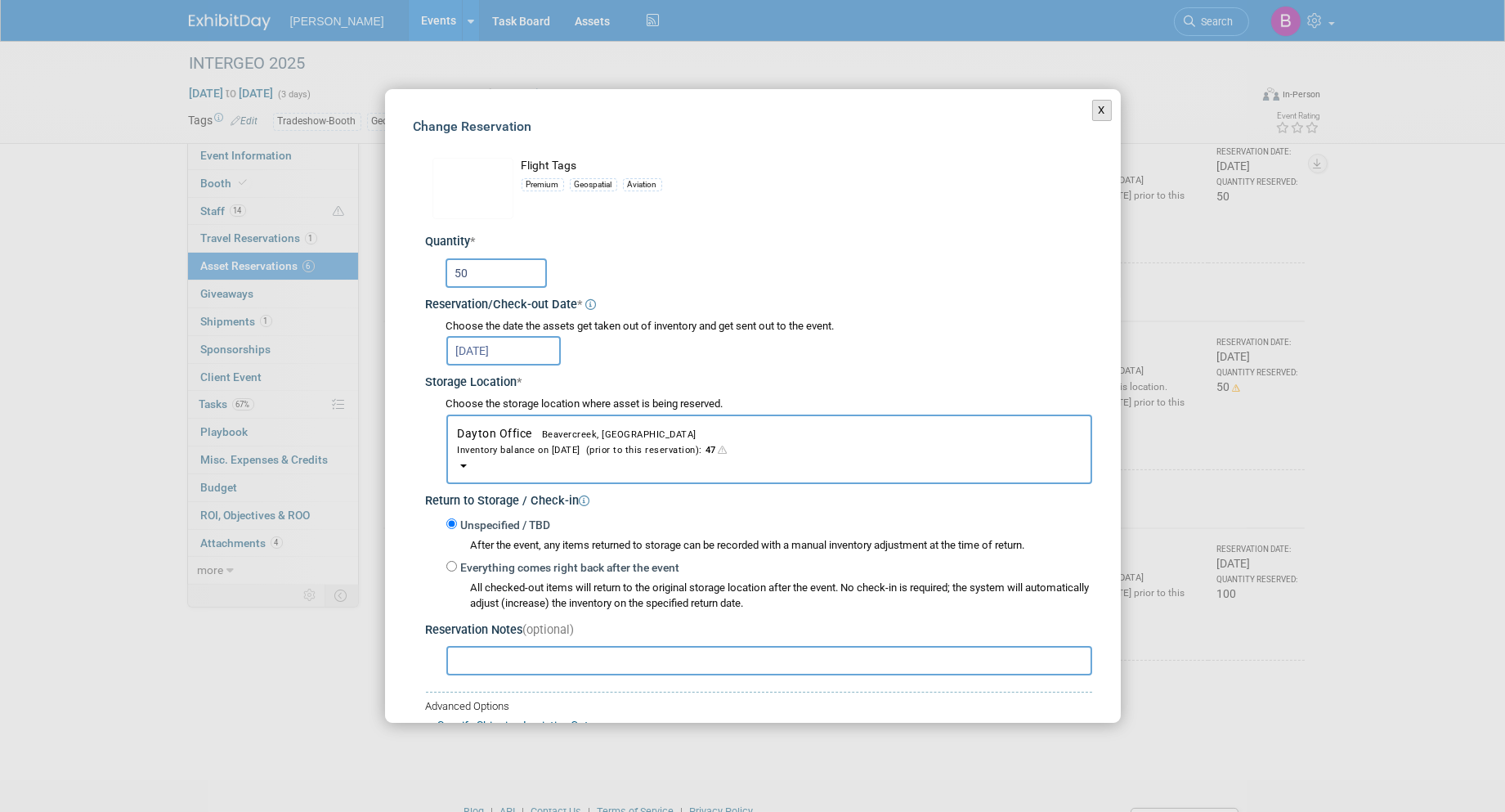
click at [1093, 102] on button "X" at bounding box center [1103, 110] width 20 height 21
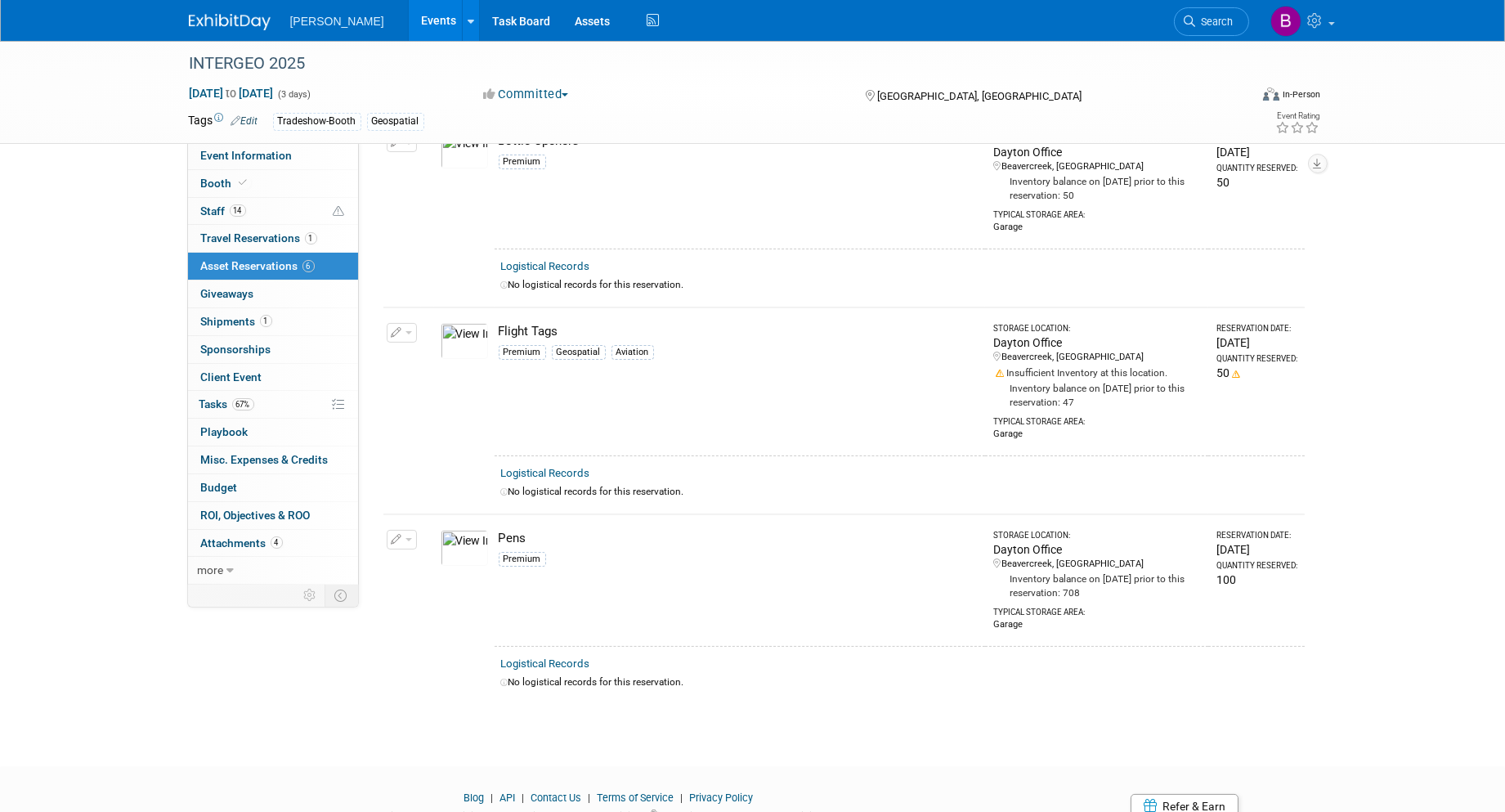
scroll to position [617, 0]
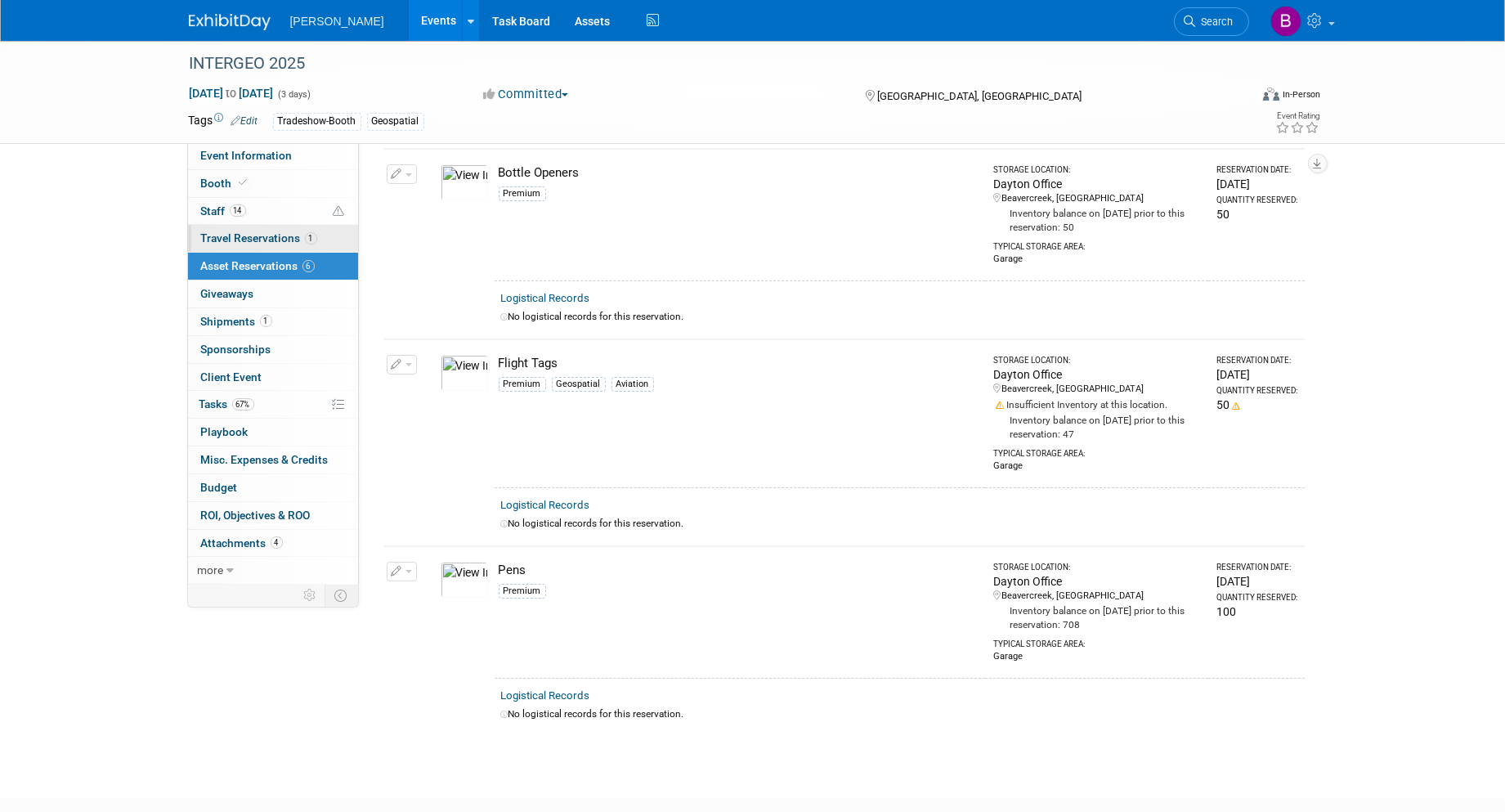
click at [293, 242] on span "Travel Reservations 1" at bounding box center [259, 238] width 116 height 13
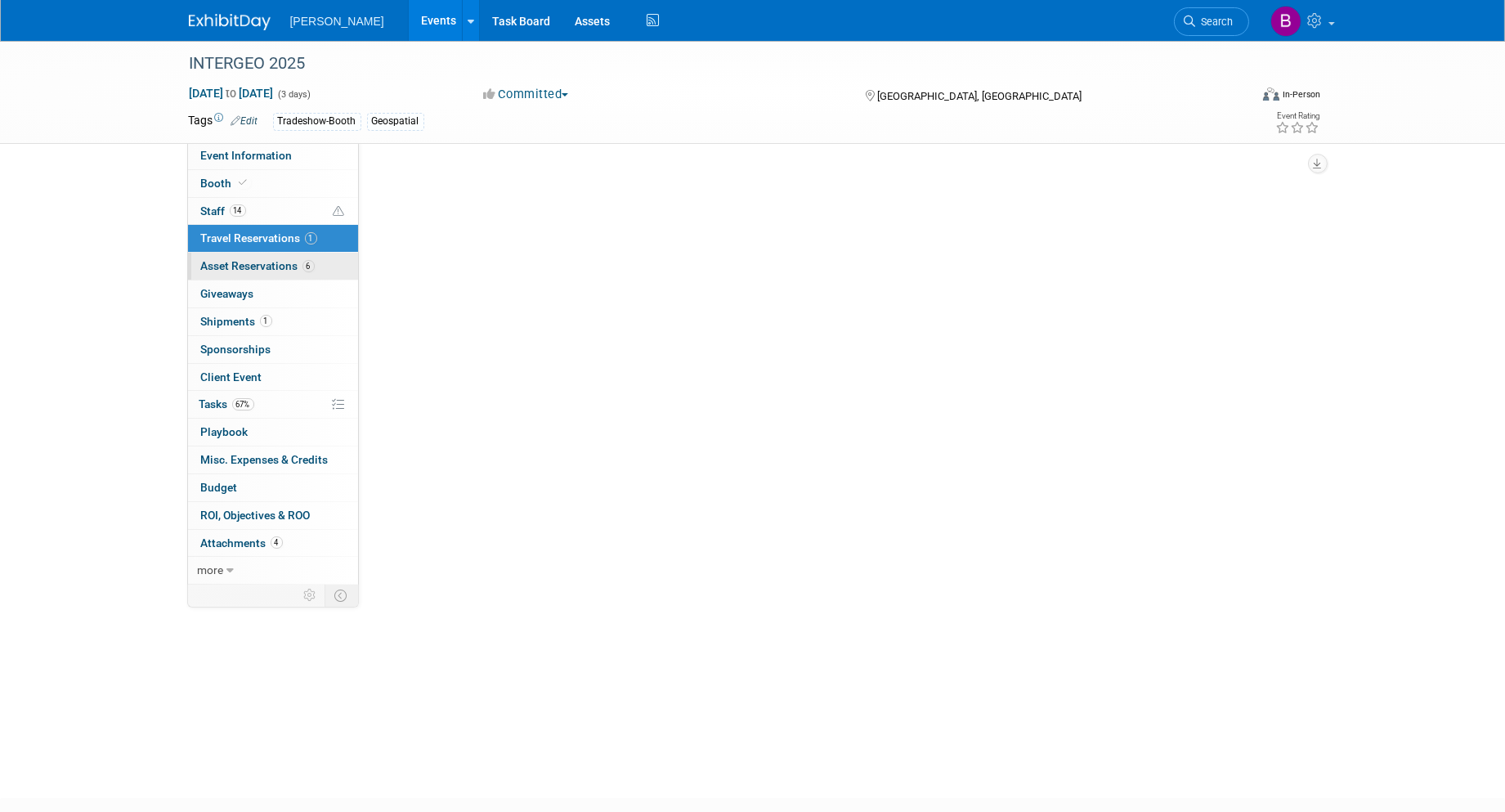
scroll to position [0, 0]
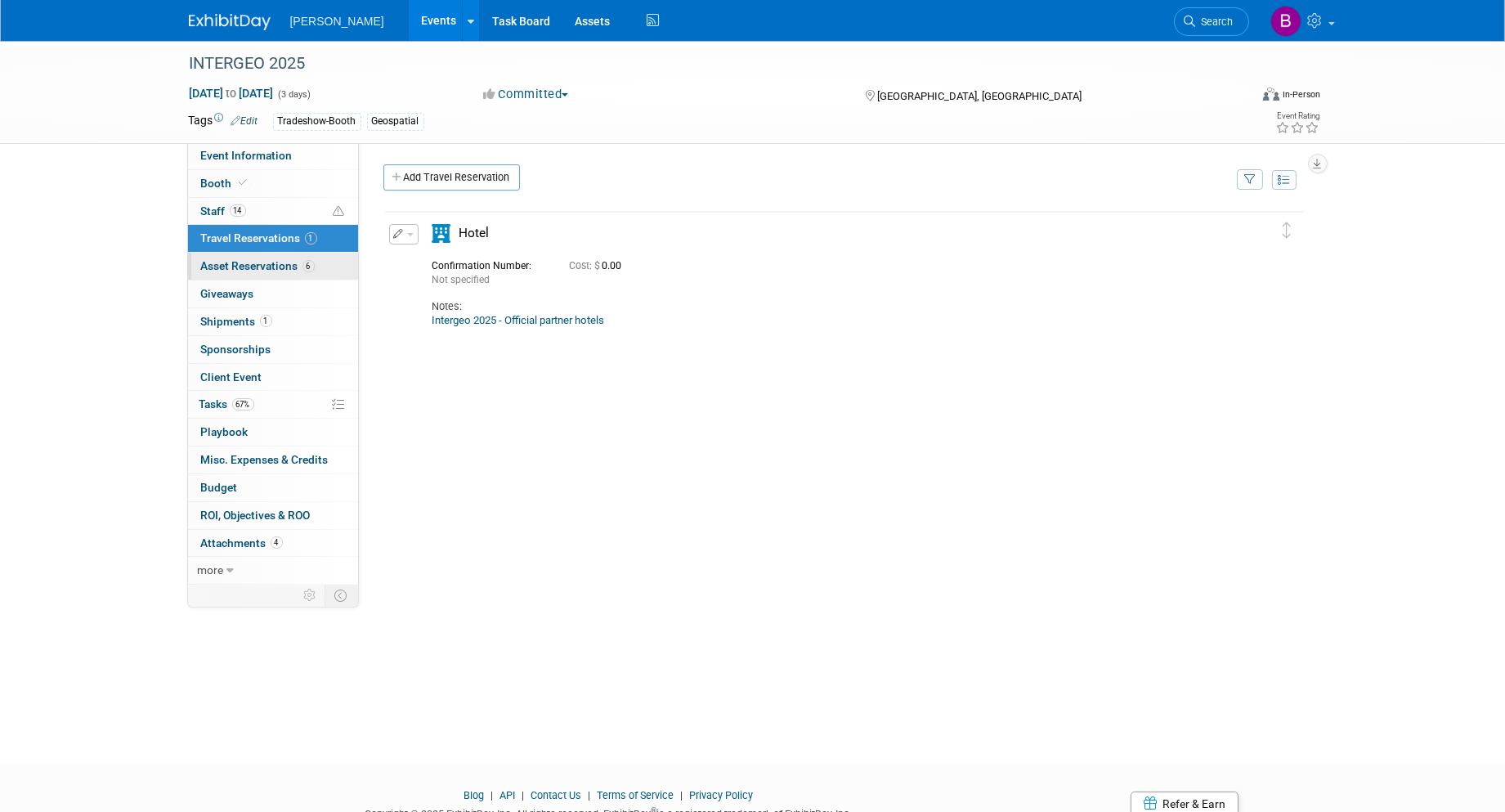
click at [296, 268] on span "Asset Reservations 6" at bounding box center [257, 266] width 113 height 13
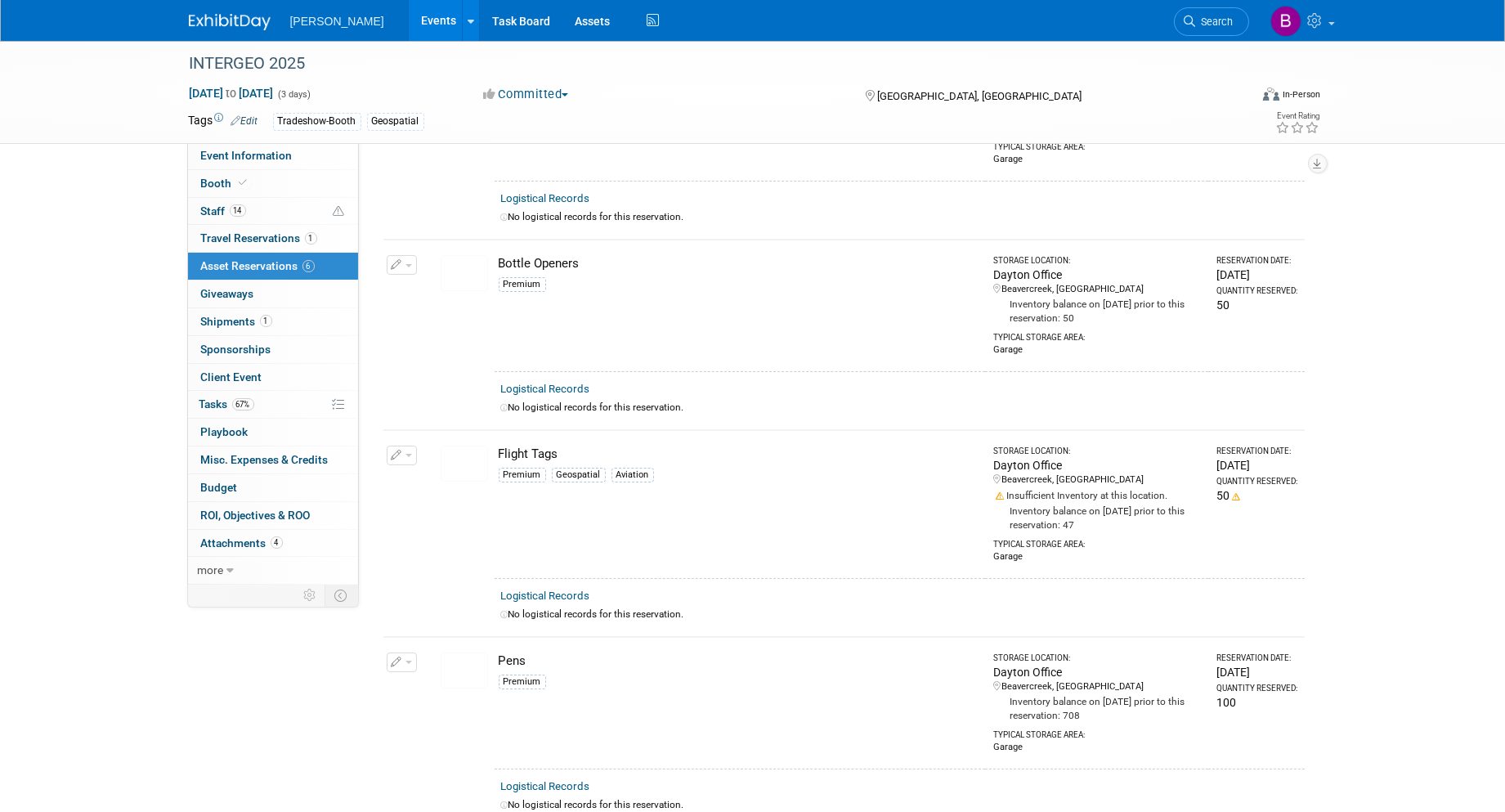
scroll to position [436, 0]
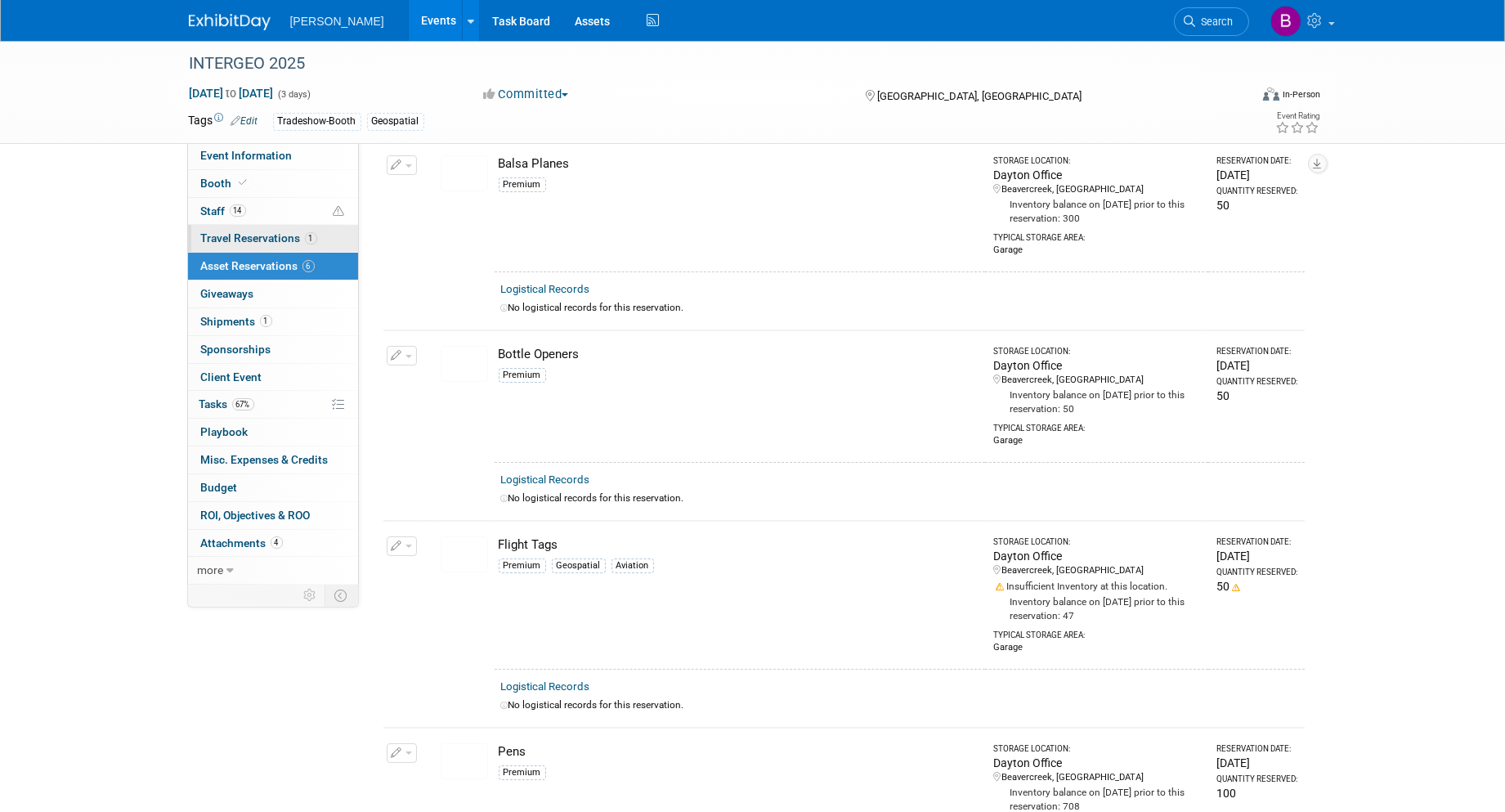
click at [314, 248] on link "1 Travel Reservations 1" at bounding box center [273, 238] width 170 height 27
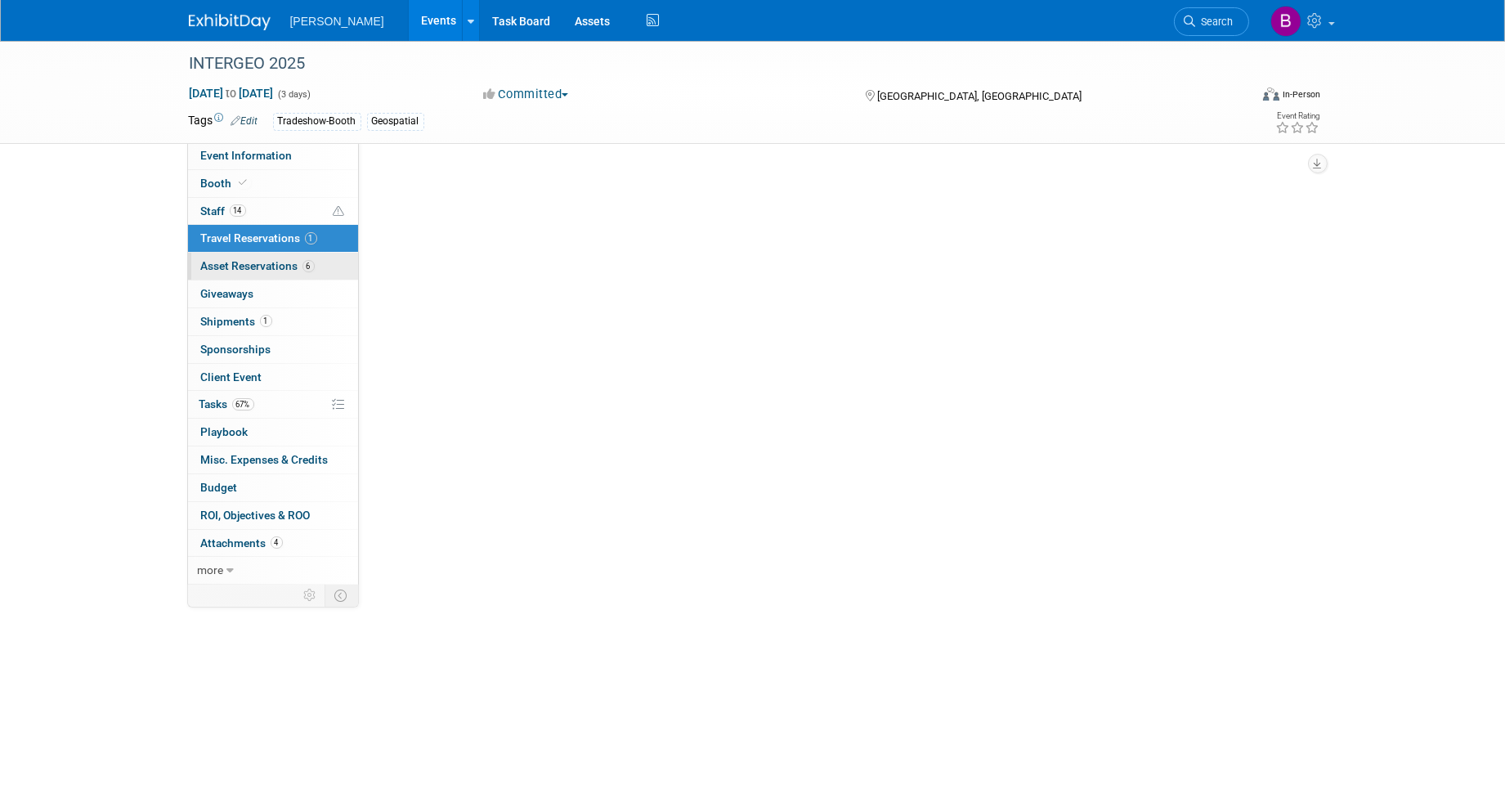
scroll to position [0, 0]
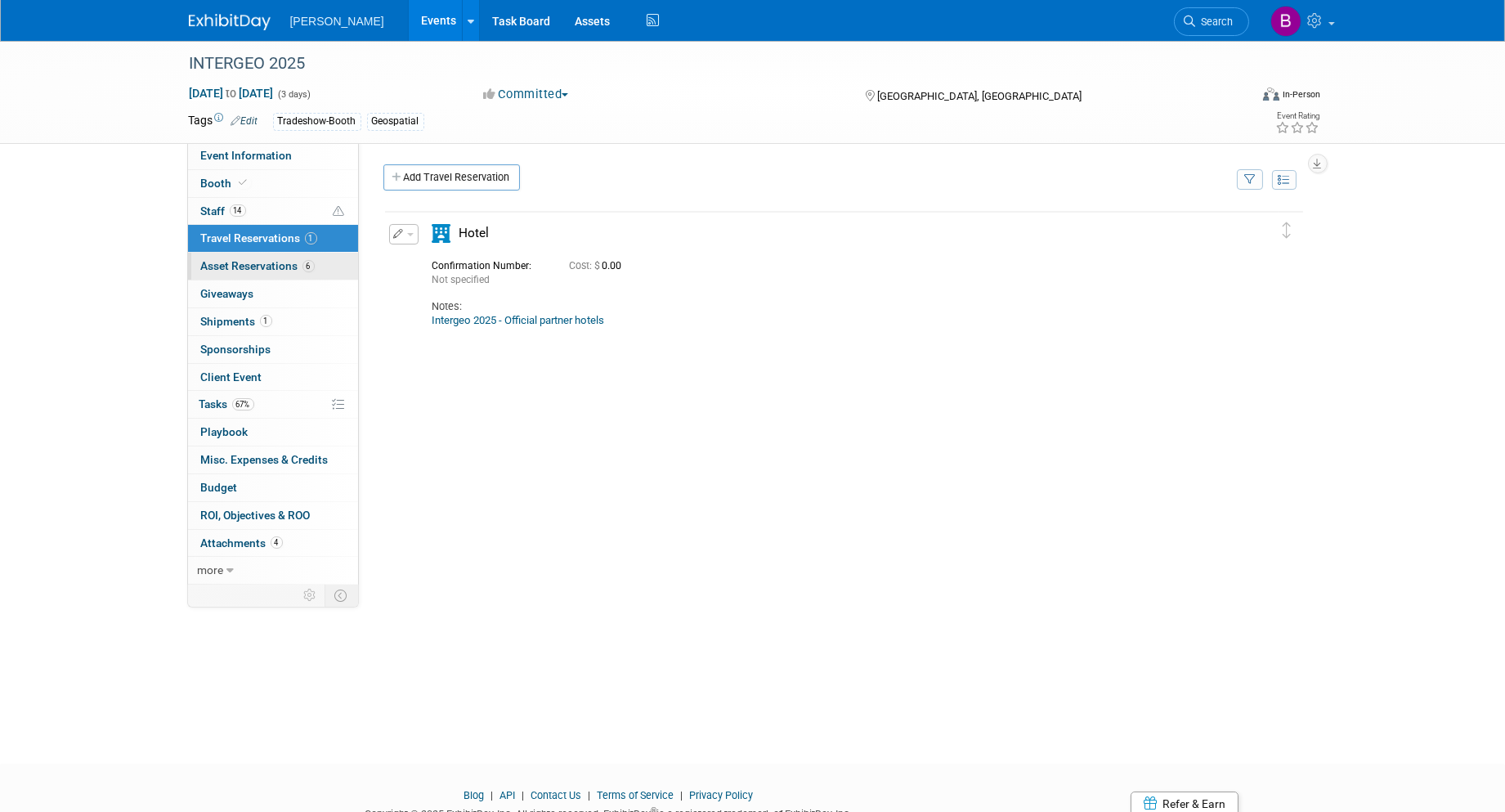
click at [311, 273] on link "6 Asset Reservations 6" at bounding box center [273, 266] width 170 height 27
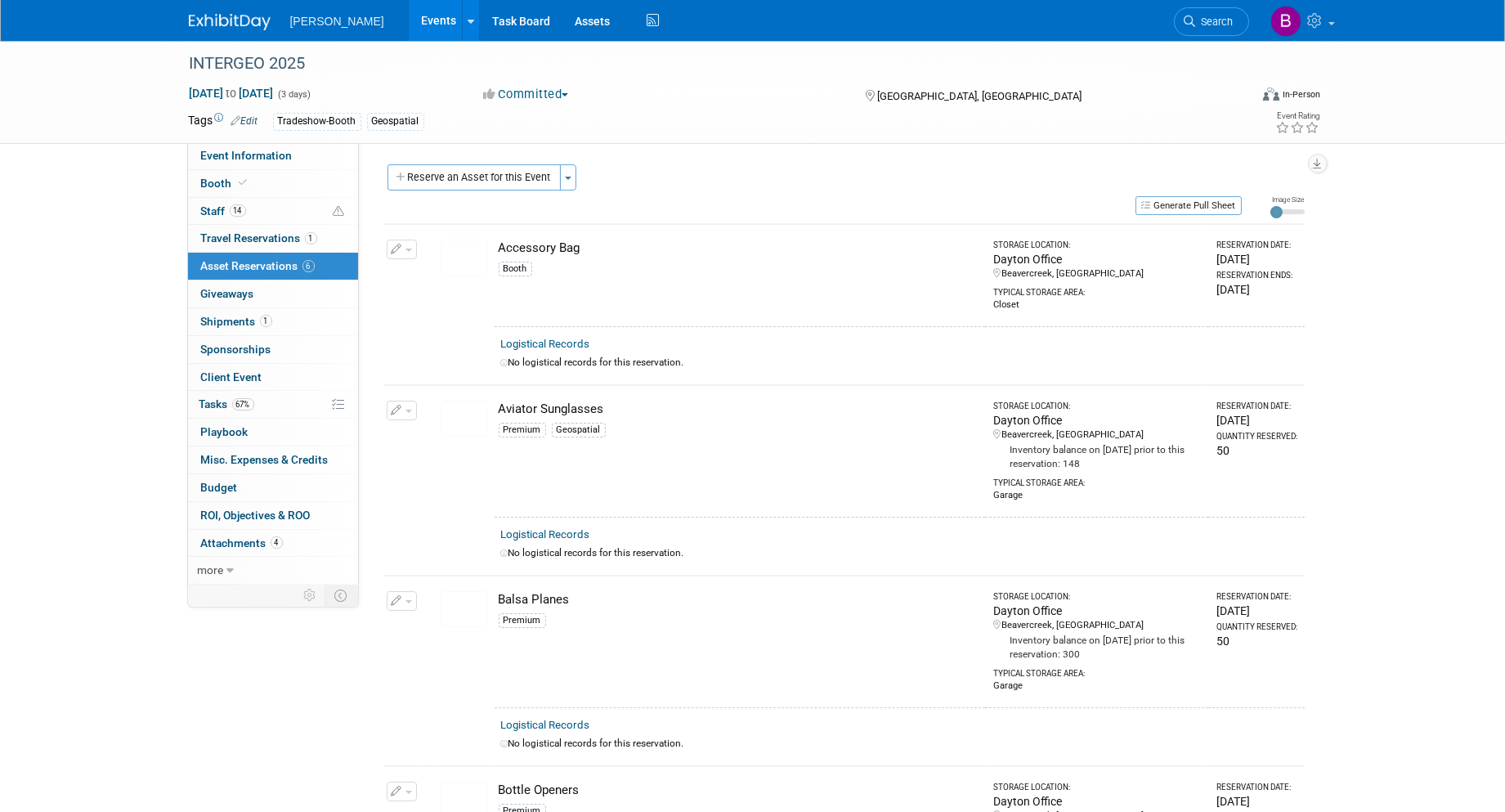
click at [311, 273] on link "6 Asset Reservations 6" at bounding box center [273, 266] width 170 height 27
click at [296, 300] on link "1 Giveaways 1" at bounding box center [273, 293] width 170 height 27
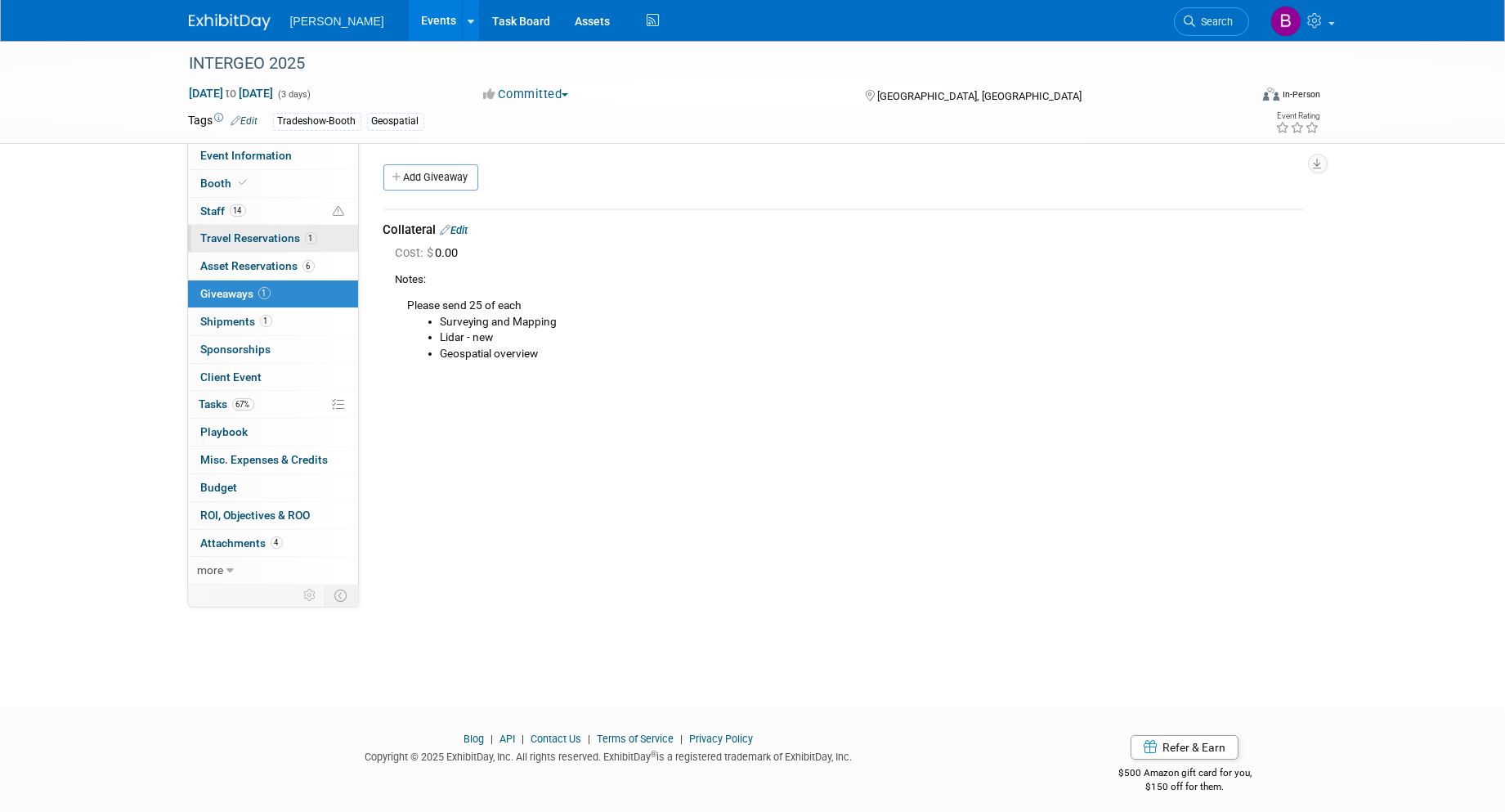
click at [263, 239] on span "Travel Reservations 1" at bounding box center [259, 238] width 116 height 13
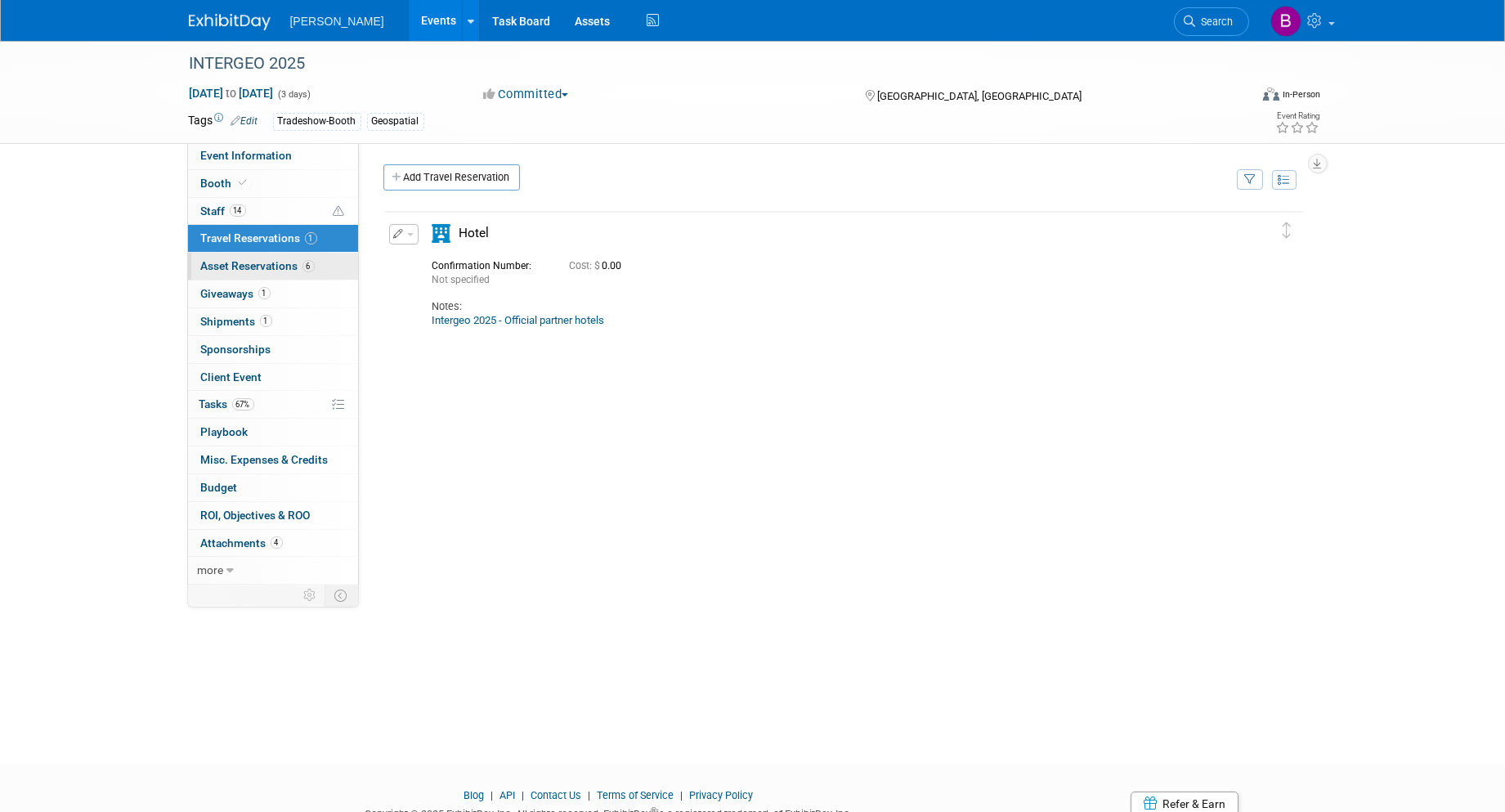
click at [255, 259] on span "Asset Reservations 6" at bounding box center [257, 266] width 113 height 13
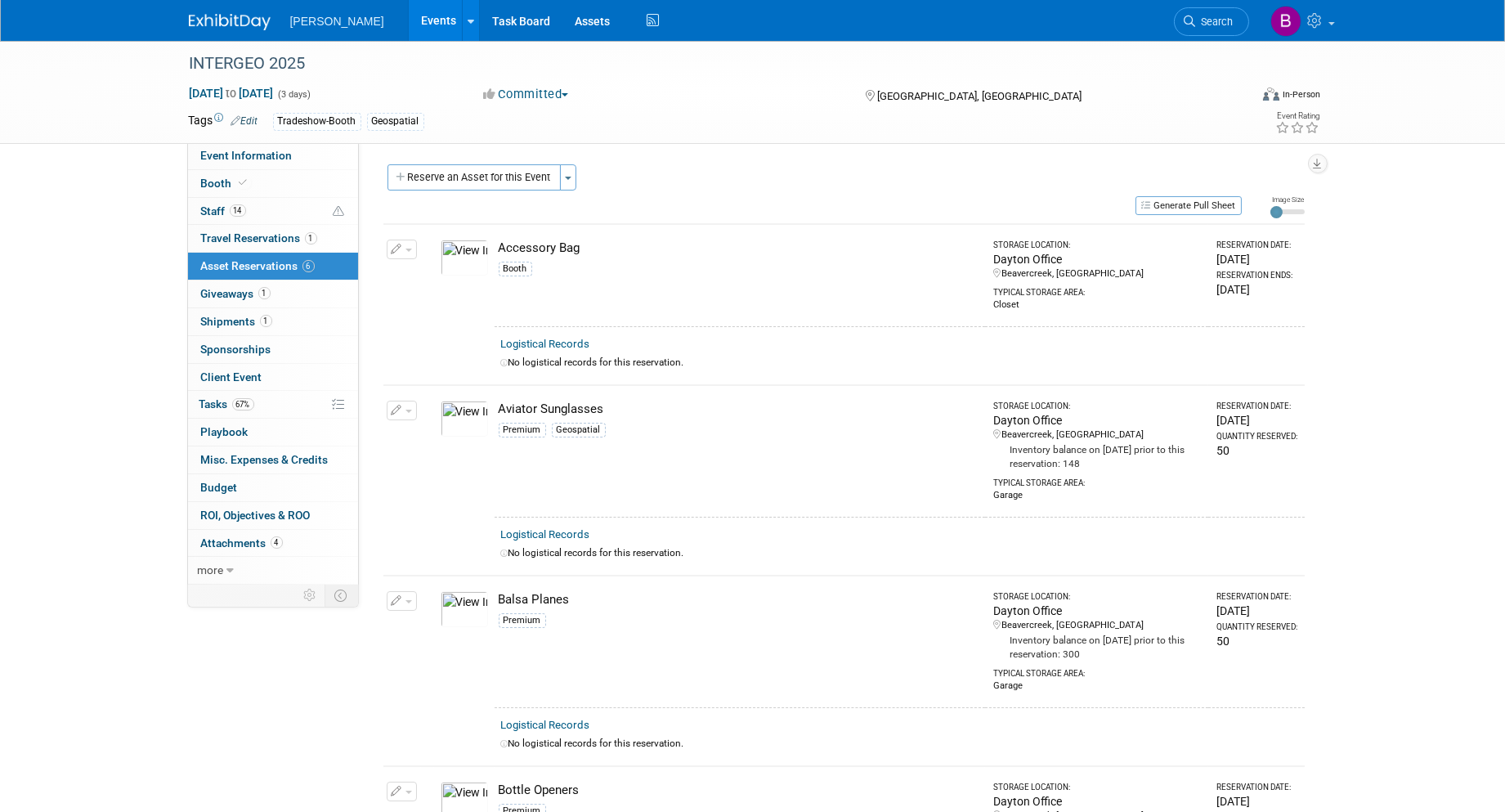
click at [443, 190] on div "Reserve an Asset for this Event Toggle Dropdown New asset reservation Copy asse…" at bounding box center [844, 179] width 921 height 30
click at [438, 185] on button "Reserve an Asset for this Event" at bounding box center [474, 177] width 173 height 26
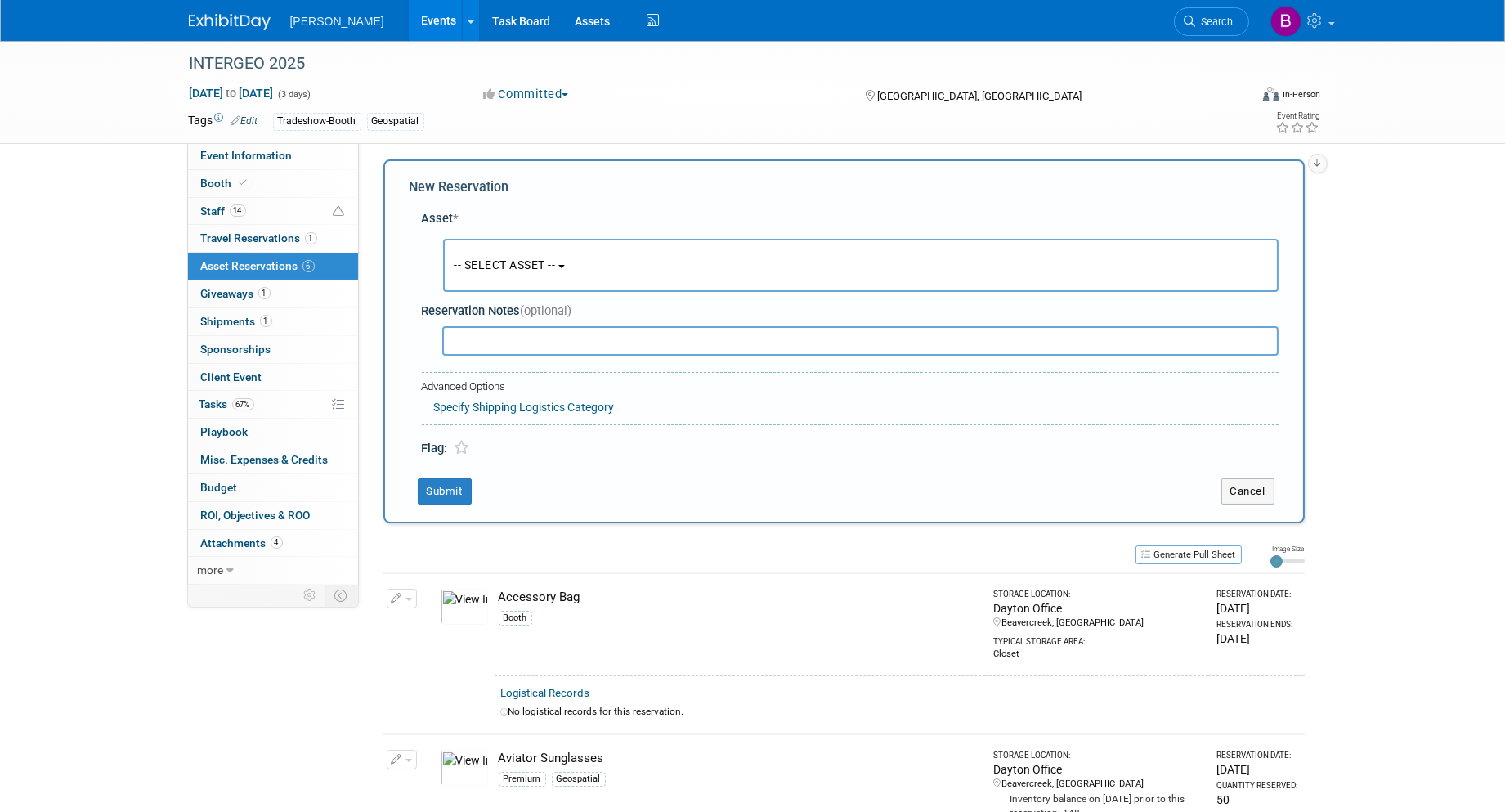
scroll to position [14, 0]
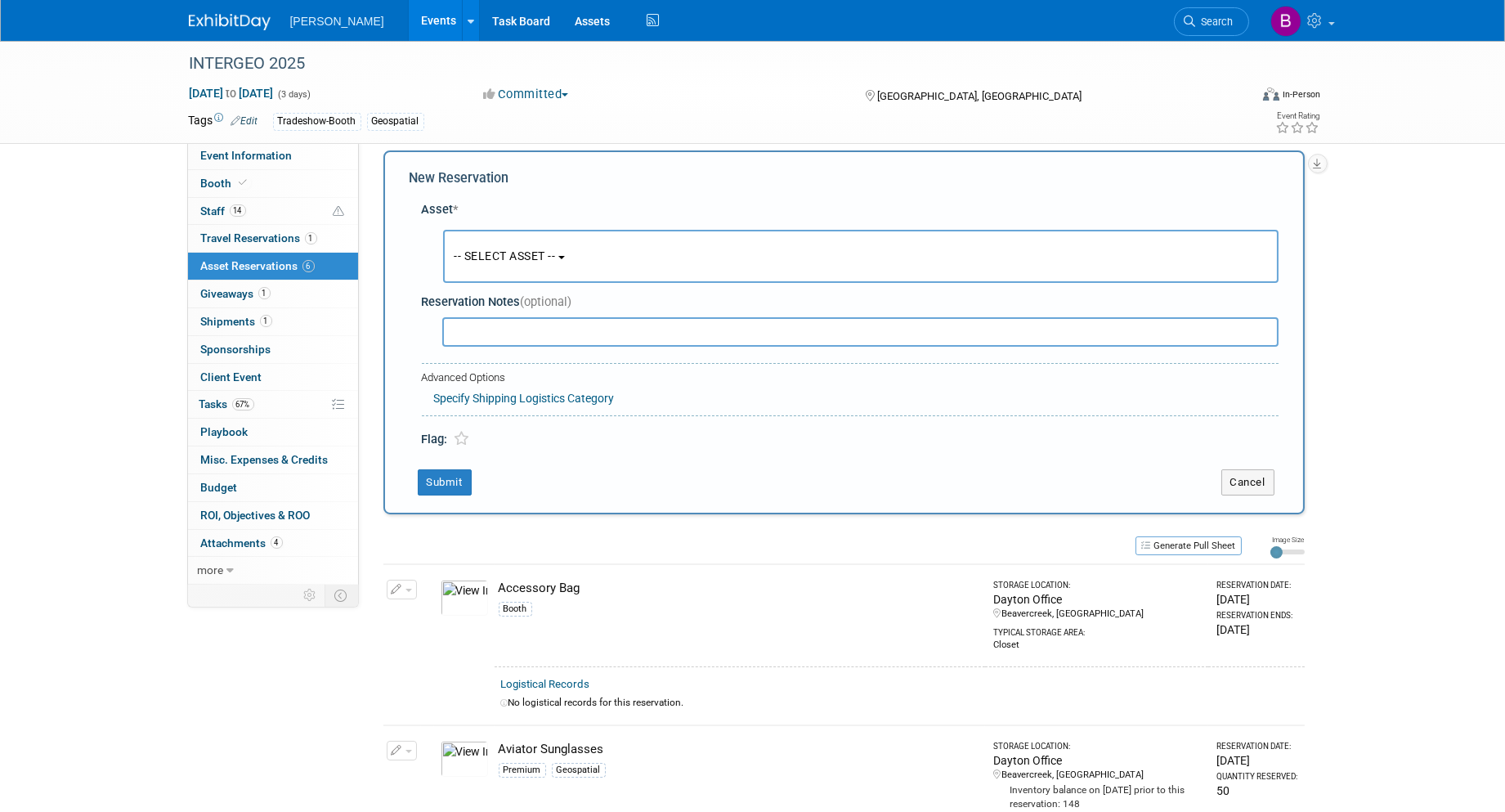
click at [471, 278] on button "-- SELECT ASSET --" at bounding box center [860, 257] width 835 height 54
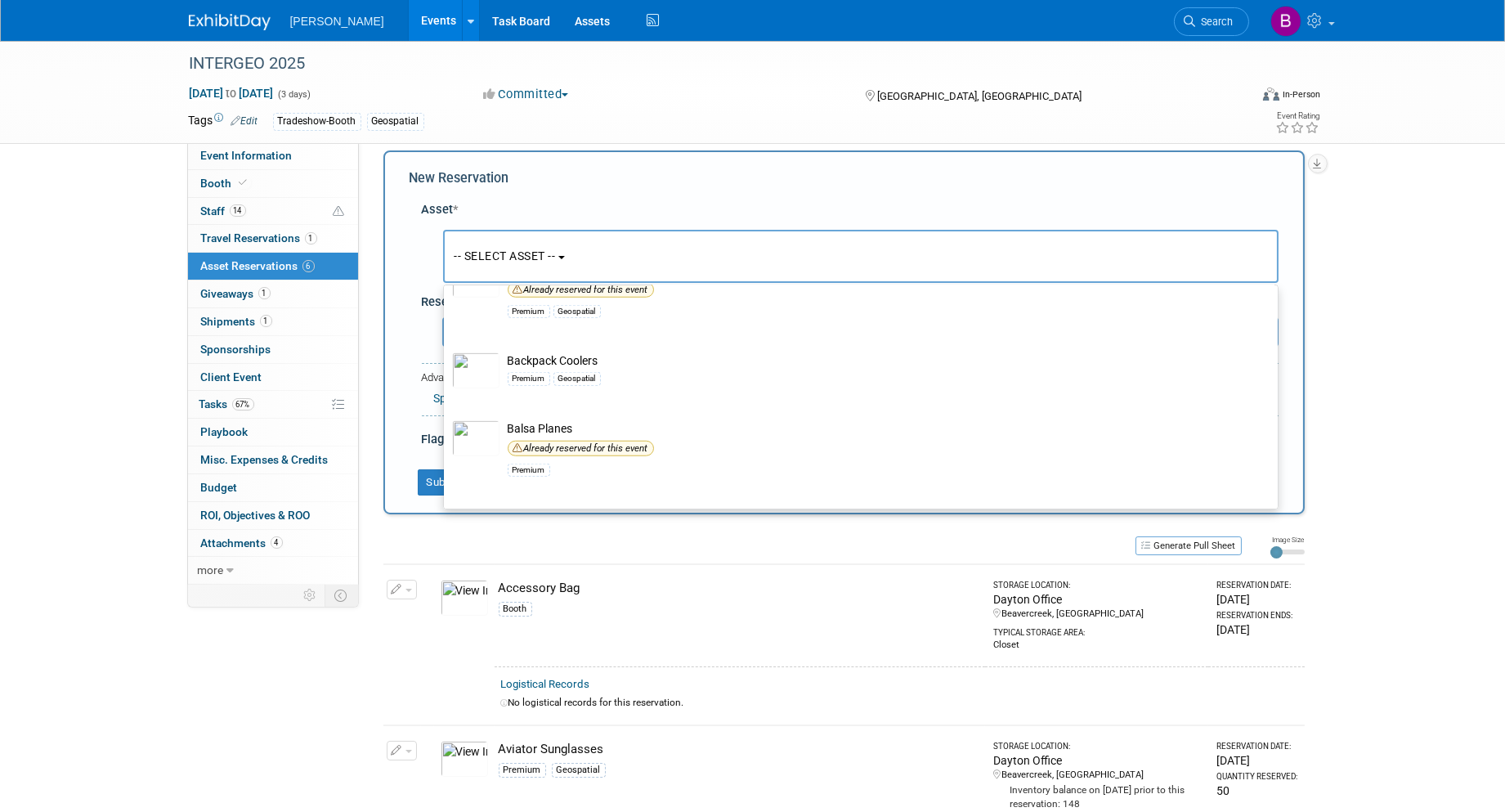
scroll to position [3452, 0]
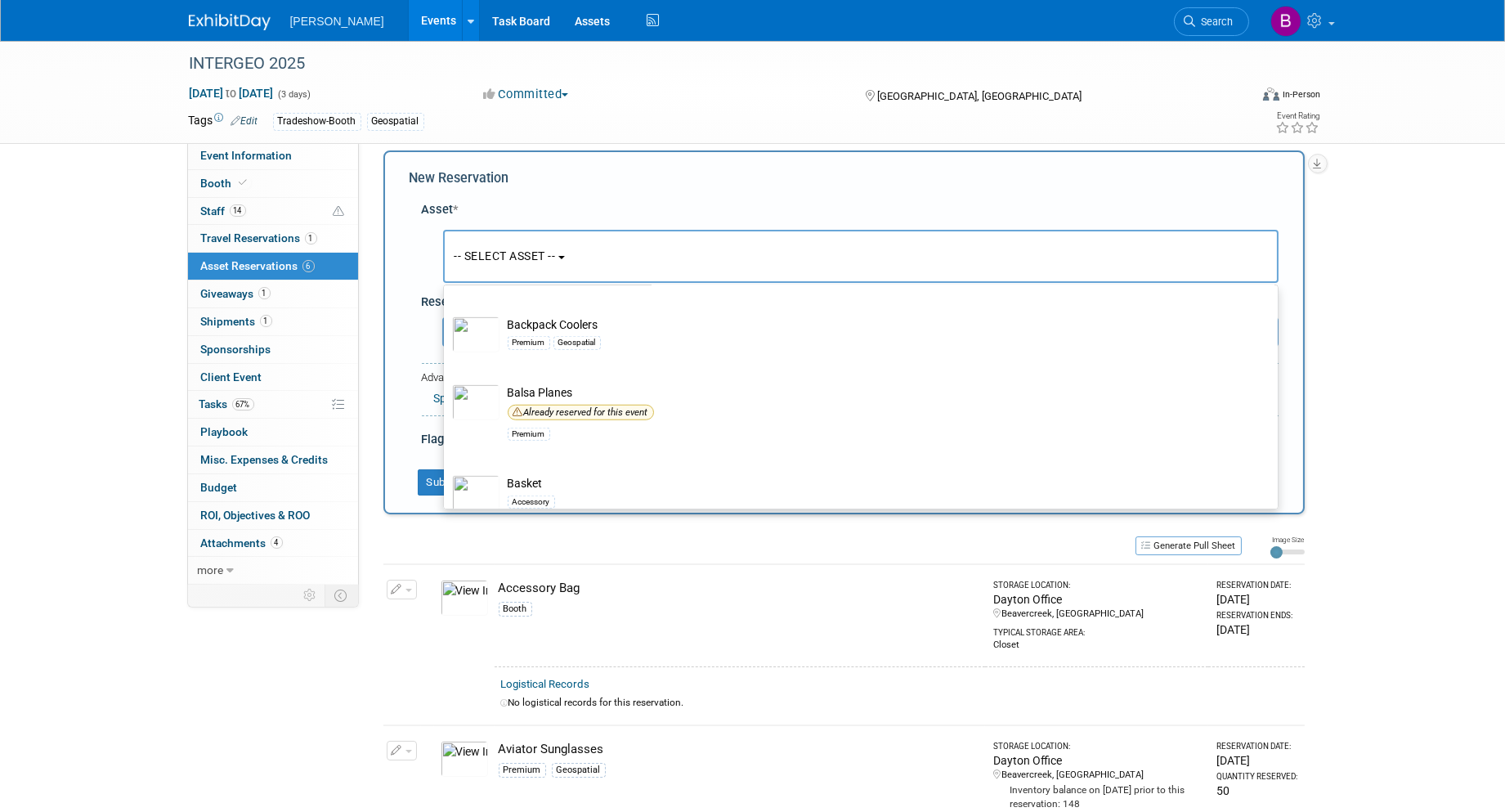
click at [494, 269] on button "-- SELECT ASSET --" at bounding box center [860, 257] width 835 height 54
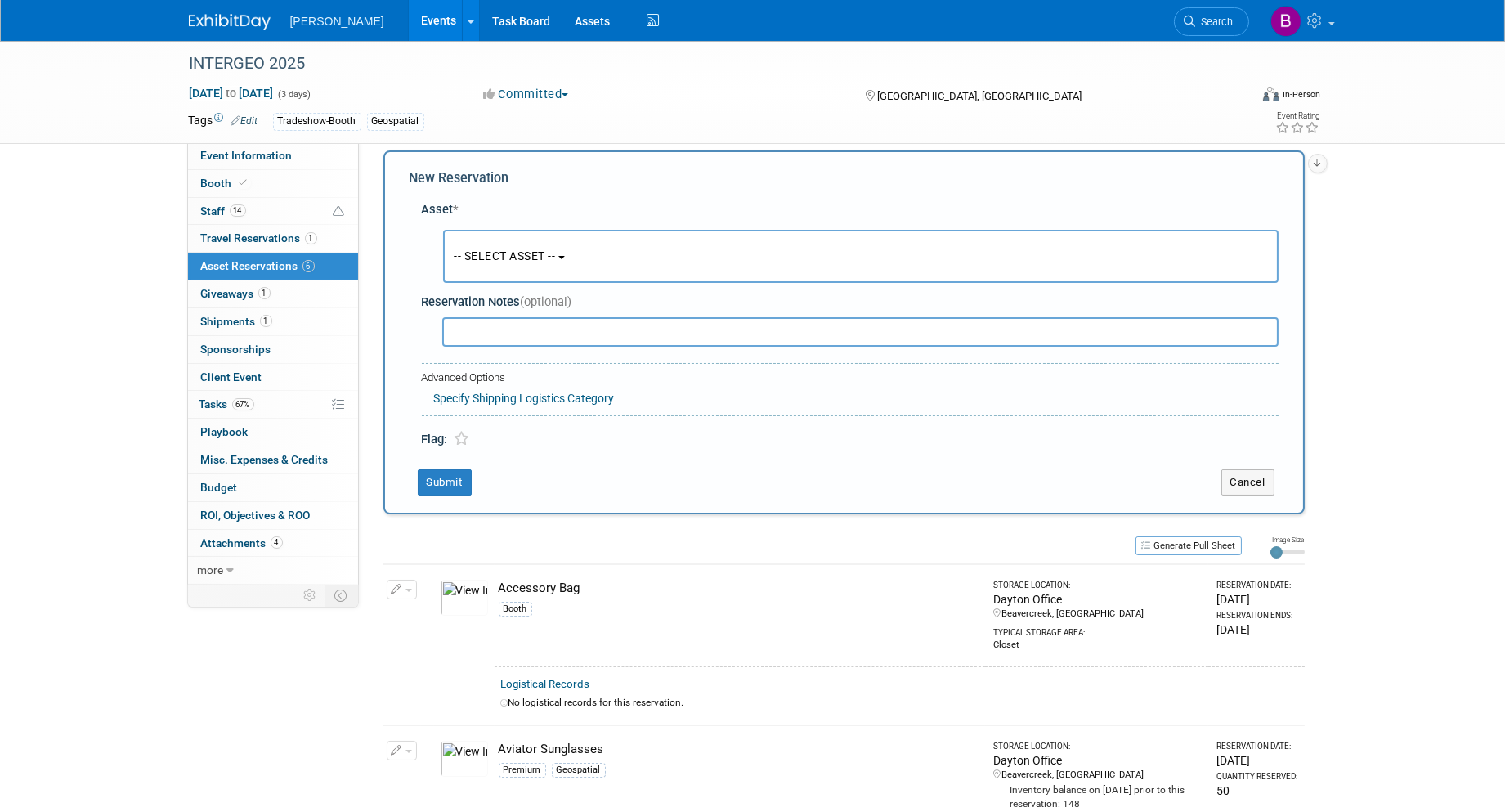
drag, startPoint x: 484, startPoint y: 265, endPoint x: 493, endPoint y: 283, distance: 20.1
click at [484, 266] on button "-- SELECT ASSET --" at bounding box center [860, 257] width 835 height 54
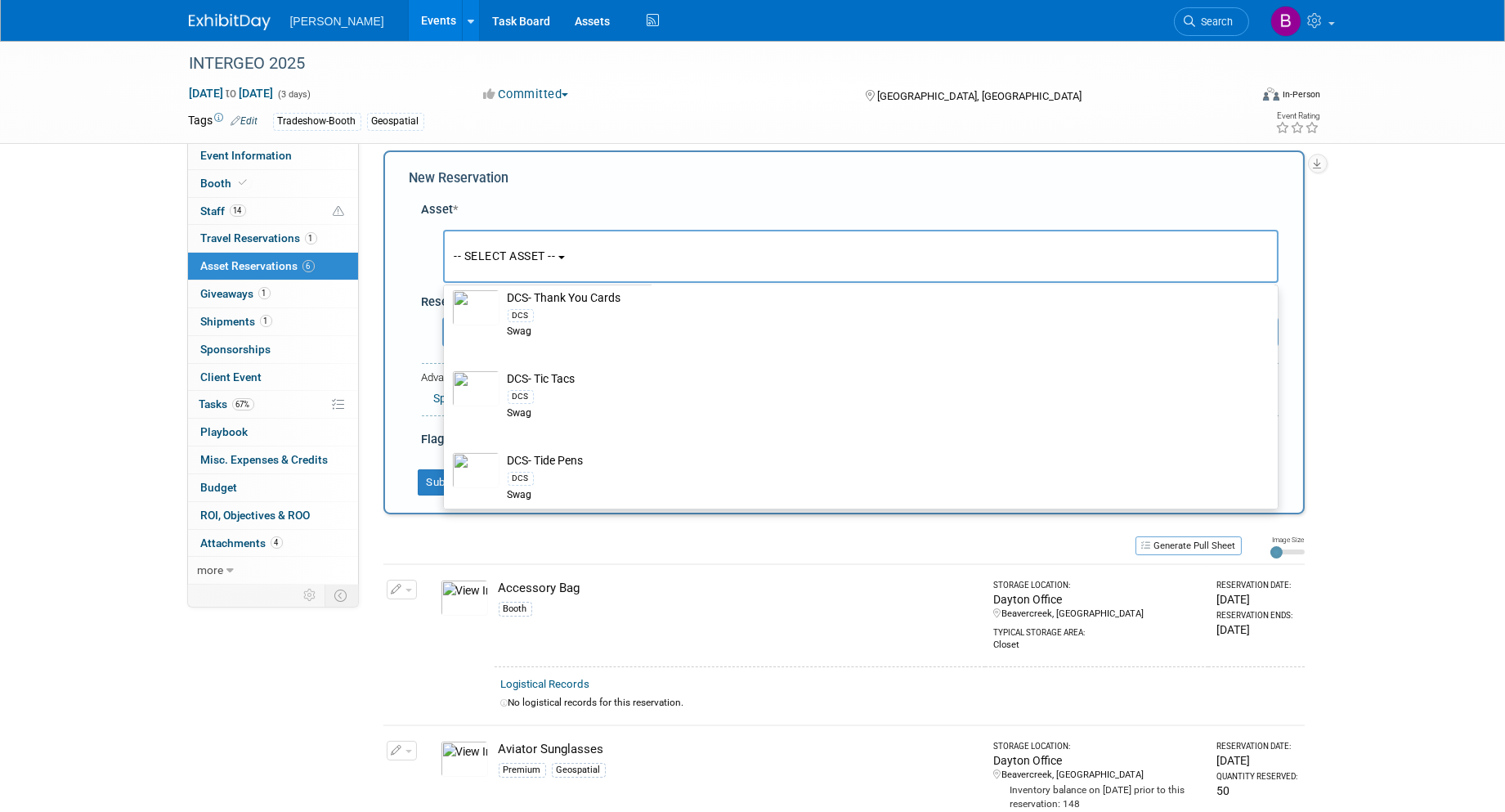
scroll to position [0, 0]
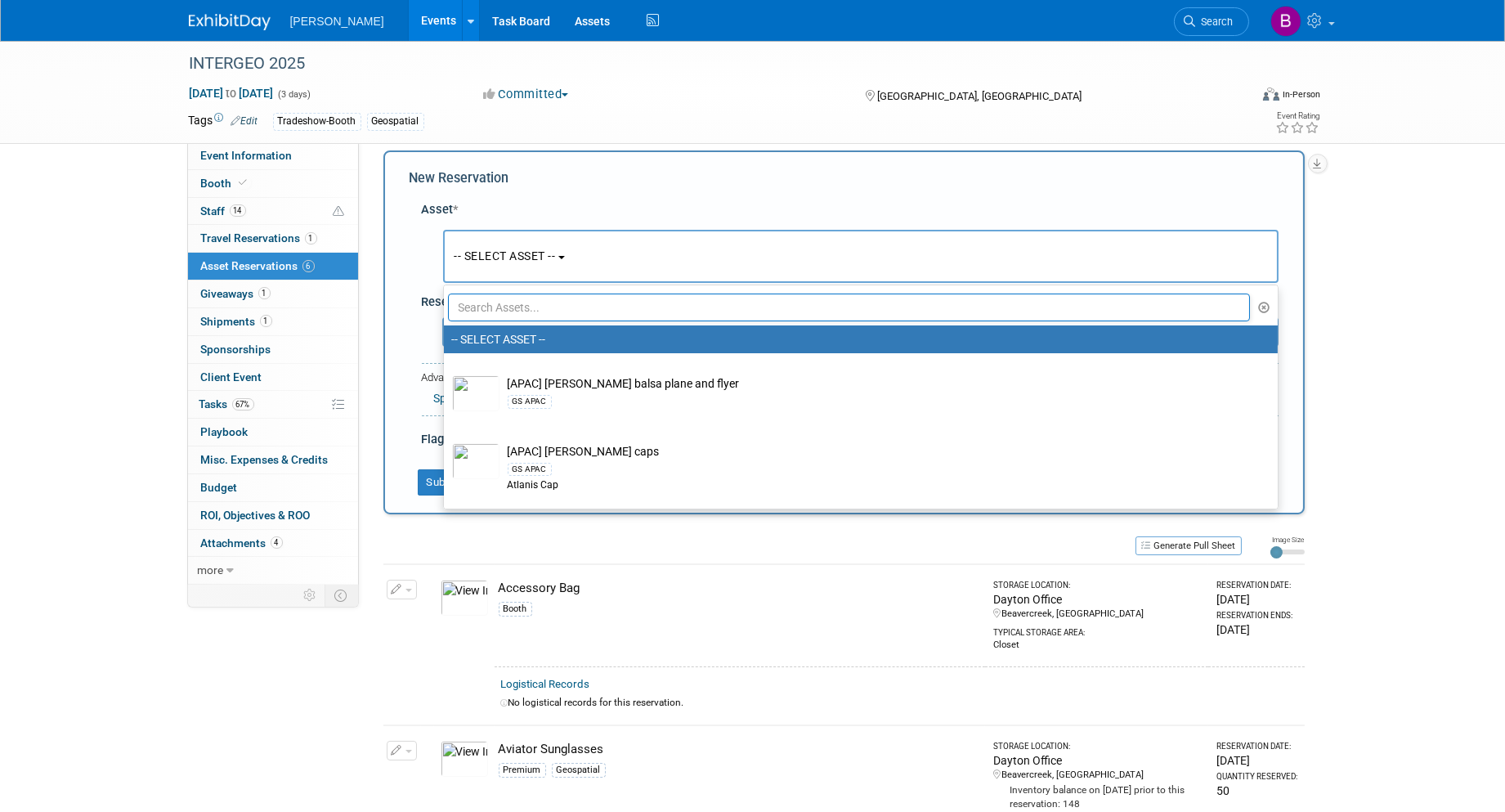
click at [572, 307] on input "text" at bounding box center [850, 307] width 803 height 28
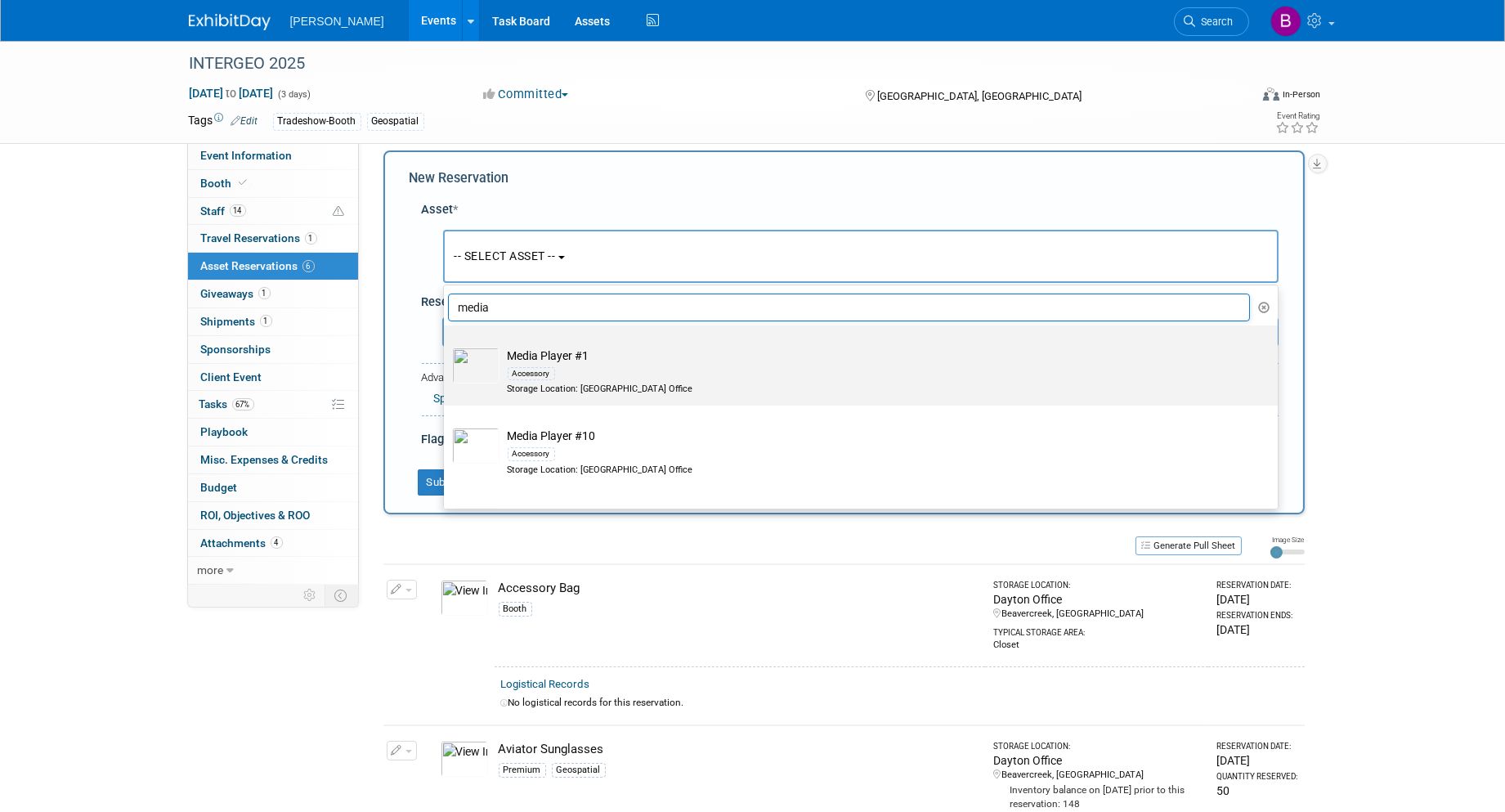
type input "media"
click at [598, 390] on div "Storage Location: [GEOGRAPHIC_DATA] Office" at bounding box center [876, 389] width 737 height 13
click at [447, 345] on input "Media Player #1 Accessory Storage Location: [GEOGRAPHIC_DATA] Office" at bounding box center [441, 340] width 11 height 11
select select "10724434"
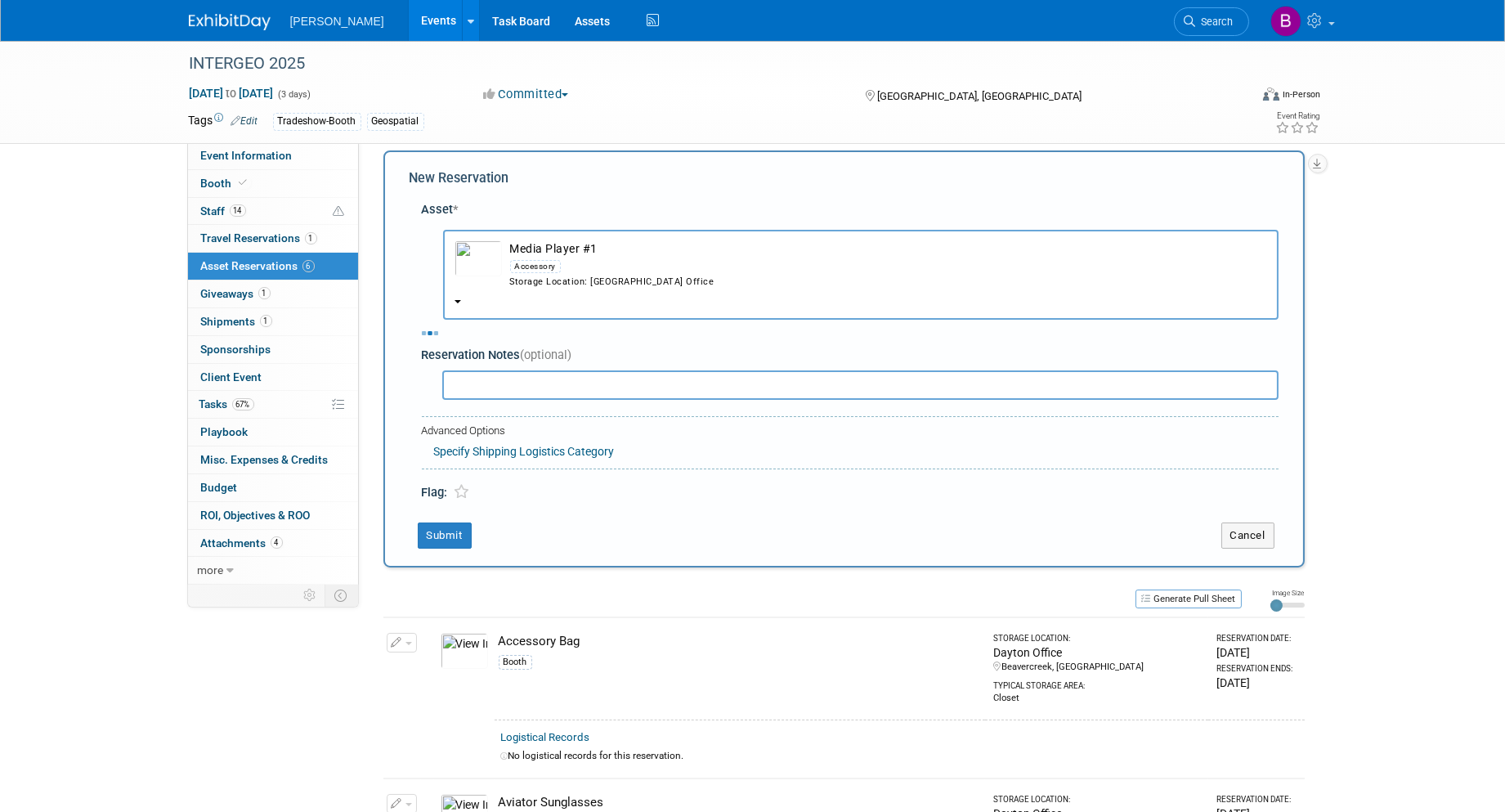
select select "9"
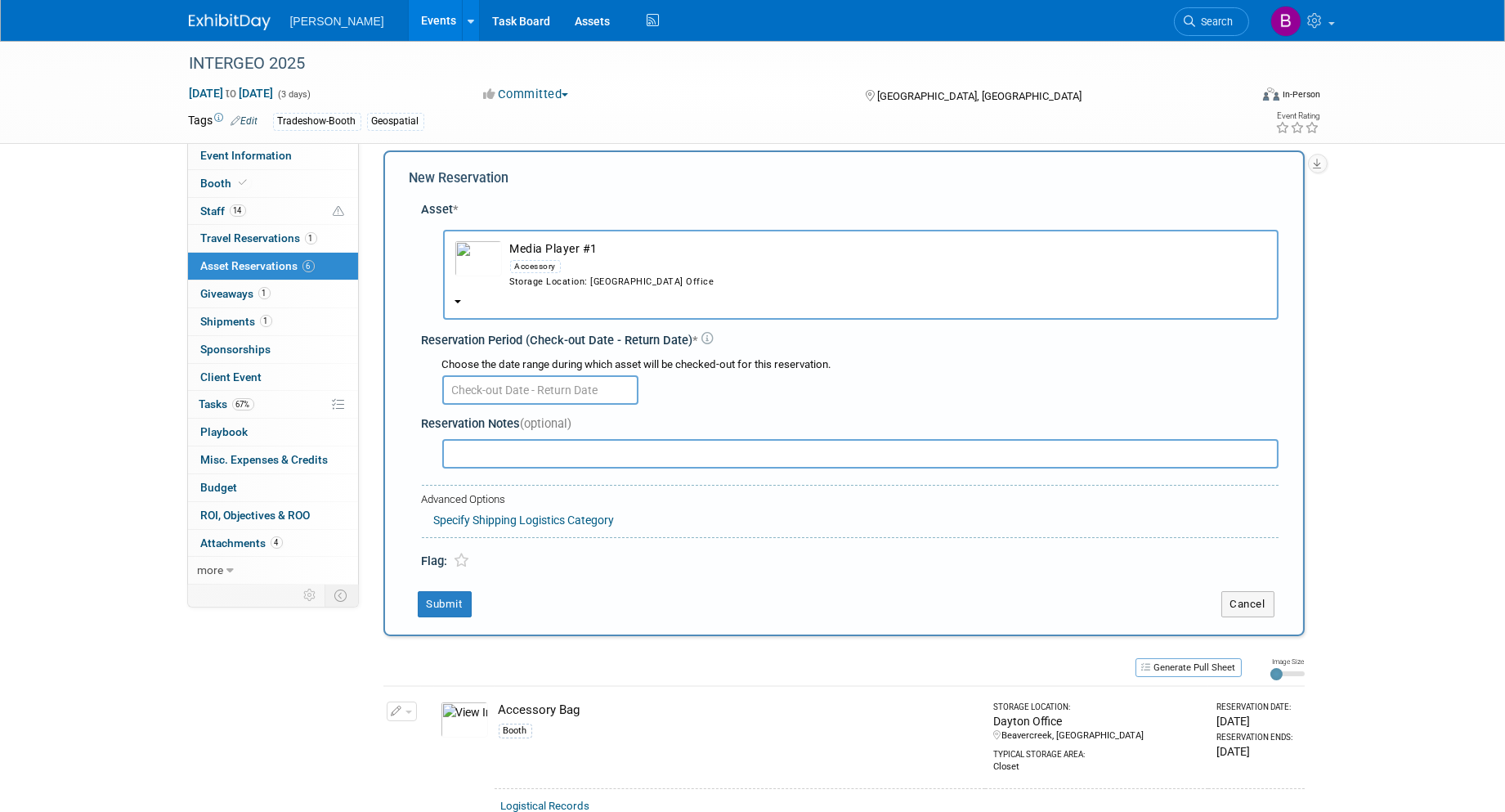
click at [487, 373] on div at bounding box center [860, 388] width 836 height 32
click at [491, 389] on input "text" at bounding box center [540, 390] width 197 height 30
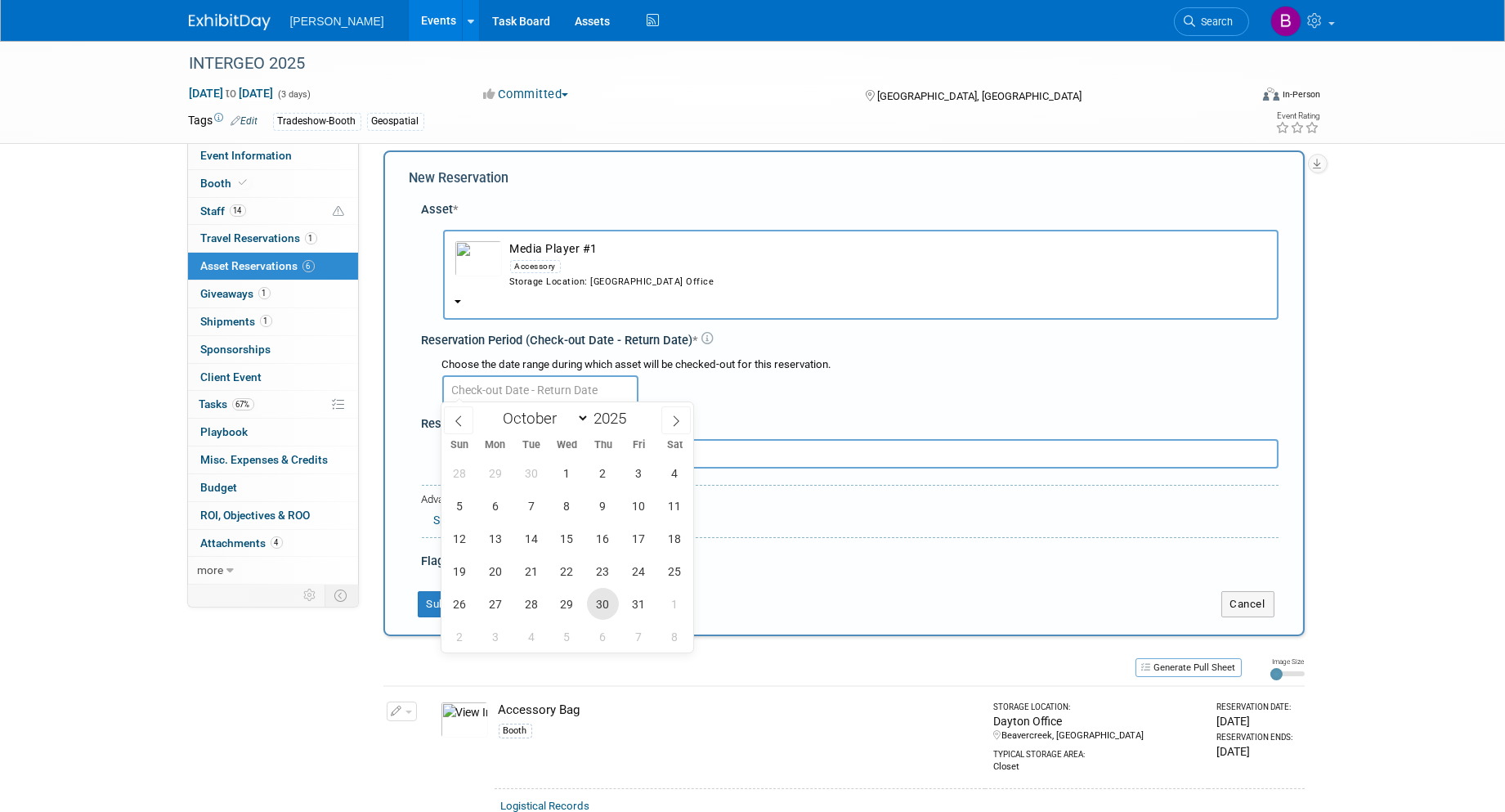
click at [605, 606] on span "30" at bounding box center [603, 603] width 32 height 32
type input "[DATE]"
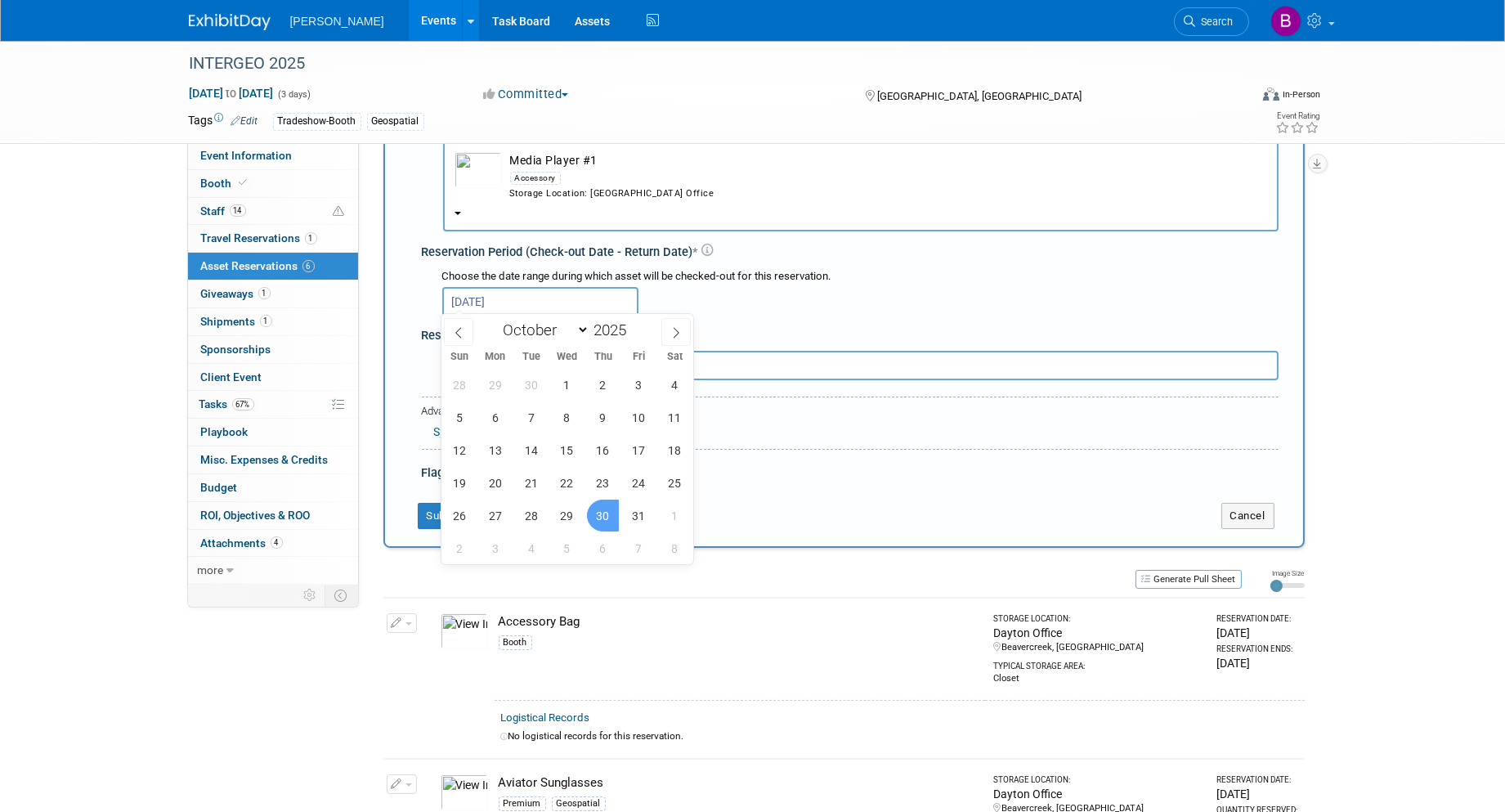
scroll to position [104, 0]
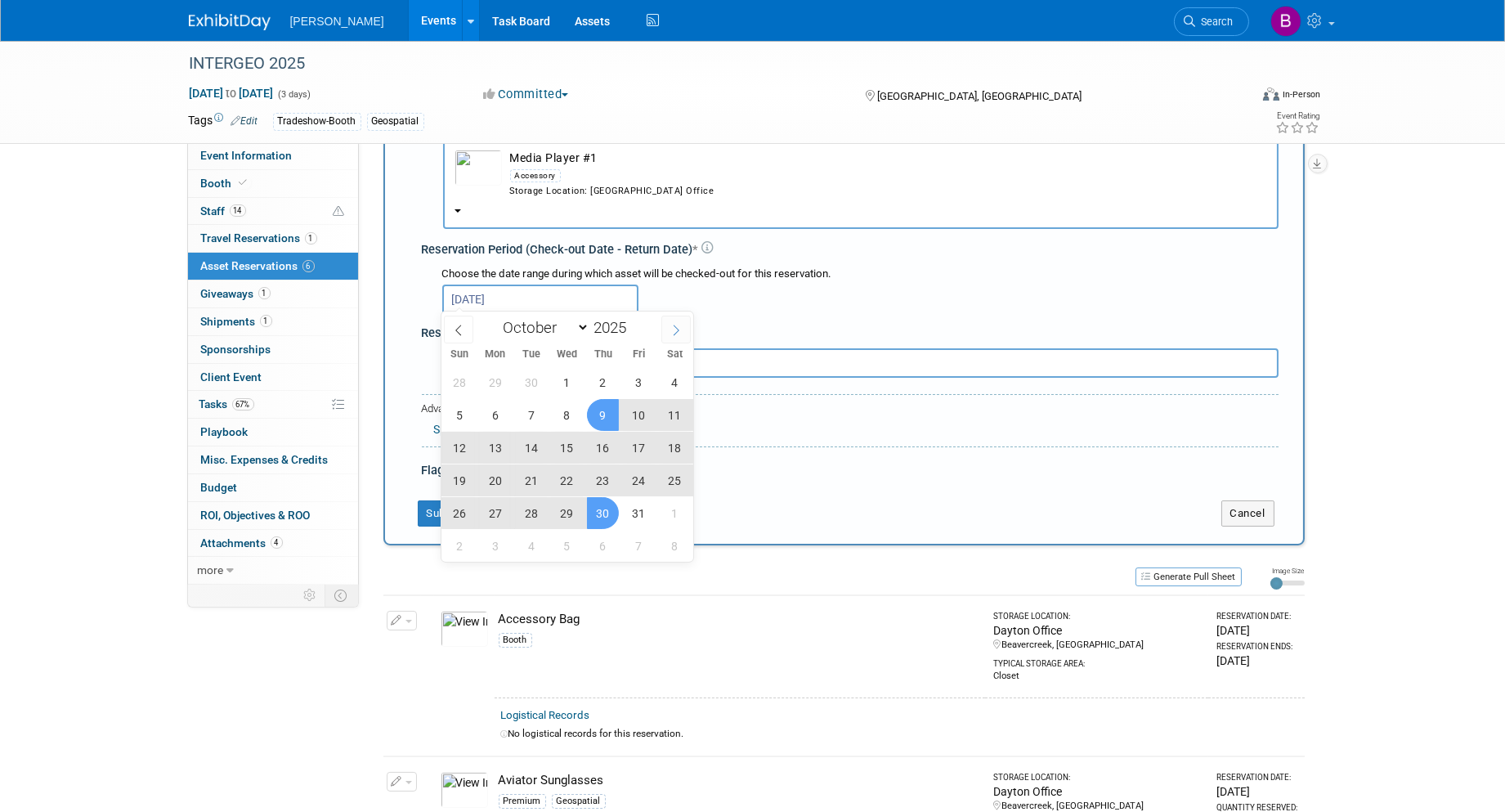
click at [678, 327] on icon at bounding box center [676, 330] width 11 height 11
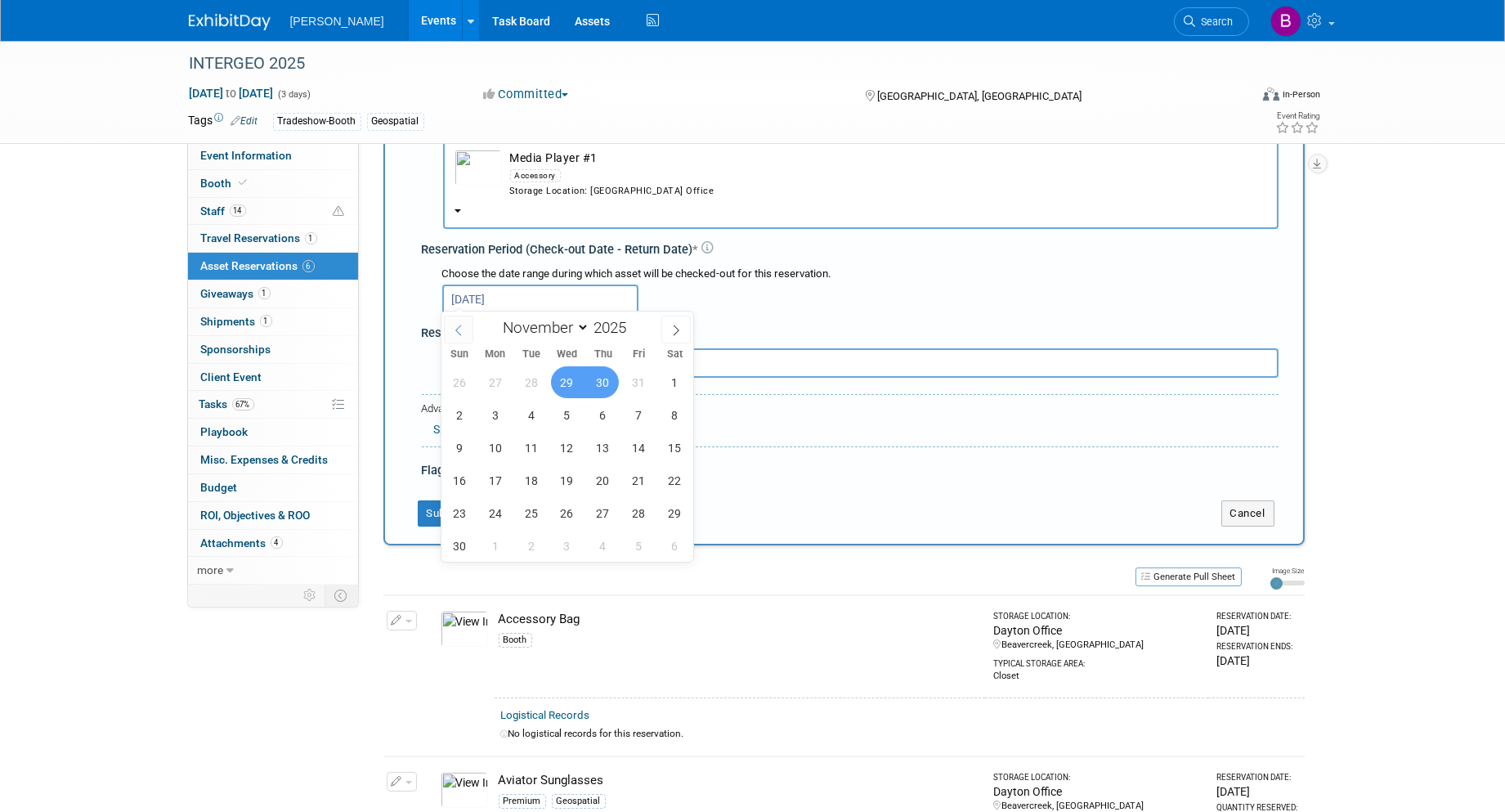
click at [463, 322] on span at bounding box center [459, 329] width 30 height 28
select select "9"
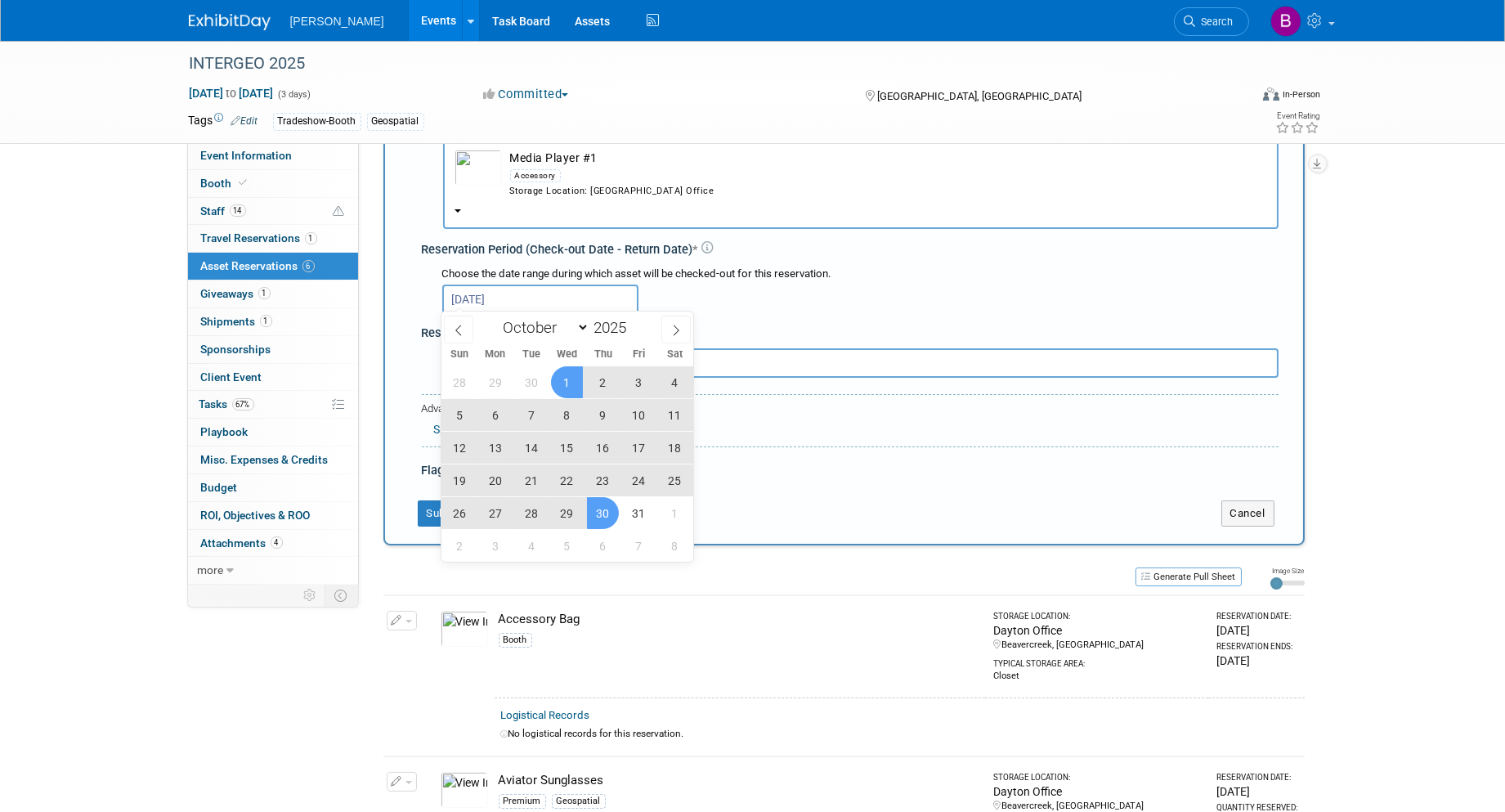
click at [566, 378] on span "1" at bounding box center [567, 382] width 32 height 32
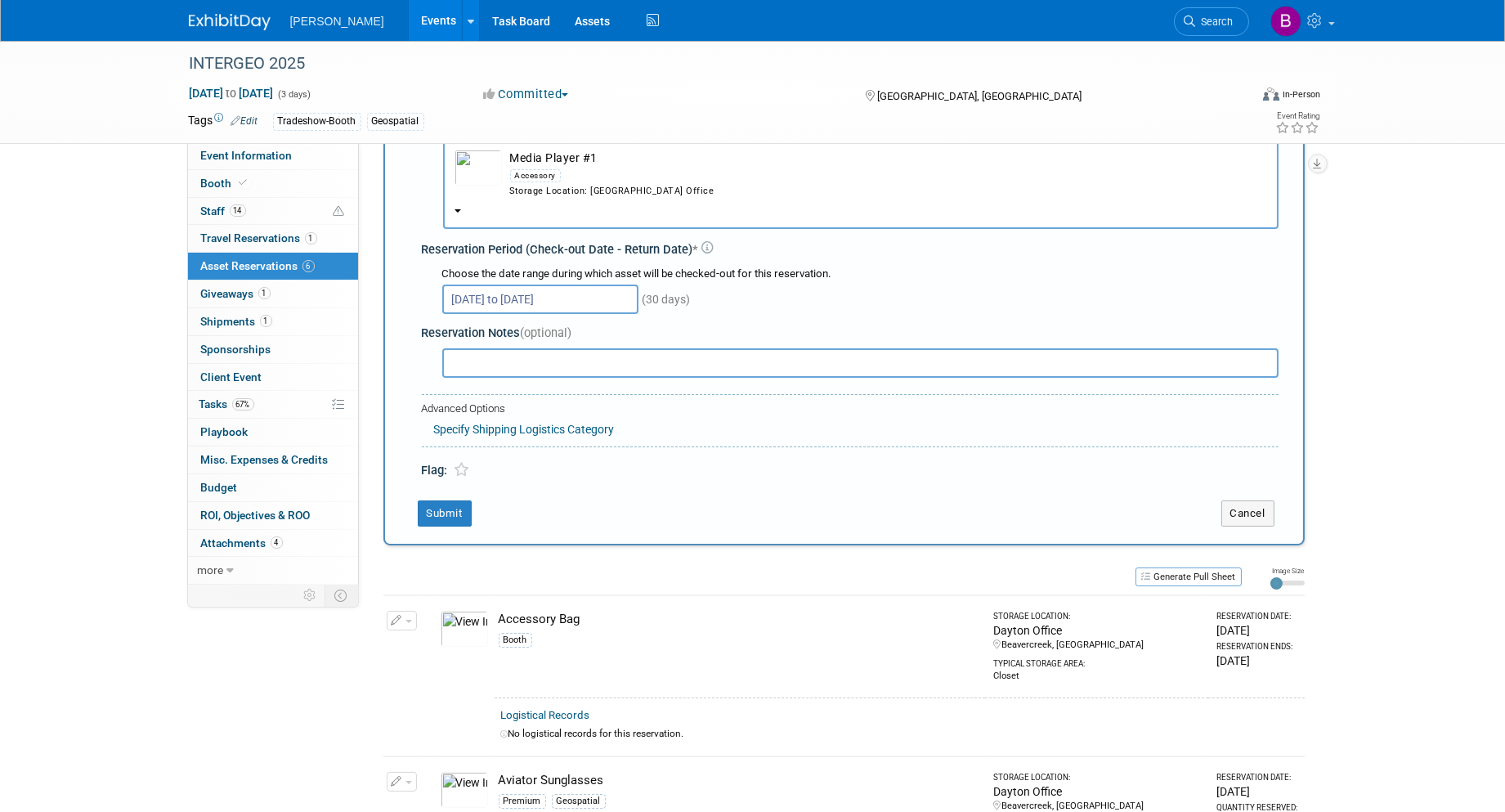
click at [534, 284] on input "[DATE] to [DATE]" at bounding box center [540, 299] width 197 height 30
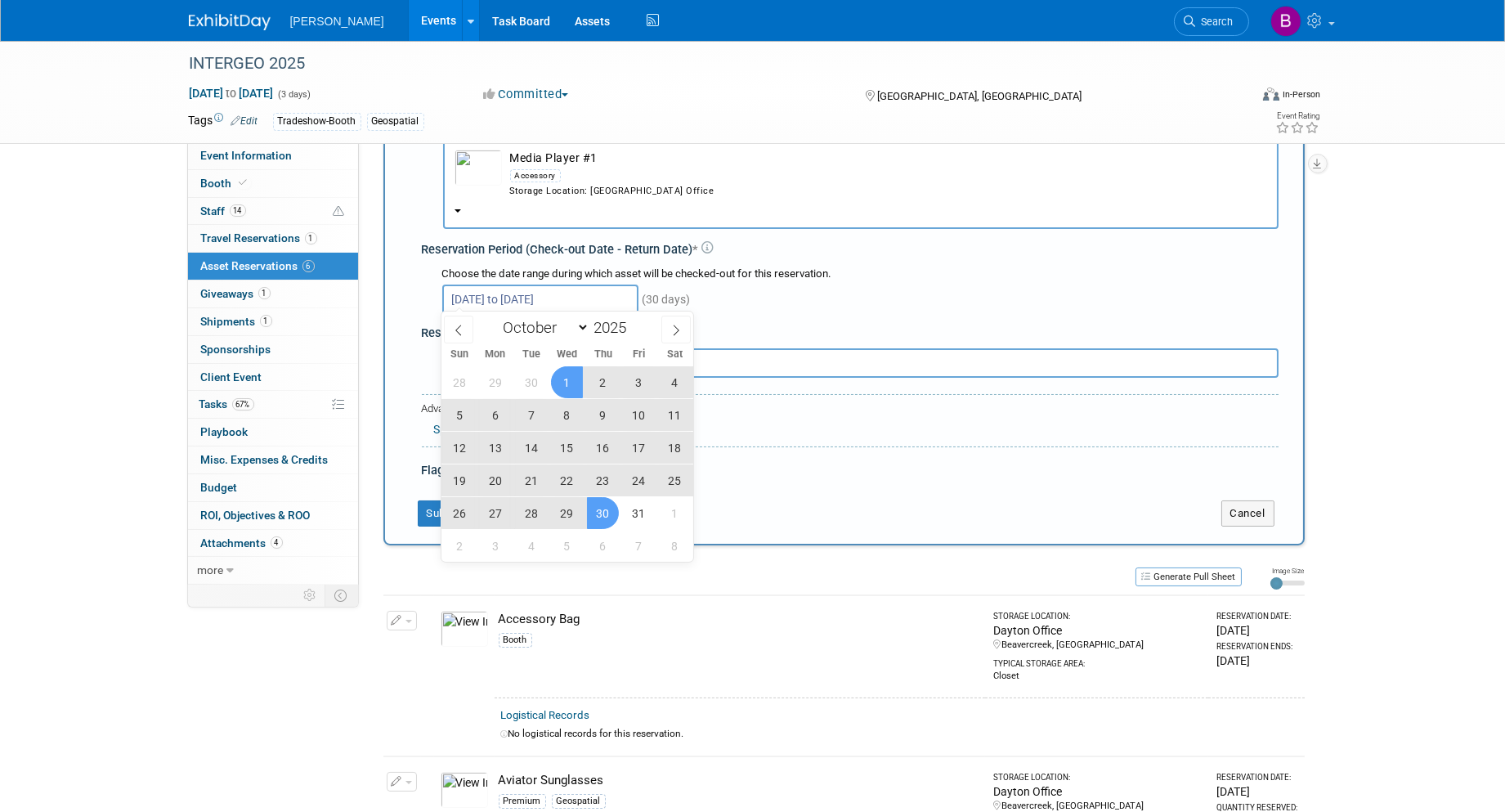
click at [648, 449] on span "17" at bounding box center [639, 448] width 32 height 32
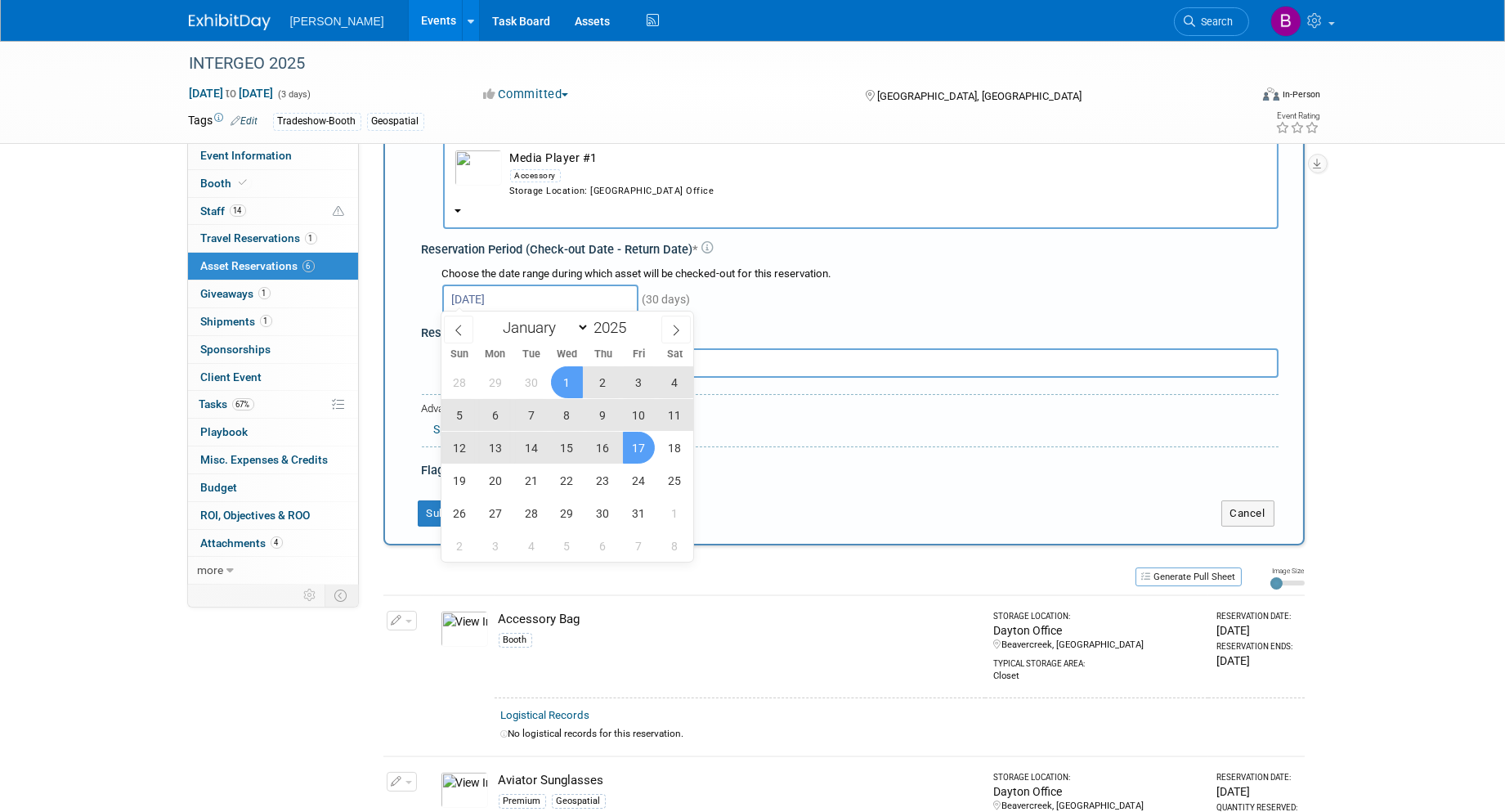
click at [575, 370] on span "1" at bounding box center [567, 382] width 32 height 32
type input "[DATE] to [DATE]"
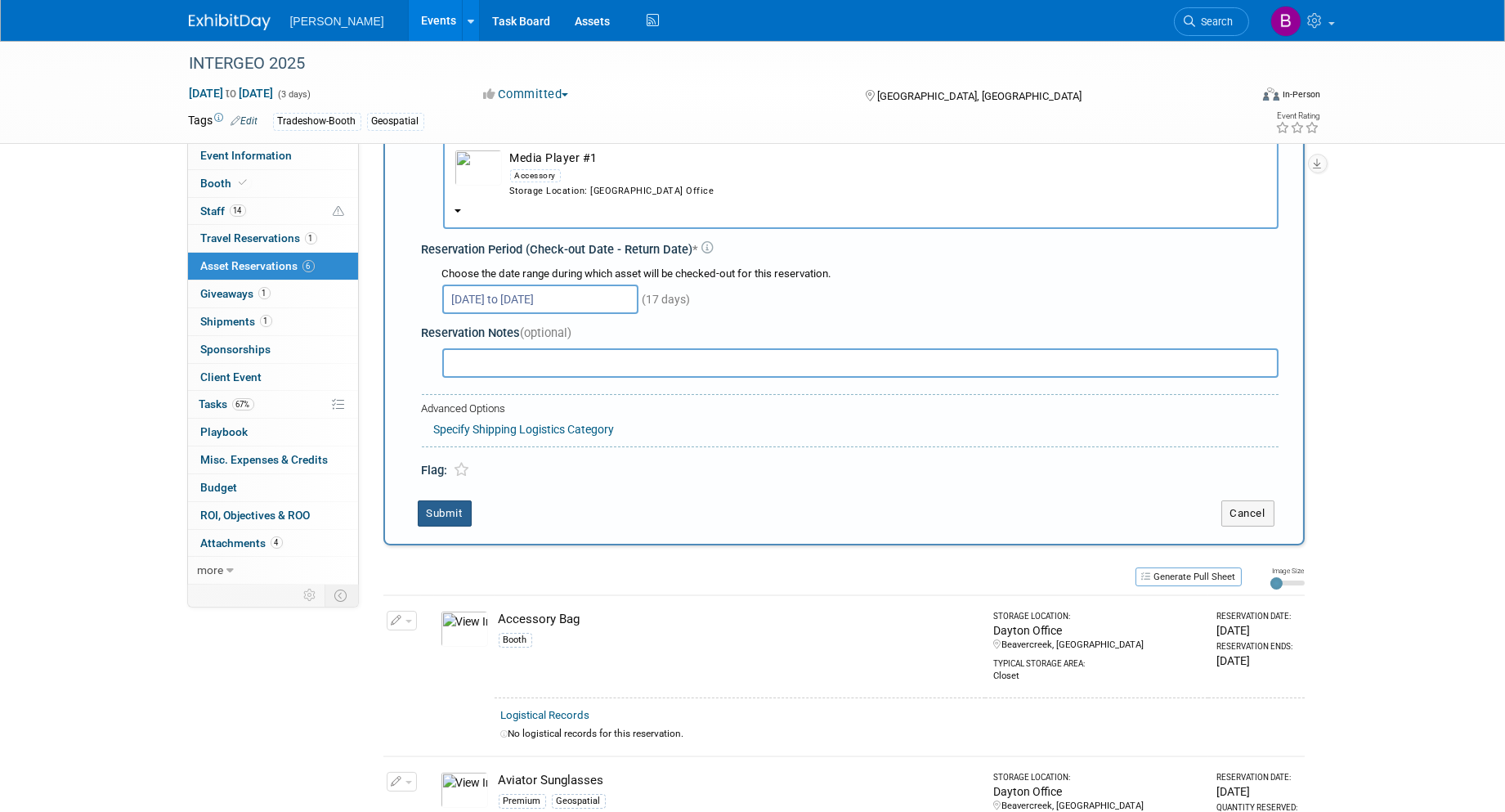
click at [451, 500] on button "Submit" at bounding box center [445, 513] width 54 height 26
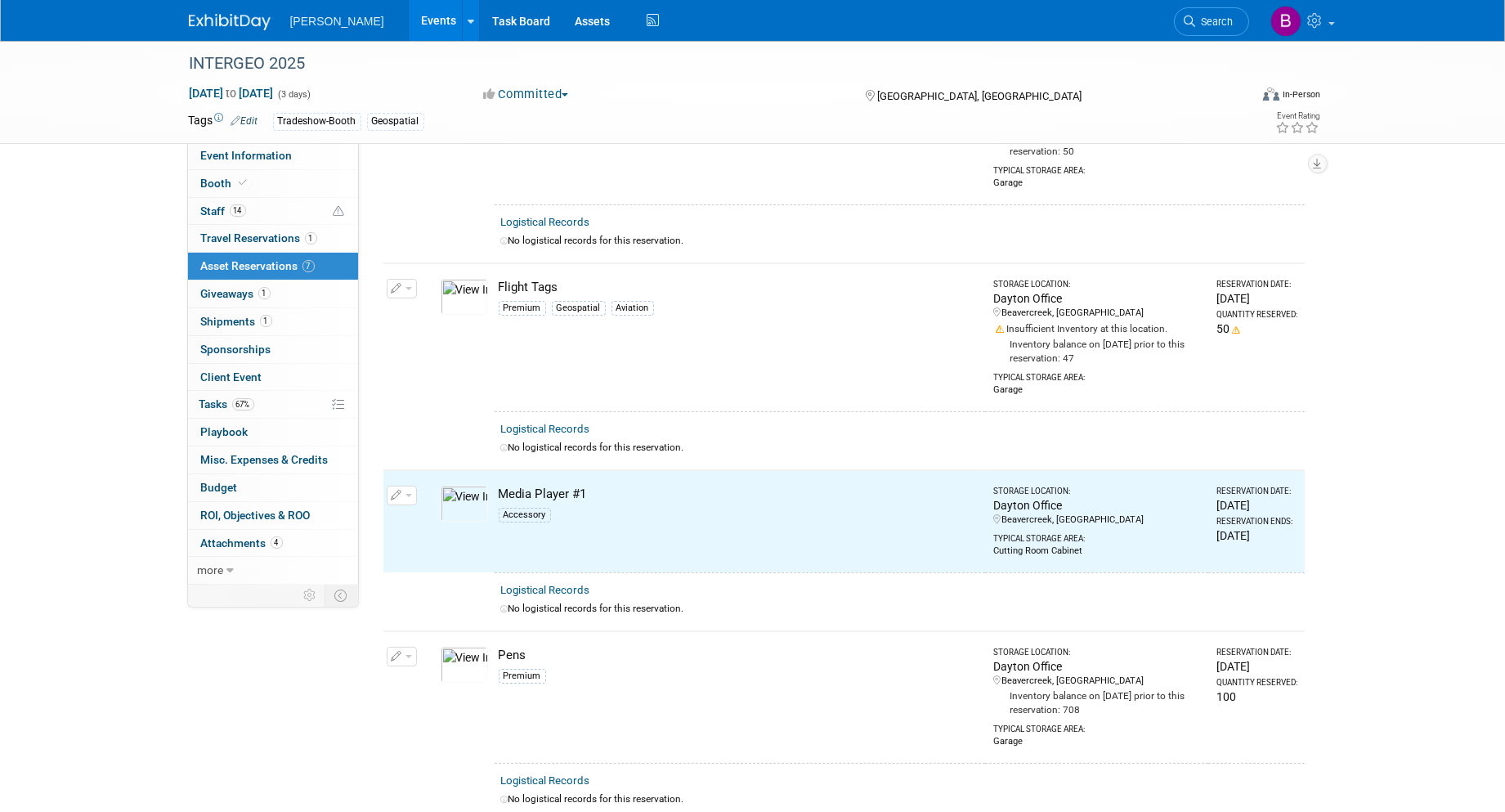
scroll to position [867, 0]
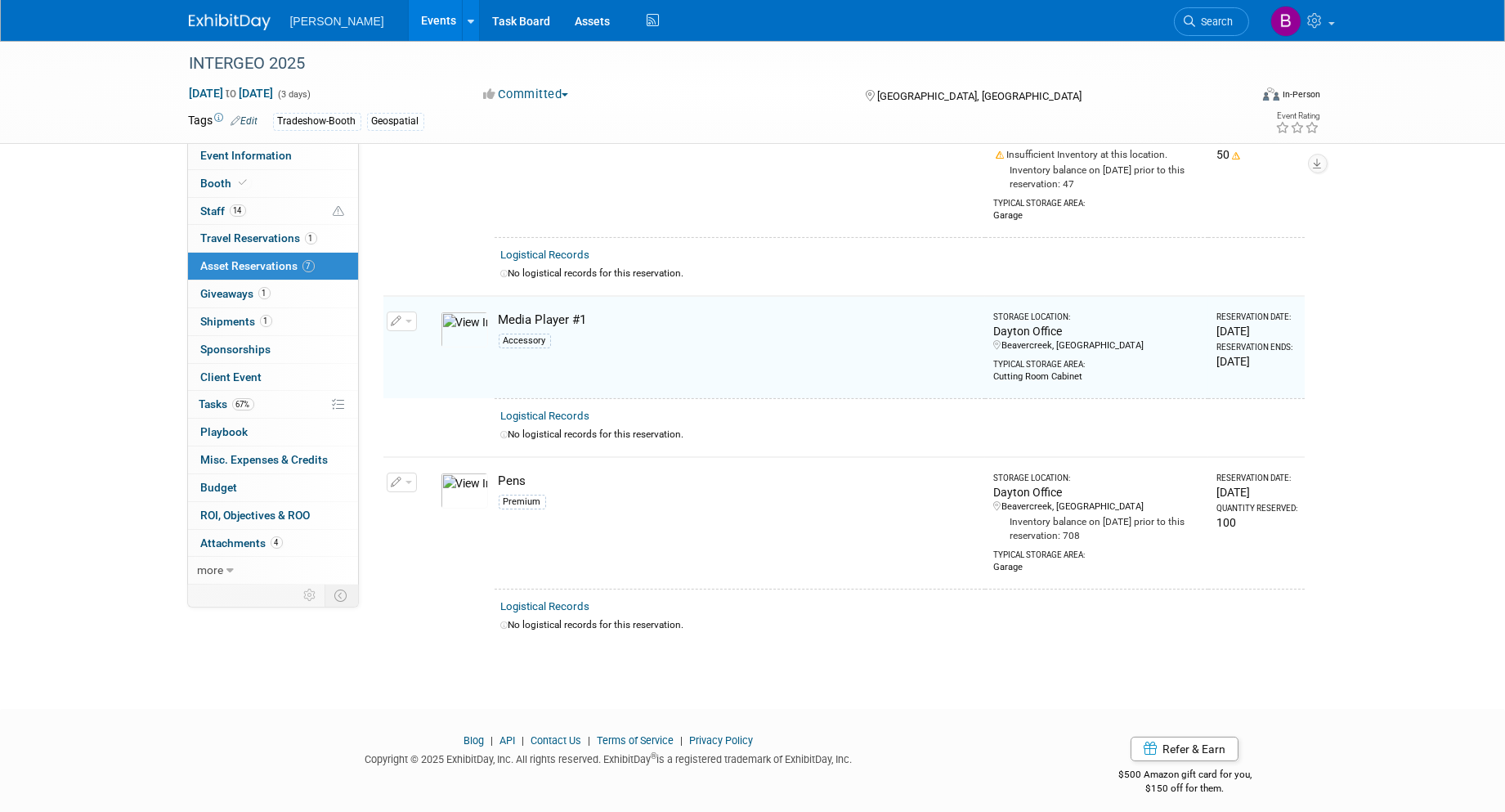
click at [268, 262] on span "Asset Reservations 7" at bounding box center [257, 266] width 113 height 13
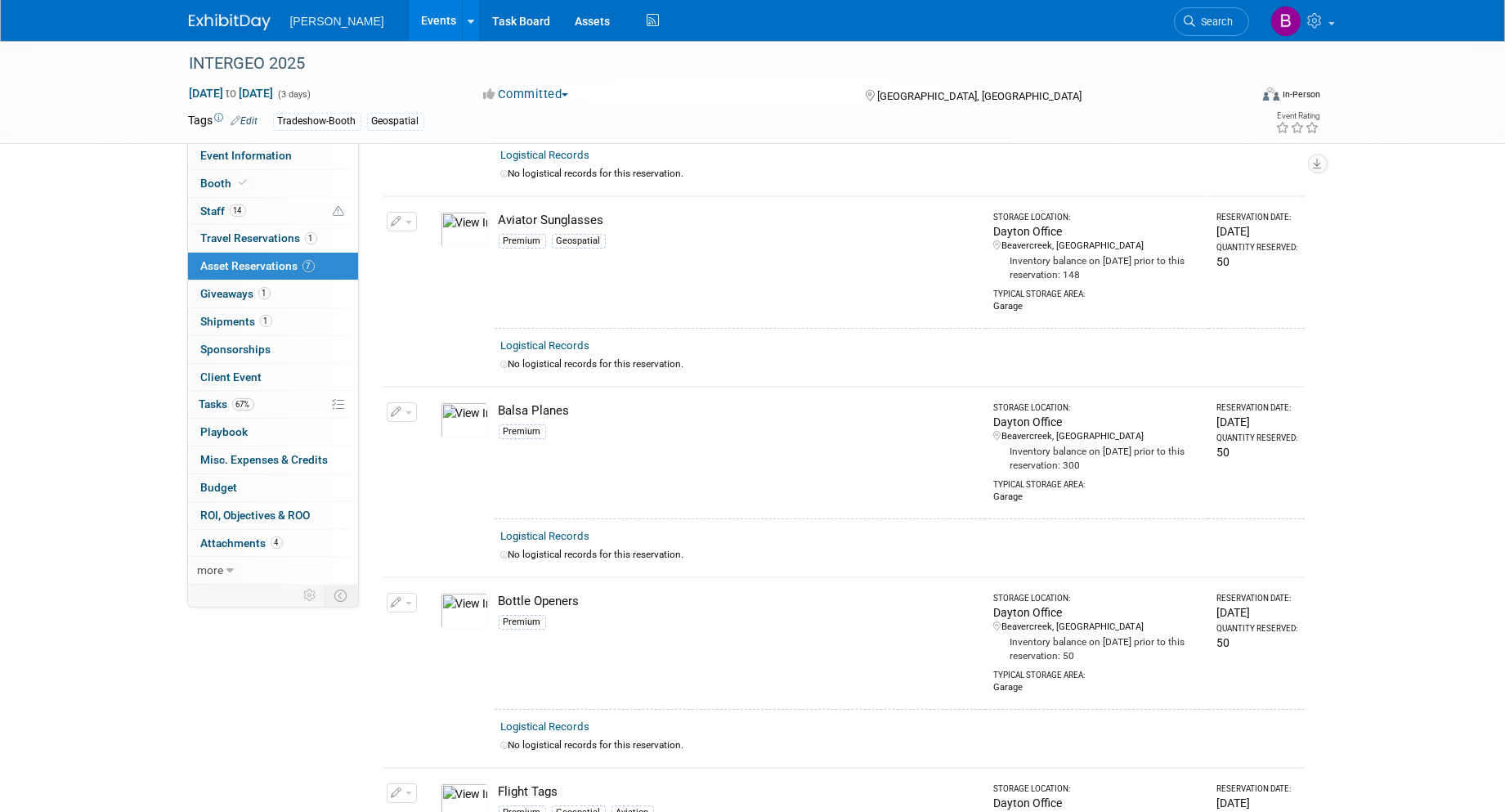
scroll to position [544, 0]
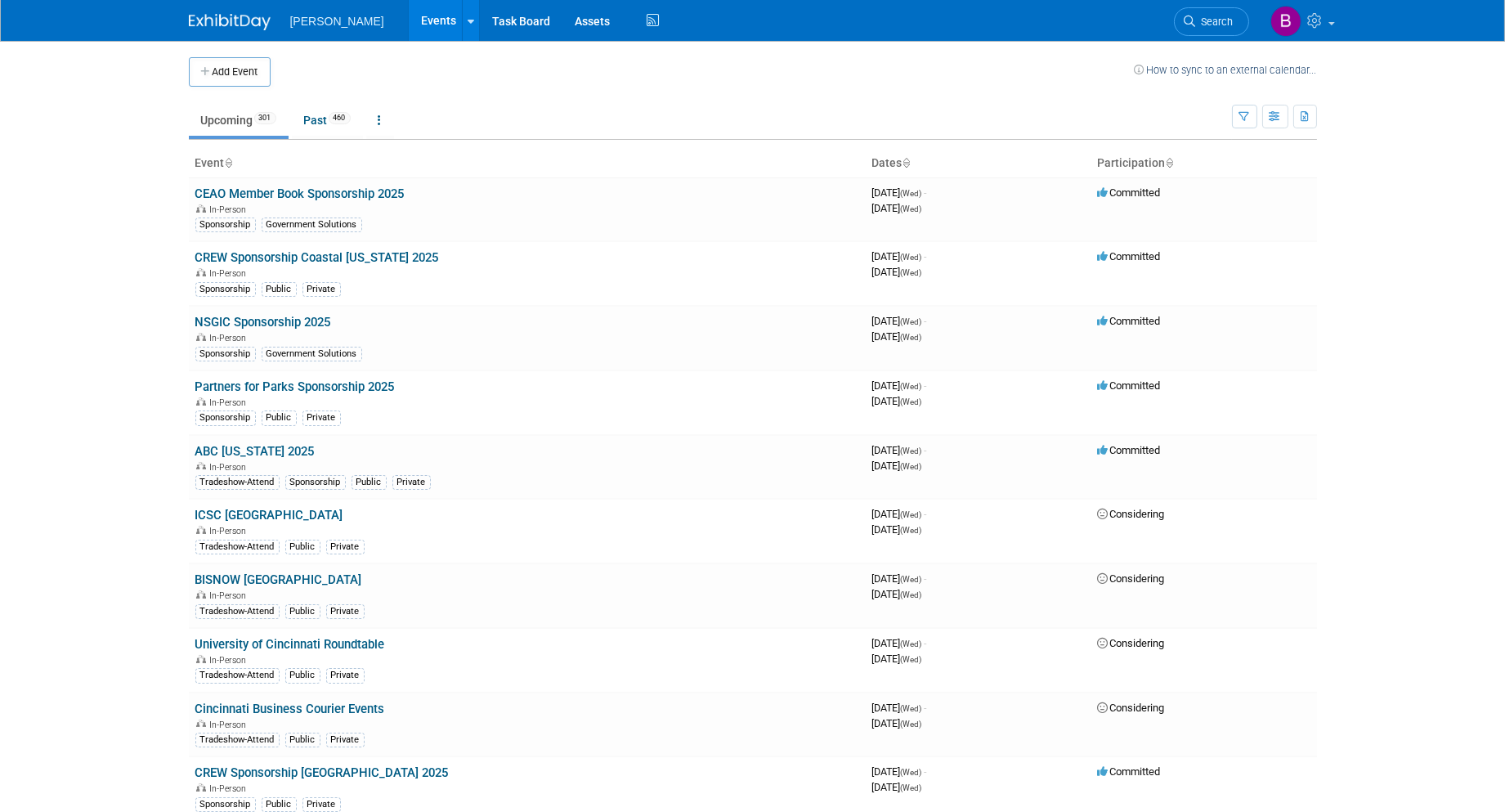
click at [49, 222] on body "Woolpert Events Add Event Bulk Upload Events Shareable Event Boards Recently Vi…" at bounding box center [752, 406] width 1505 height 812
click at [1244, 21] on link "Search" at bounding box center [1212, 21] width 76 height 29
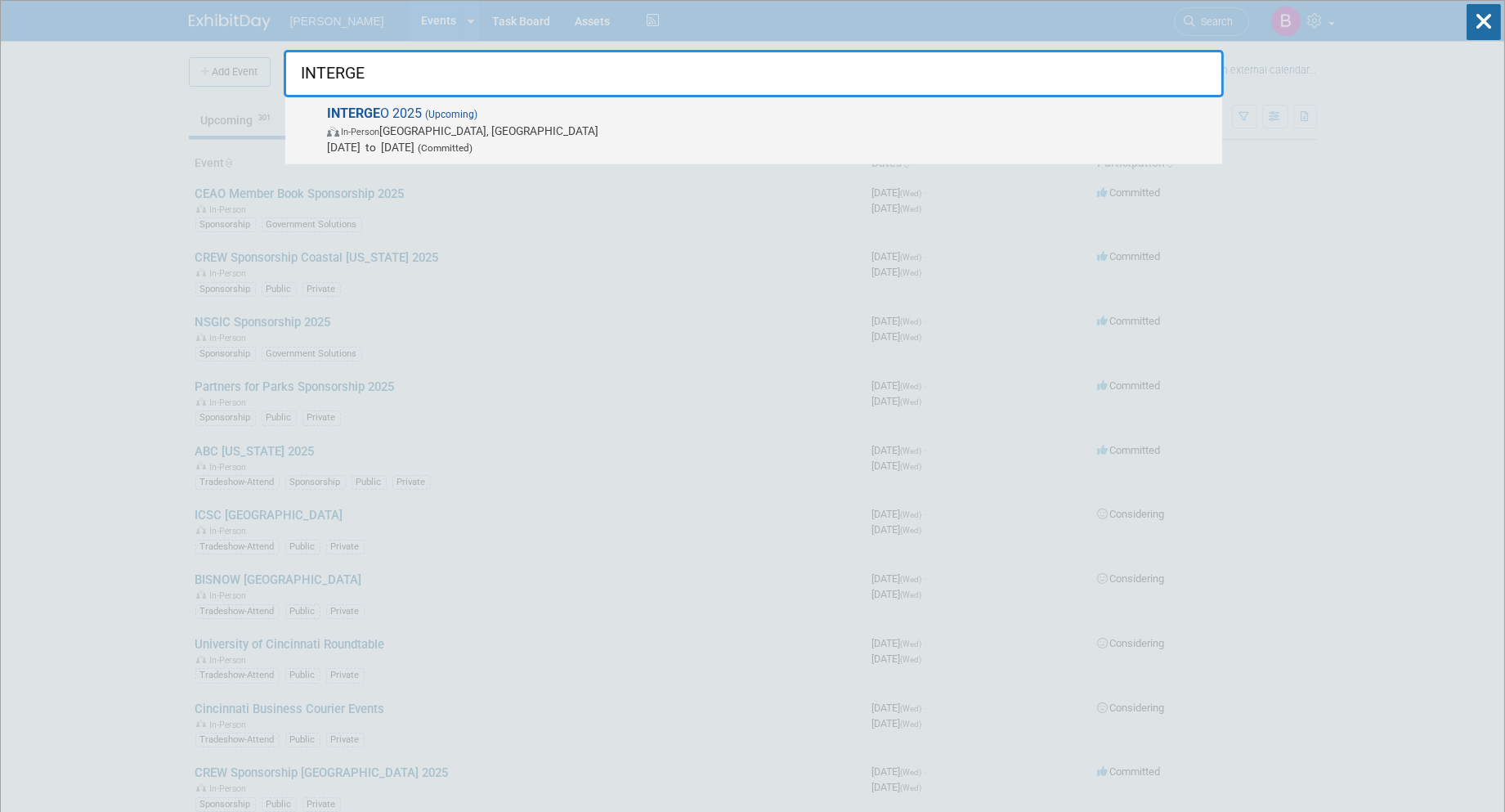
type input "INTERGE"
click at [460, 125] on span "In-Person Frankfurt am Main, Germany" at bounding box center [770, 131] width 887 height 17
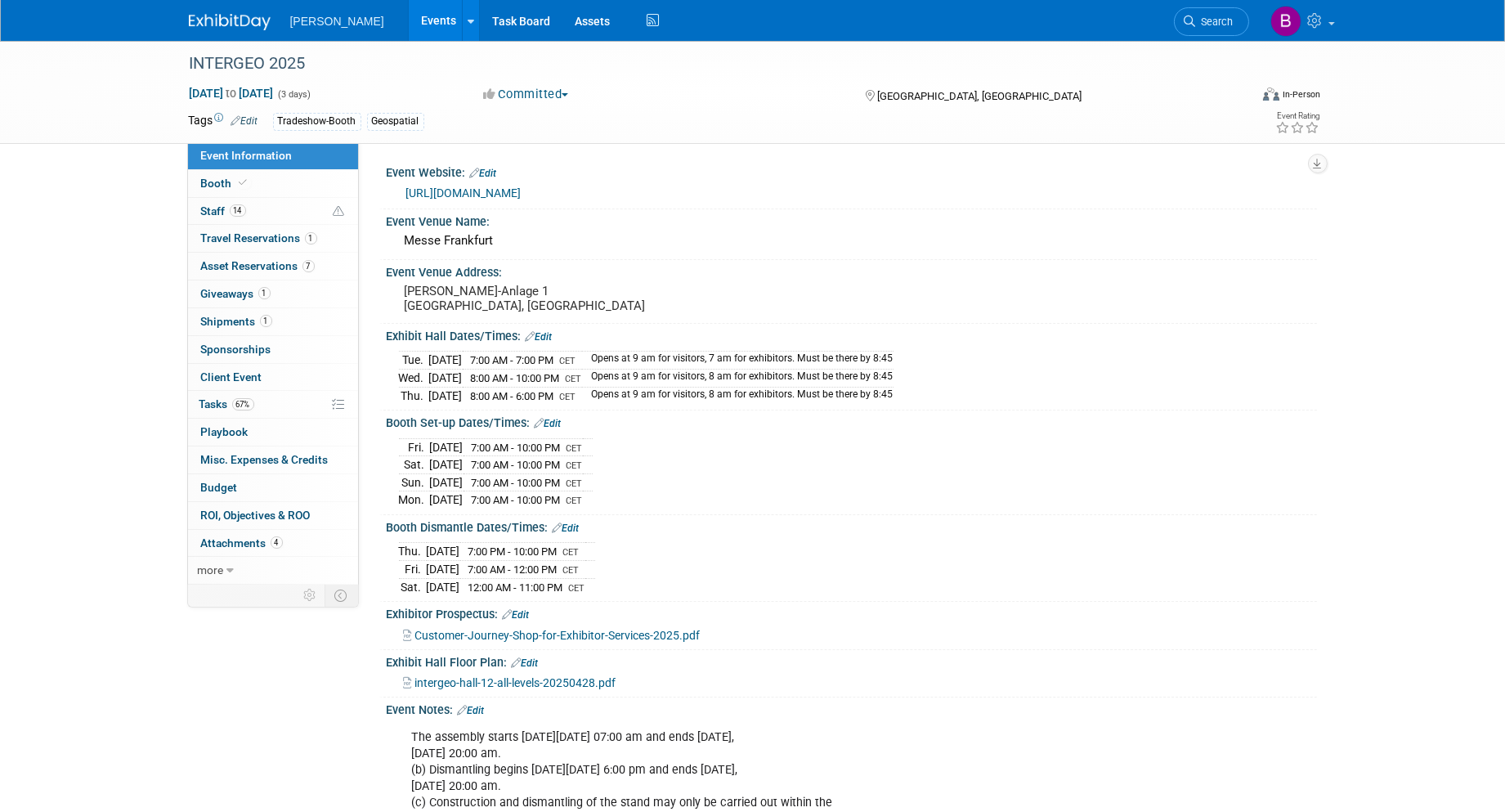
click at [484, 197] on link "https://www.intergeo.de/" at bounding box center [463, 193] width 115 height 13
